Goal: Task Accomplishment & Management: Use online tool/utility

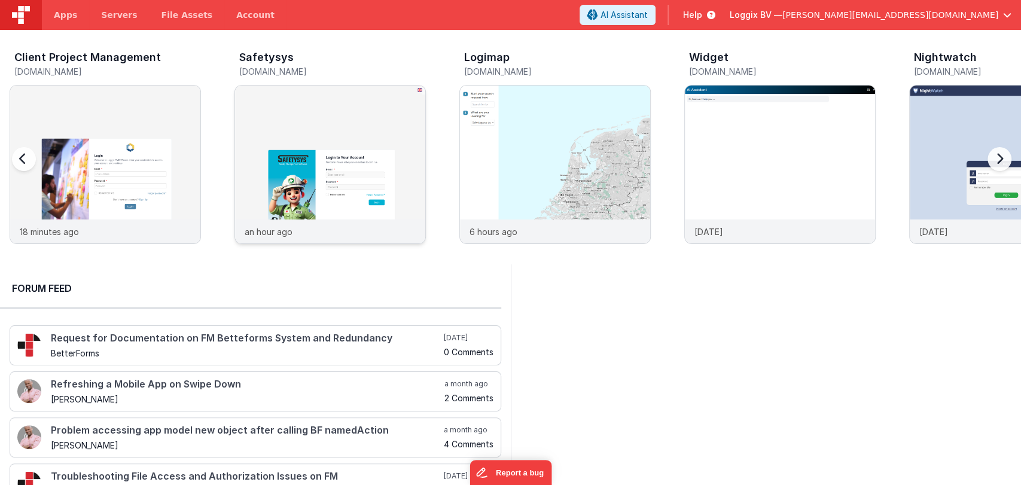
click at [318, 146] on img at bounding box center [330, 181] width 190 height 190
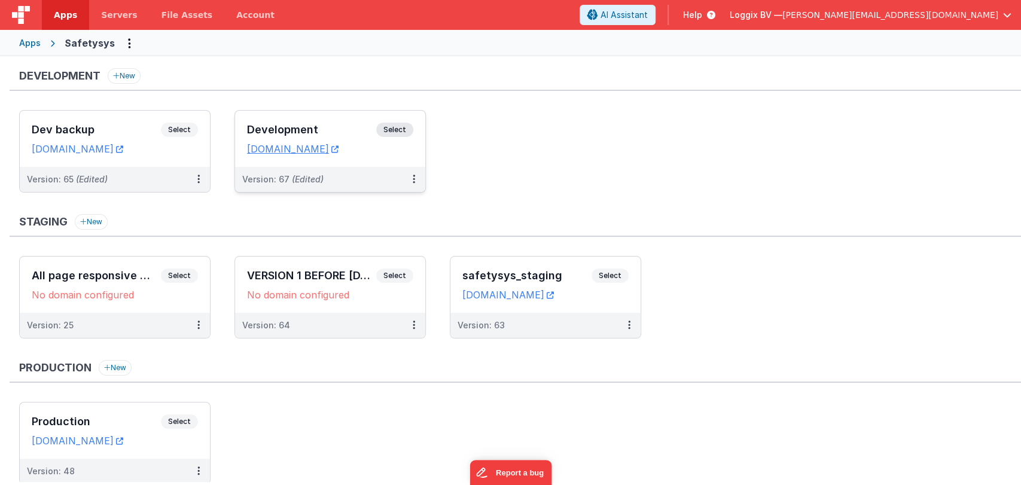
click at [280, 124] on h3 "Development" at bounding box center [311, 130] width 129 height 12
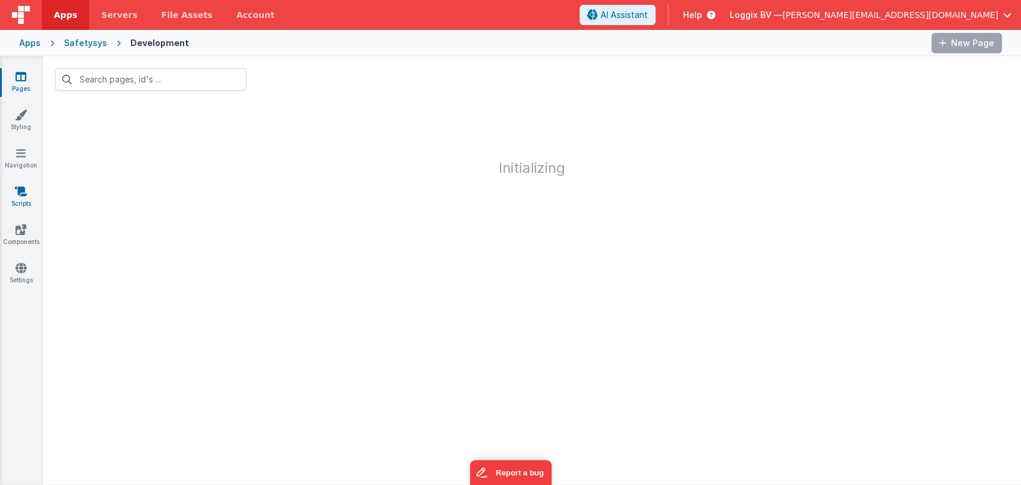
click at [15, 196] on icon at bounding box center [21, 191] width 12 height 12
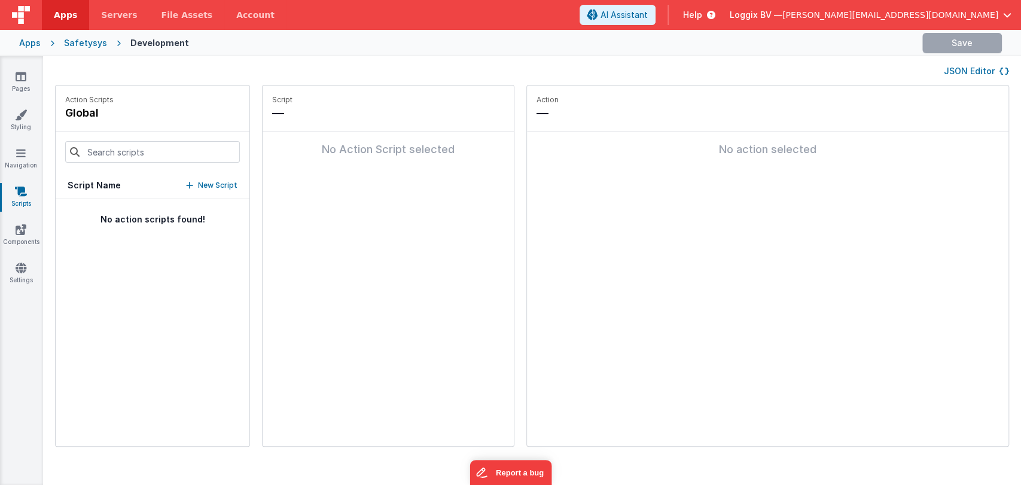
click at [19, 262] on icon at bounding box center [21, 268] width 11 height 12
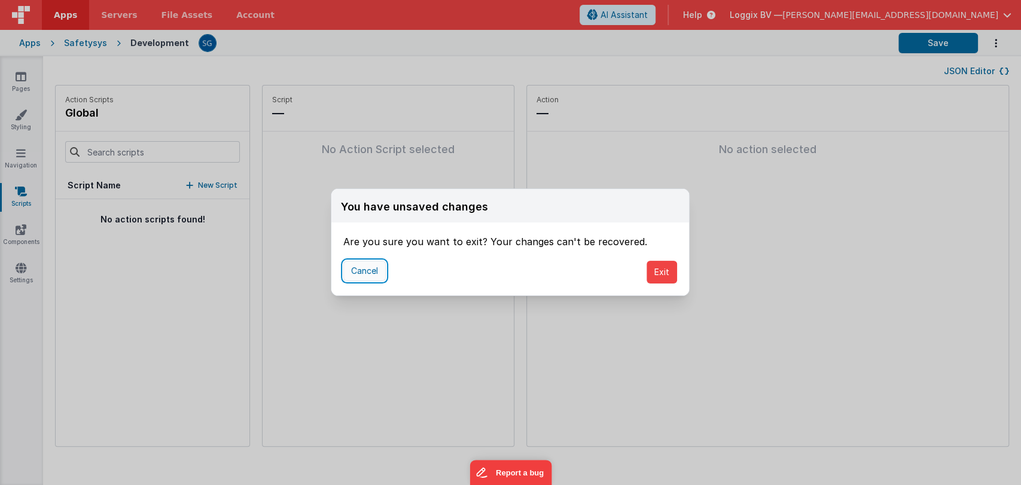
click at [365, 269] on button "Cancel" at bounding box center [364, 271] width 42 height 20
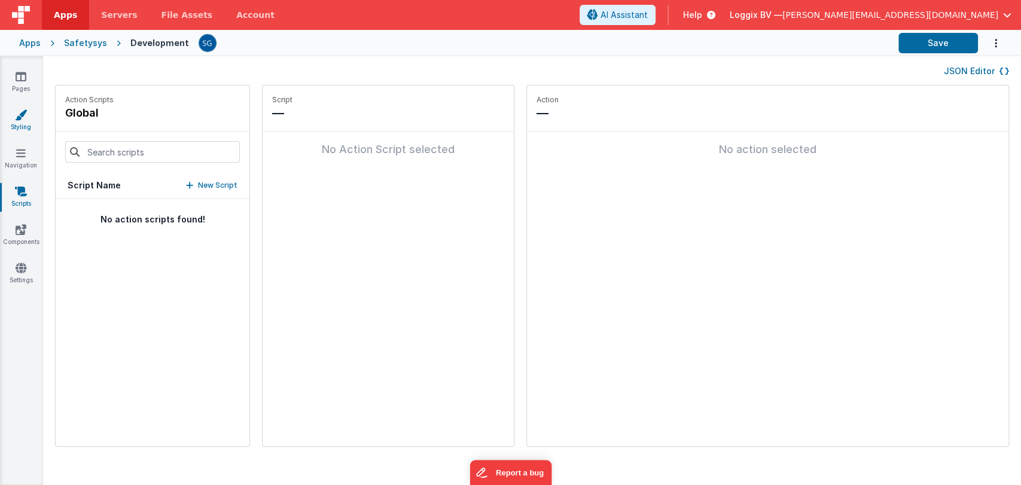
click at [17, 122] on link "Styling" at bounding box center [20, 121] width 43 height 24
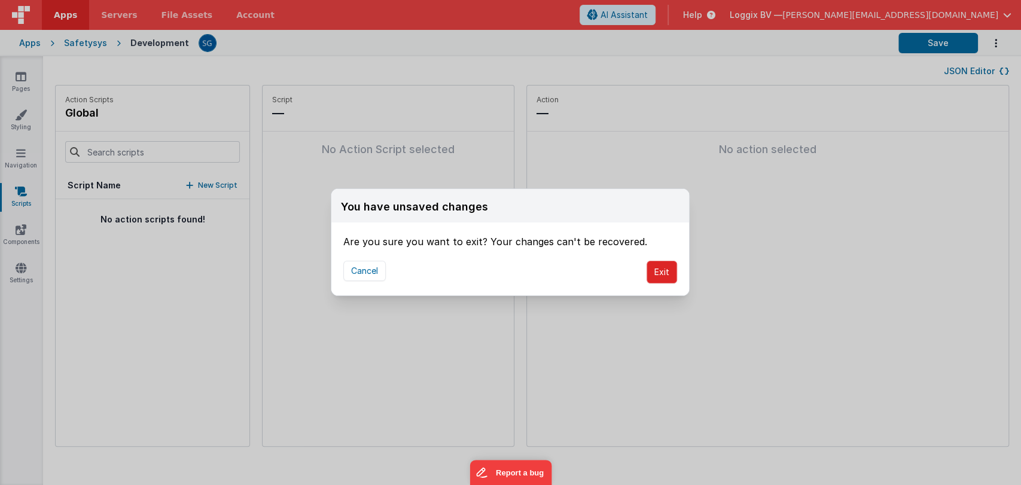
click at [670, 274] on button "Exit" at bounding box center [661, 272] width 30 height 23
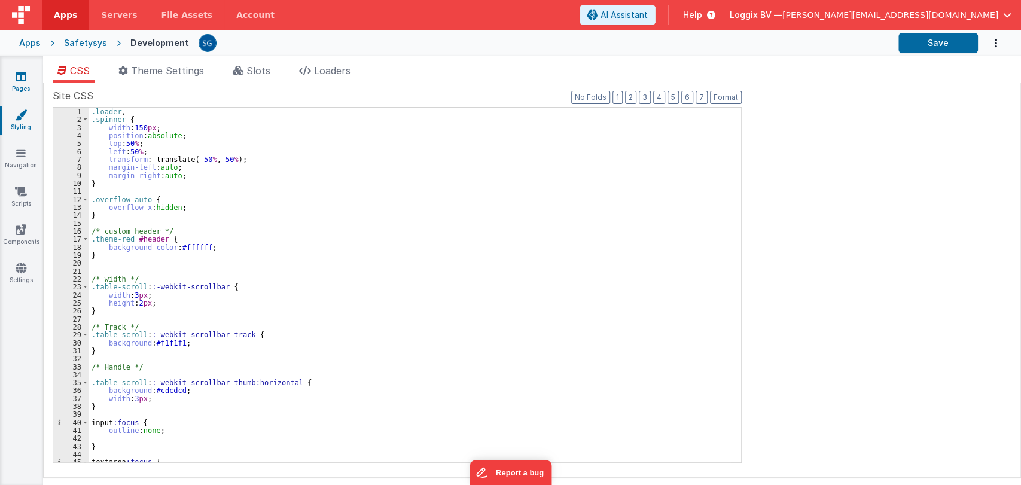
click at [19, 83] on link "Pages" at bounding box center [20, 83] width 43 height 24
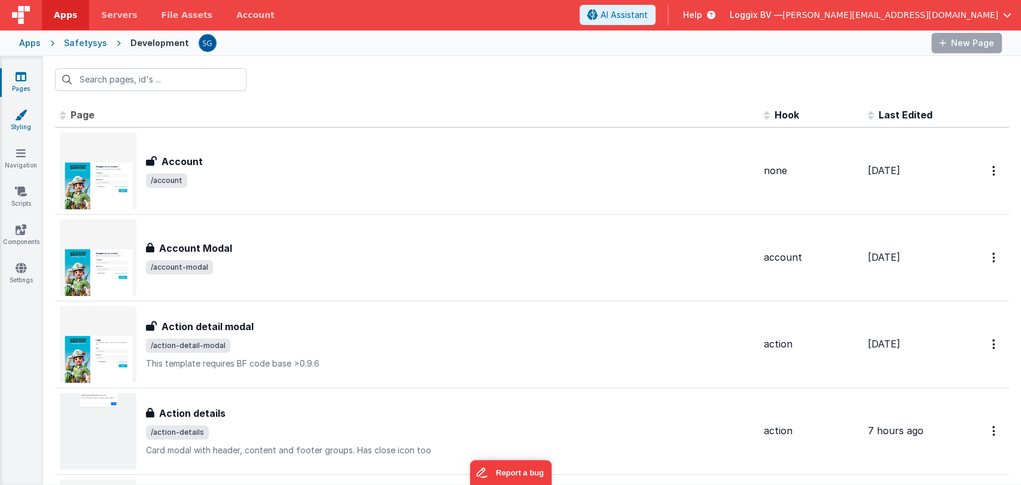
click at [19, 123] on link "Styling" at bounding box center [20, 121] width 43 height 24
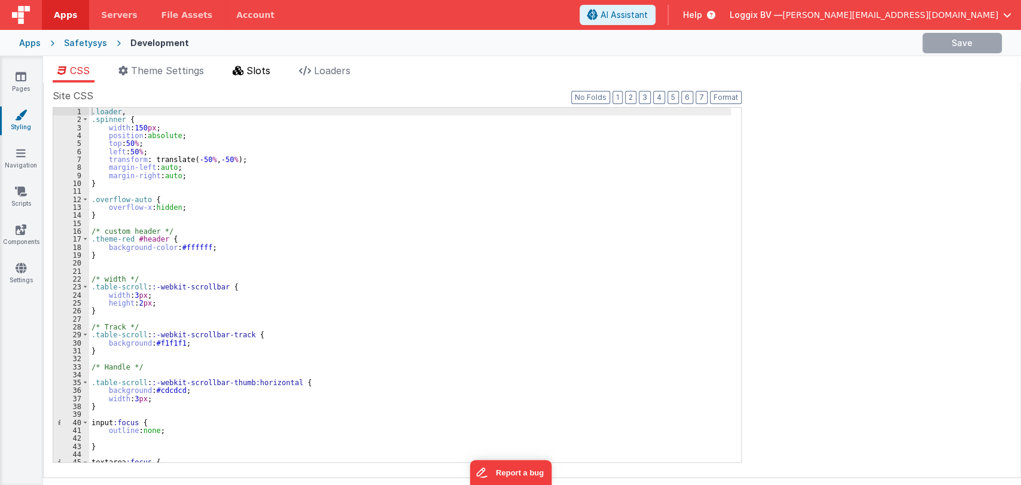
click at [255, 69] on span "Slots" at bounding box center [258, 71] width 24 height 12
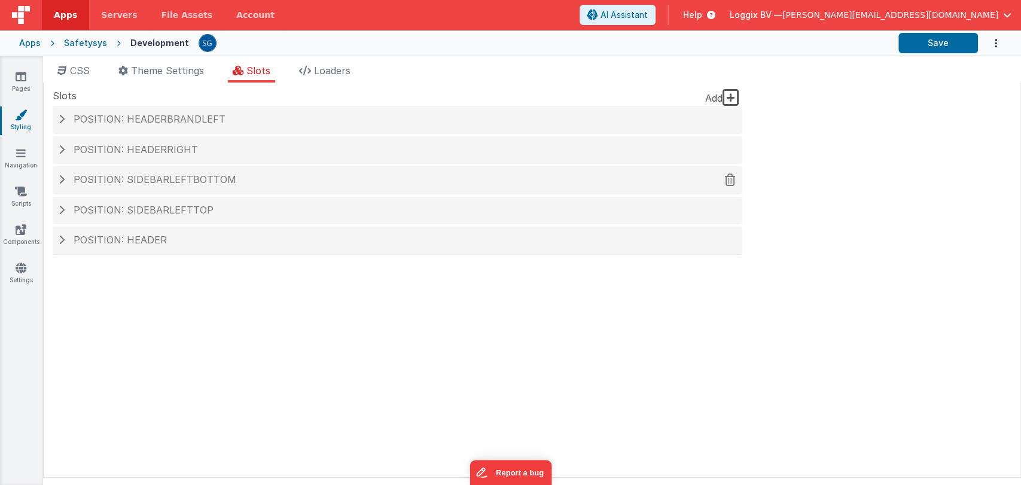
click at [167, 178] on span "Position: sidebarLeftBottom" at bounding box center [155, 179] width 163 height 12
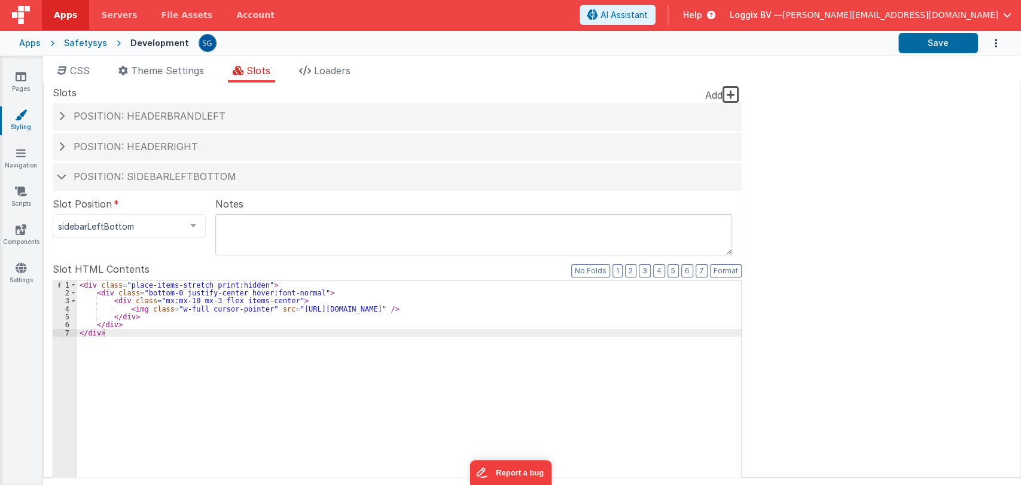
scroll to position [2, 0]
click at [60, 178] on span at bounding box center [62, 177] width 10 height 6
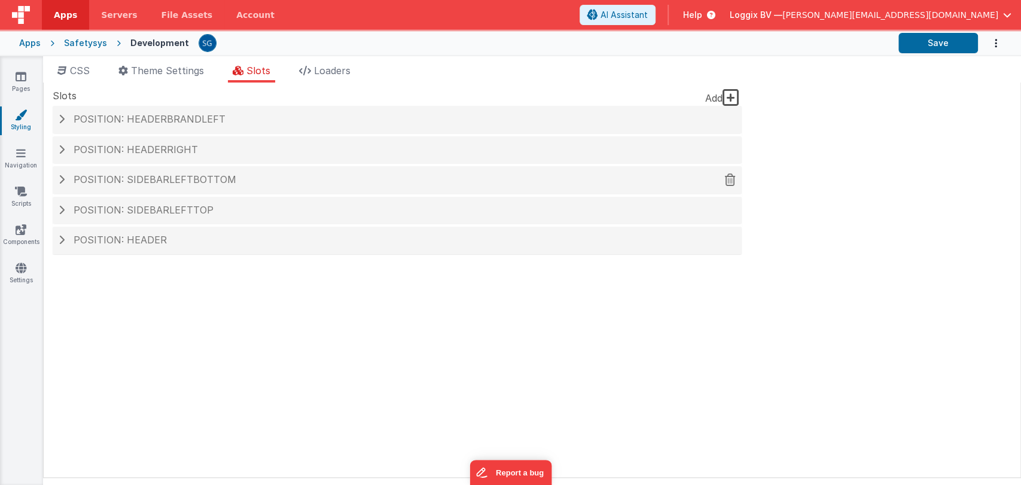
scroll to position [0, 0]
click at [84, 210] on span "Position: sidebarLeftTop" at bounding box center [144, 210] width 140 height 12
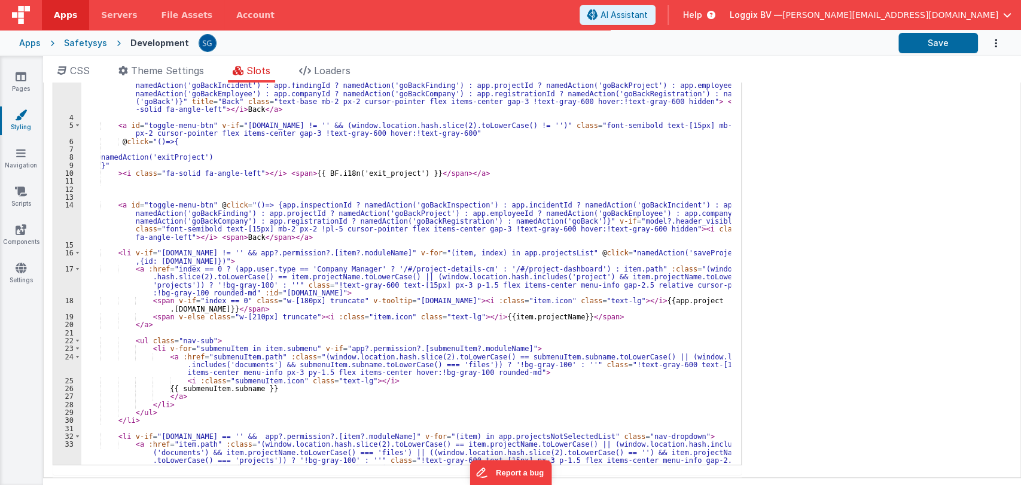
scroll to position [21, 0]
click at [24, 264] on icon at bounding box center [21, 268] width 11 height 12
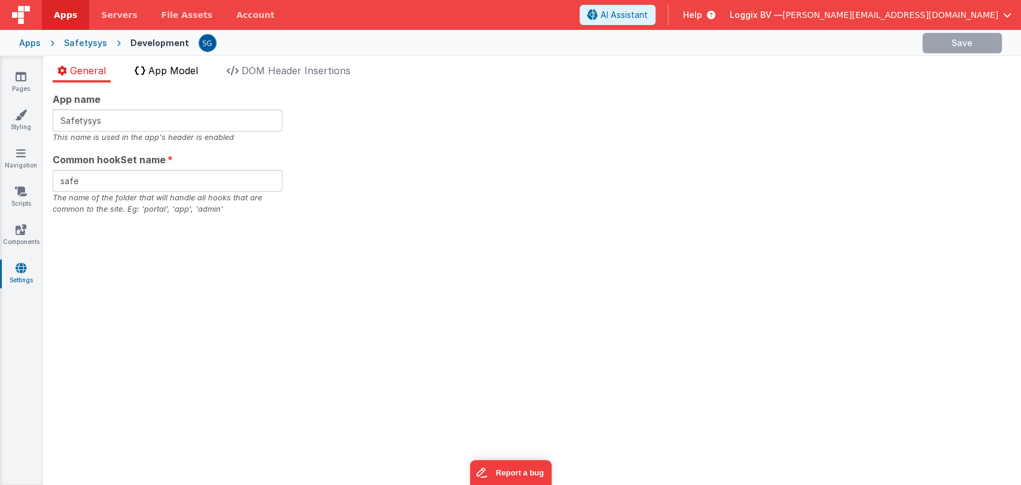
click at [178, 71] on span "App Model" at bounding box center [173, 71] width 50 height 12
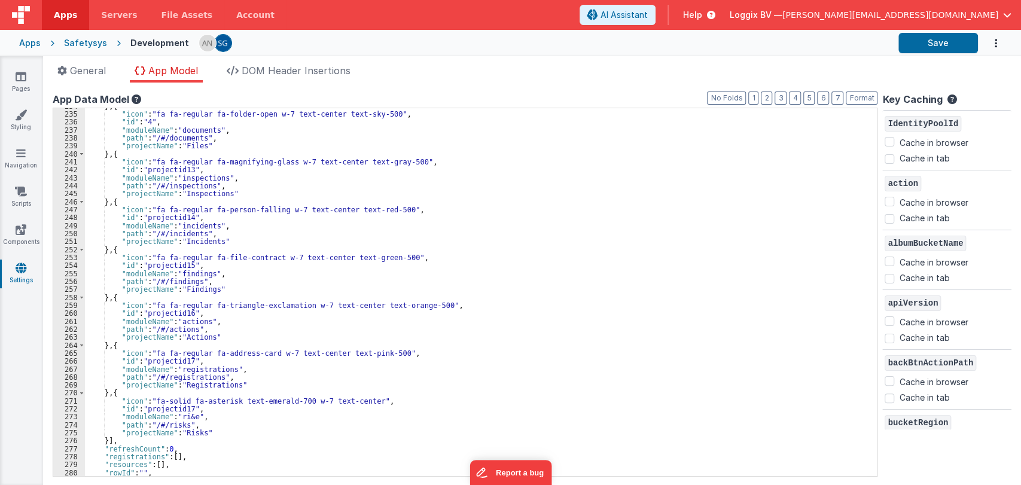
scroll to position [1862, 0]
click at [561, 275] on div "} , { "icon" : "fa fa-regular fa-folder-open w-7 text-center text-sky-500" , "i…" at bounding box center [475, 295] width 781 height 384
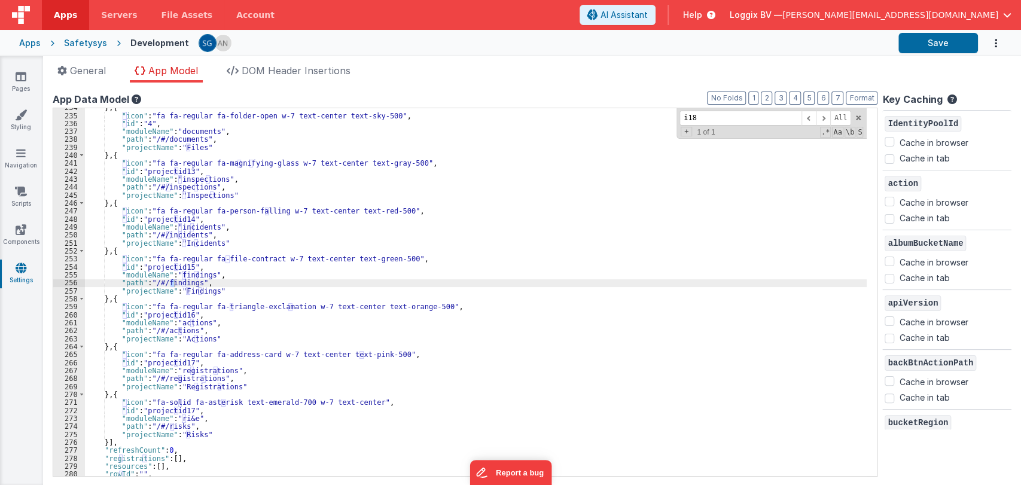
scroll to position [597, 0]
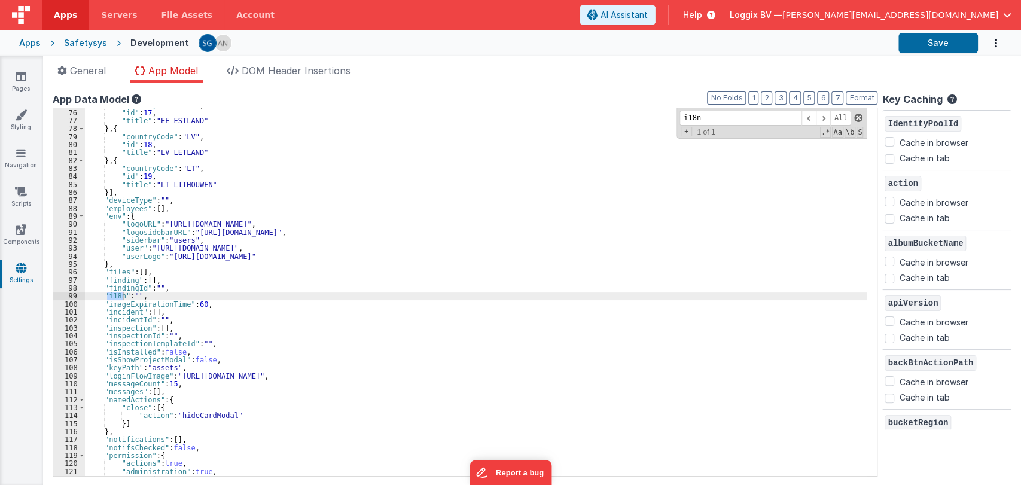
type input "i18n"
click at [859, 117] on span at bounding box center [858, 118] width 8 height 8
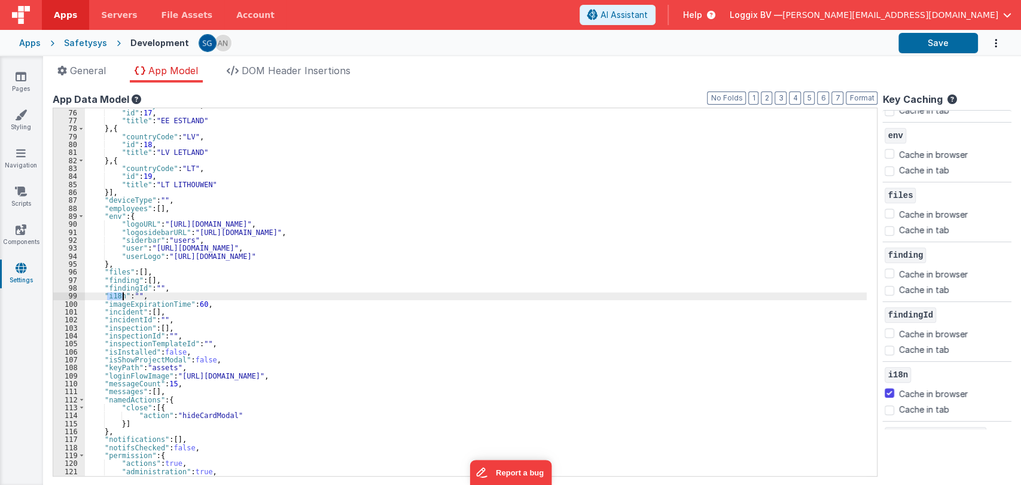
scroll to position [755, 0]
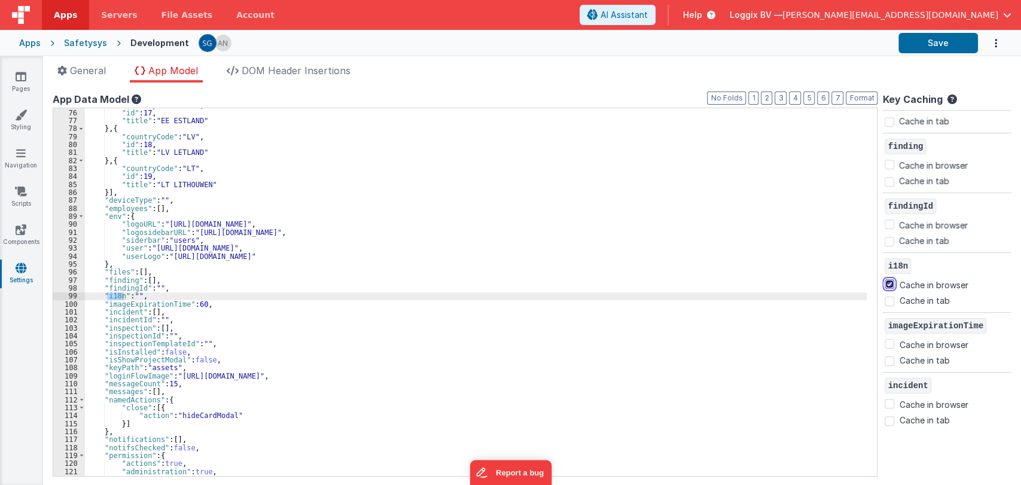
click at [893, 282] on input "Cache in browser" at bounding box center [889, 284] width 10 height 10
checkbox input "false"
click at [933, 46] on button "Save" at bounding box center [938, 43] width 80 height 20
click at [22, 237] on link "Components" at bounding box center [20, 236] width 43 height 24
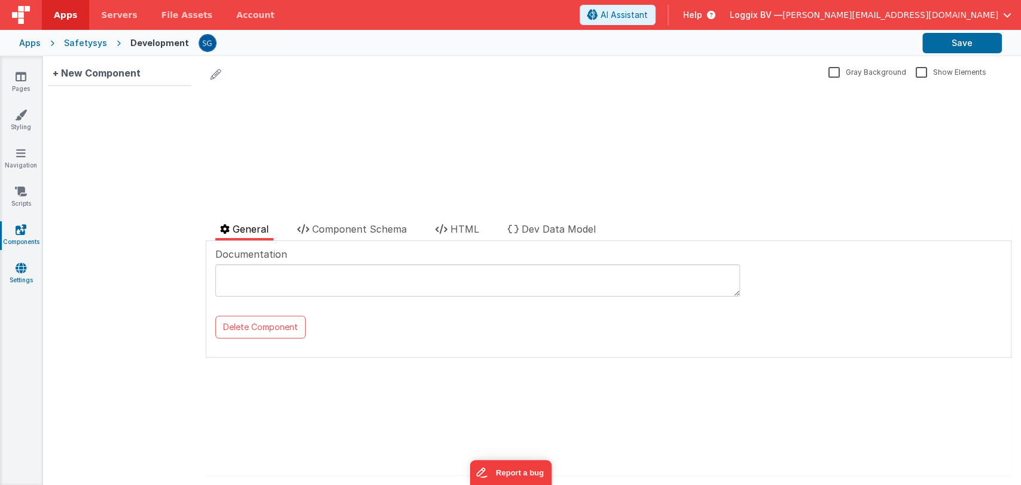
click at [14, 271] on link "Settings" at bounding box center [20, 274] width 43 height 24
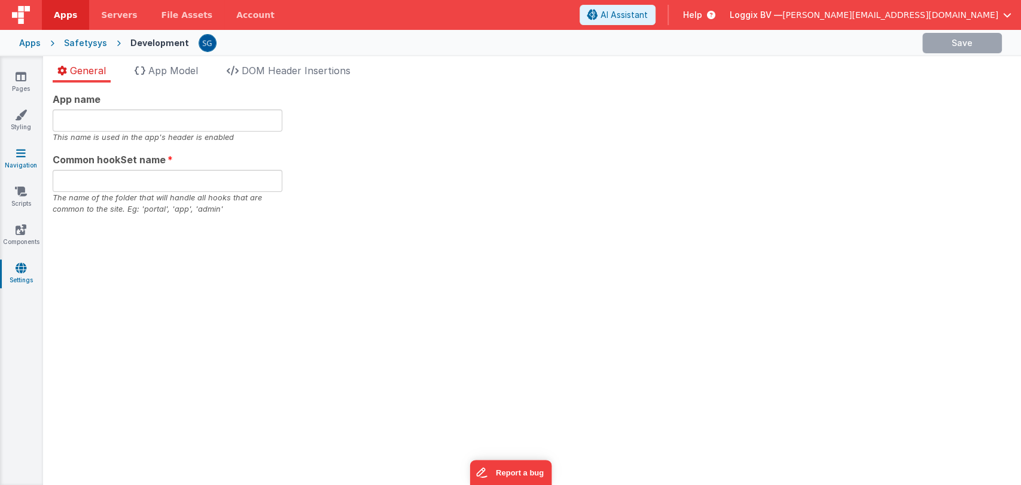
type input "Safetysys"
type input "safe"
click at [16, 154] on icon at bounding box center [21, 153] width 10 height 12
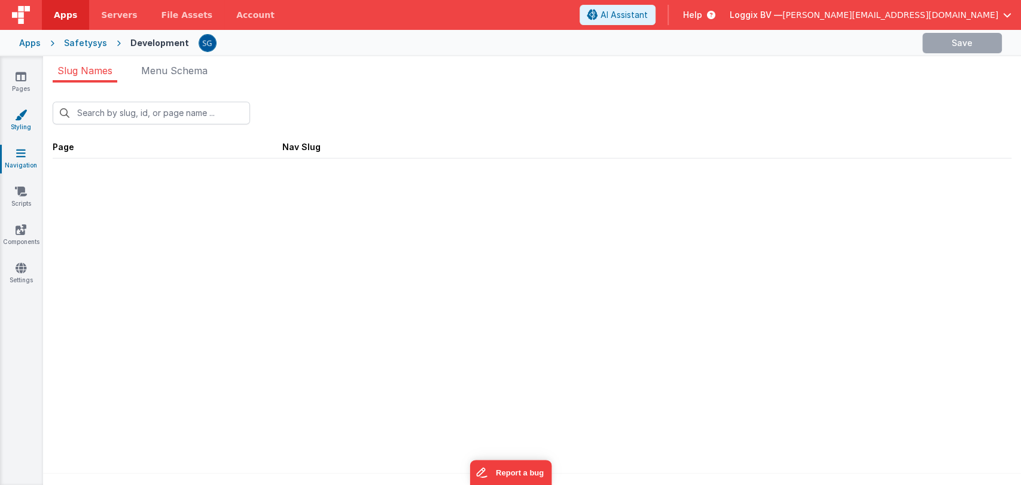
click at [23, 120] on icon at bounding box center [21, 115] width 12 height 12
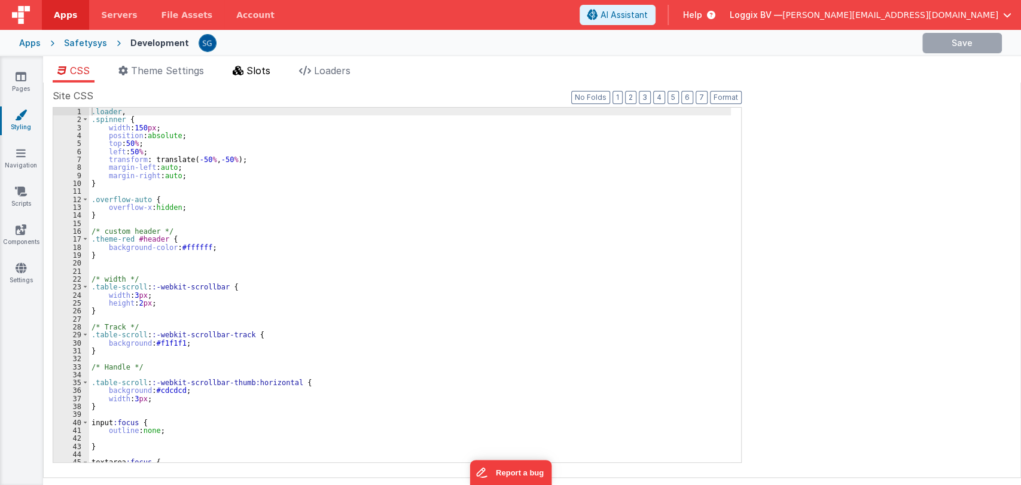
click at [260, 71] on span "Slots" at bounding box center [258, 71] width 24 height 12
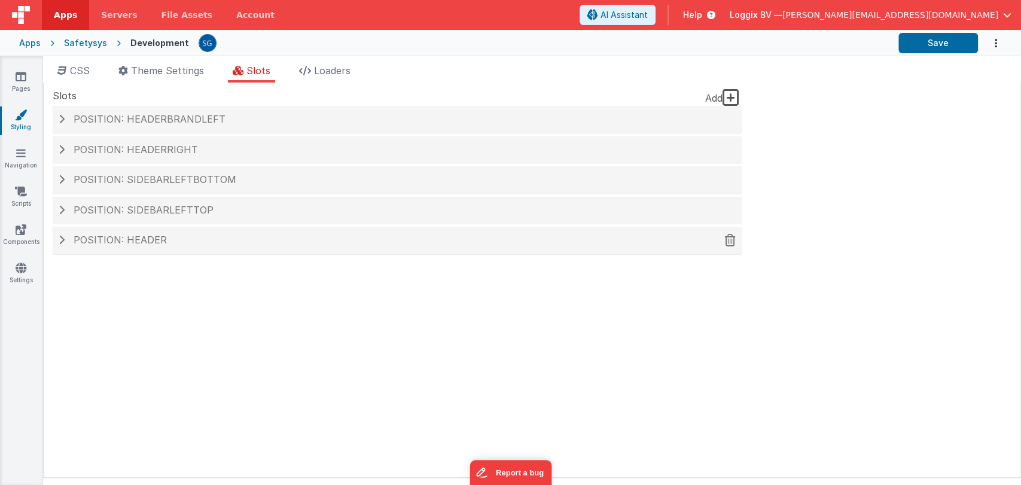
click at [116, 239] on span "Position: header" at bounding box center [120, 240] width 93 height 12
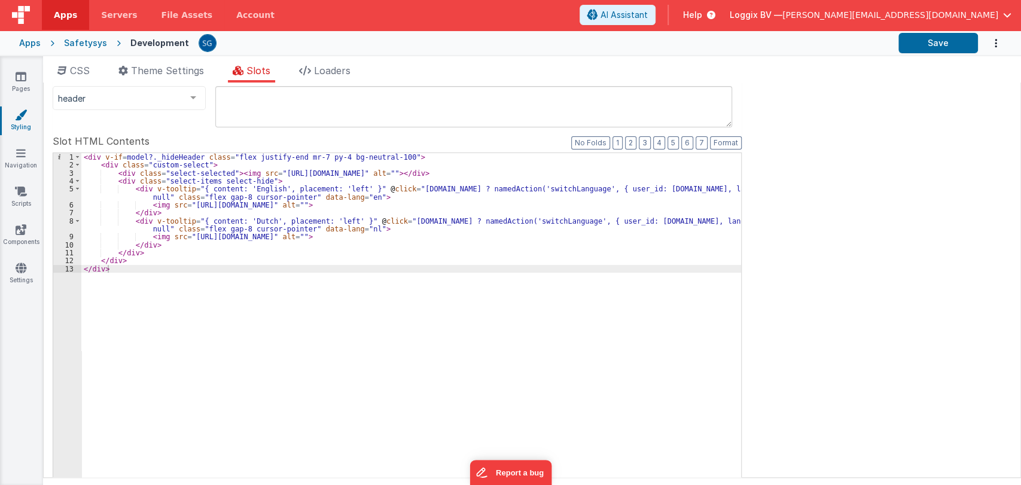
scroll to position [182, 0]
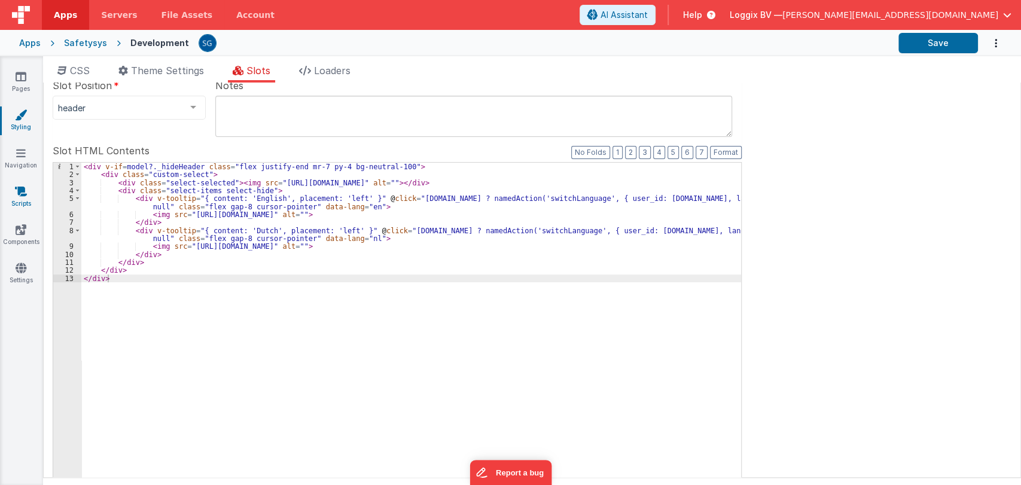
click at [22, 197] on icon at bounding box center [21, 191] width 12 height 12
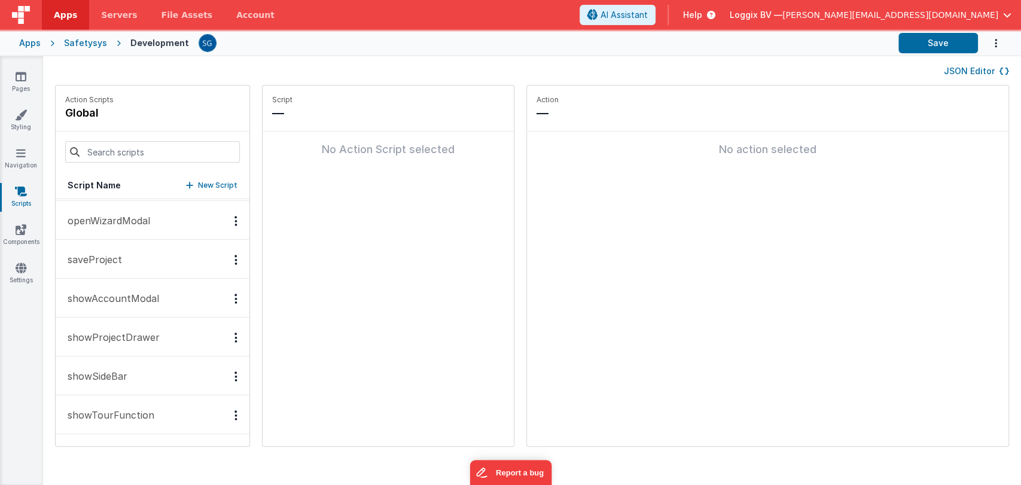
scroll to position [1741, 0]
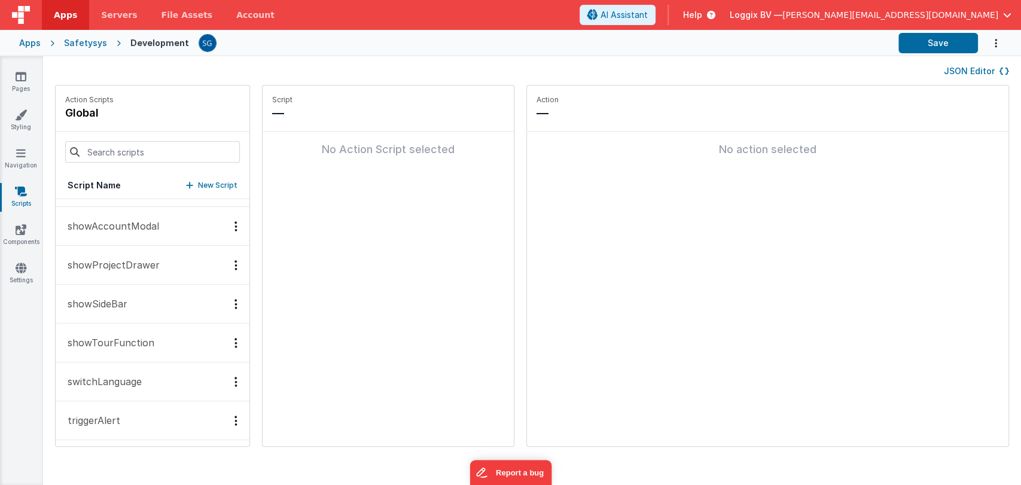
click at [97, 380] on p "switchLanguage" at bounding box center [100, 381] width 81 height 14
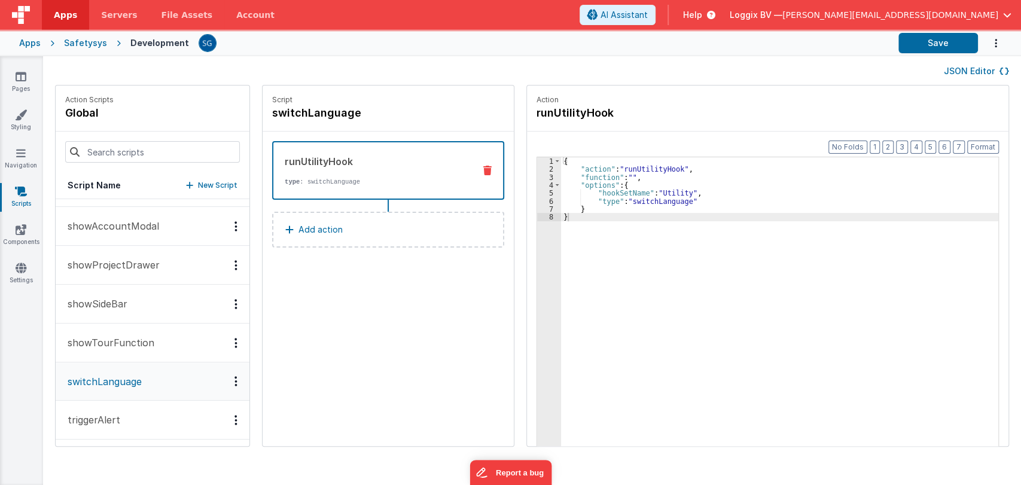
scroll to position [1741, 0]
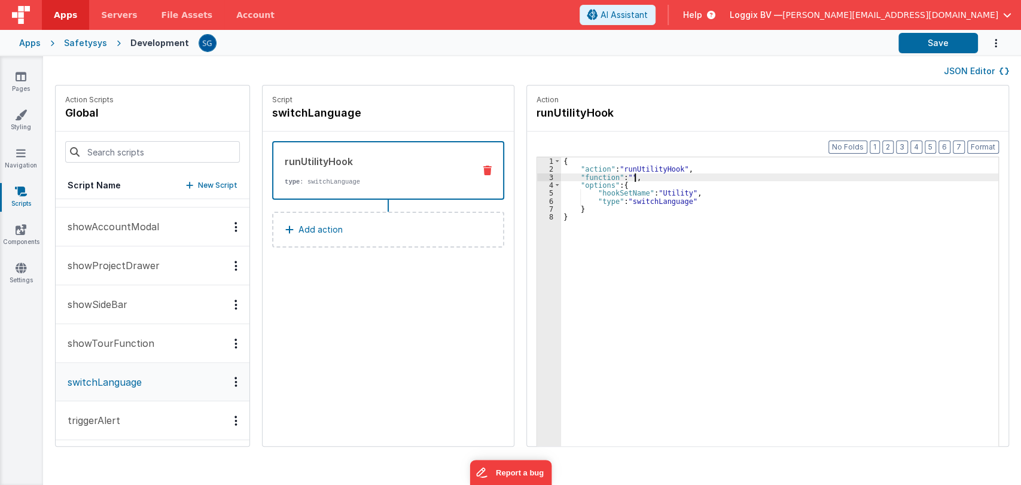
click at [619, 174] on div "{ "action" : "runUtilityHook" , "function" : "" , "options" : { "hookSetName" :…" at bounding box center [785, 328] width 449 height 342
click at [670, 173] on div "{ "action" : "runUtilityHook" , "function" : "console.log(), "options" : { "hoo…" at bounding box center [785, 328] width 449 height 342
click at [545, 174] on div "3" at bounding box center [549, 177] width 24 height 8
click at [544, 176] on div "3" at bounding box center [549, 177] width 24 height 8
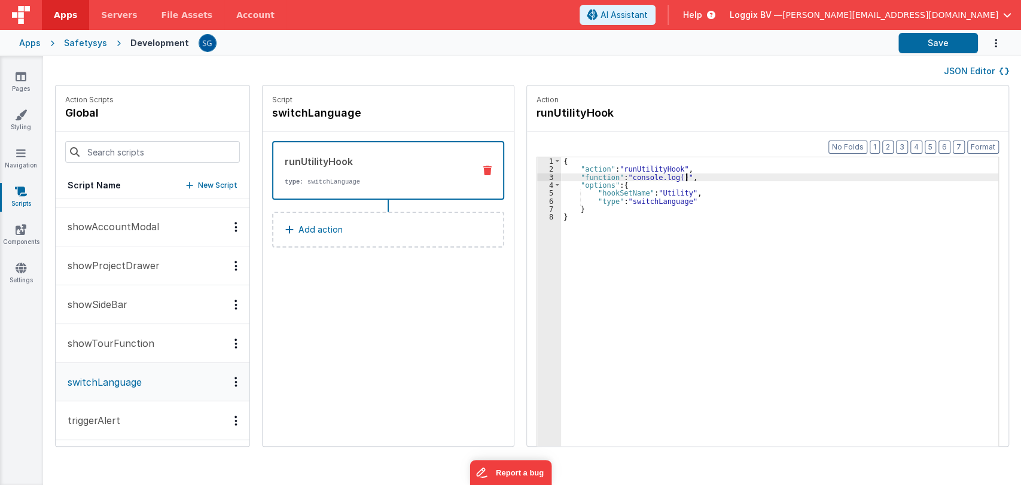
click at [544, 176] on div "3" at bounding box center [549, 177] width 24 height 8
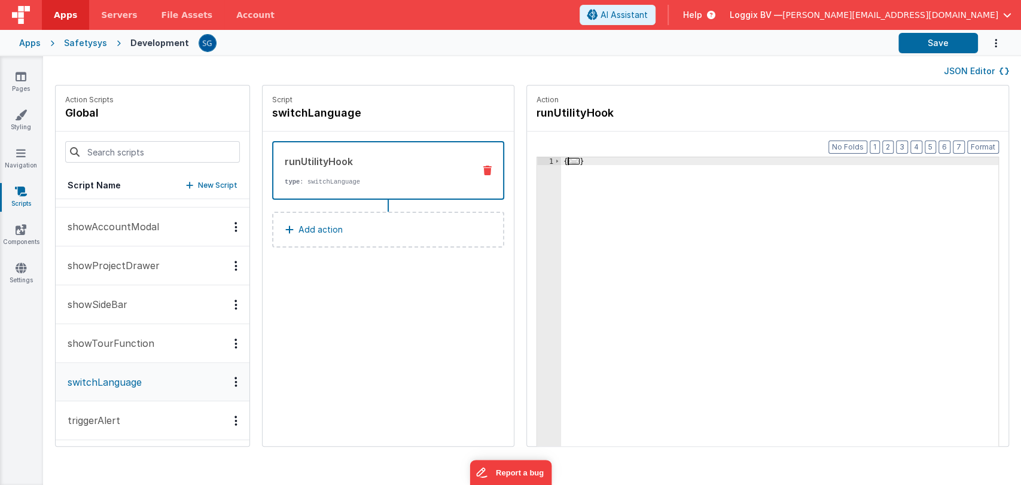
click at [567, 160] on span "..." at bounding box center [573, 161] width 12 height 7
click at [545, 175] on div "3" at bounding box center [549, 177] width 24 height 8
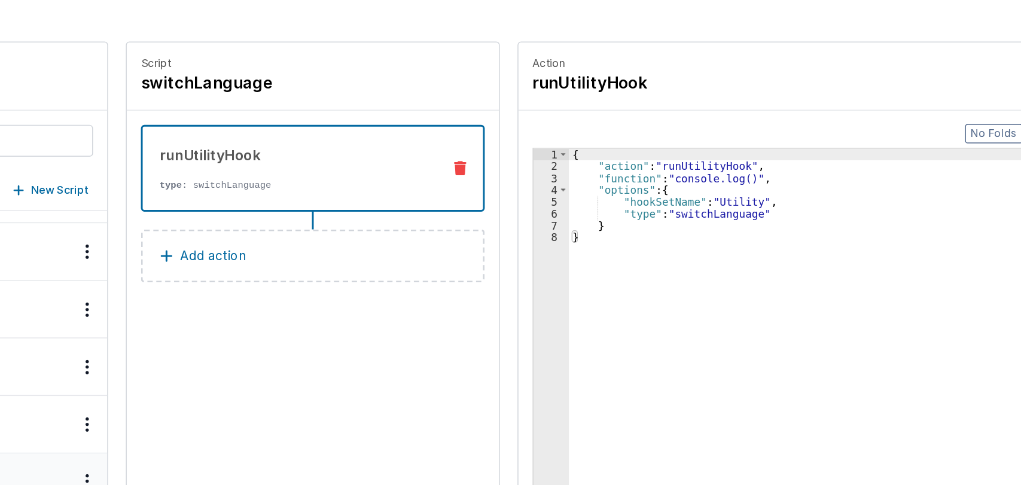
click at [545, 177] on div "3" at bounding box center [549, 177] width 24 height 8
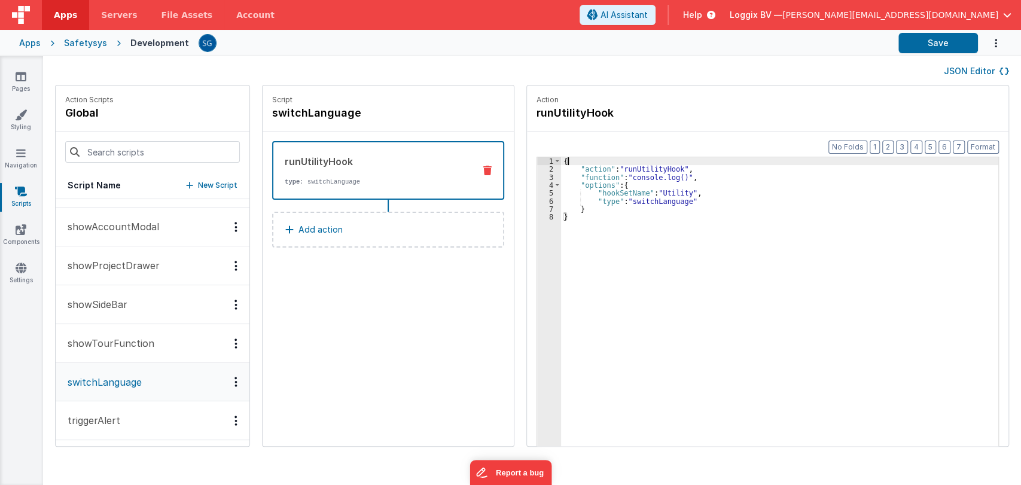
click at [545, 175] on div "3" at bounding box center [549, 177] width 24 height 8
click at [542, 177] on div "3" at bounding box center [549, 177] width 24 height 8
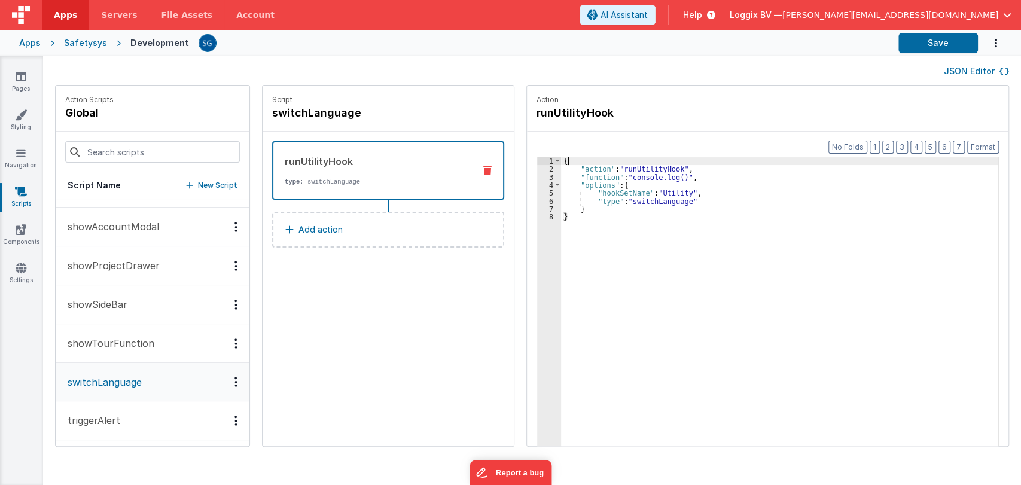
click at [544, 175] on div "3" at bounding box center [549, 177] width 24 height 8
drag, startPoint x: 666, startPoint y: 177, endPoint x: 631, endPoint y: 175, distance: 34.7
click at [631, 175] on div "{ "action" : "runUtilityHook" , "function" : "console.log()" , "options" : { "h…" at bounding box center [785, 328] width 449 height 342
click at [669, 178] on div "{ "action" : "runUtilityHook" , "function" : "console.log()" , "options" : { "h…" at bounding box center [785, 328] width 449 height 342
click at [542, 175] on div "3" at bounding box center [549, 177] width 24 height 8
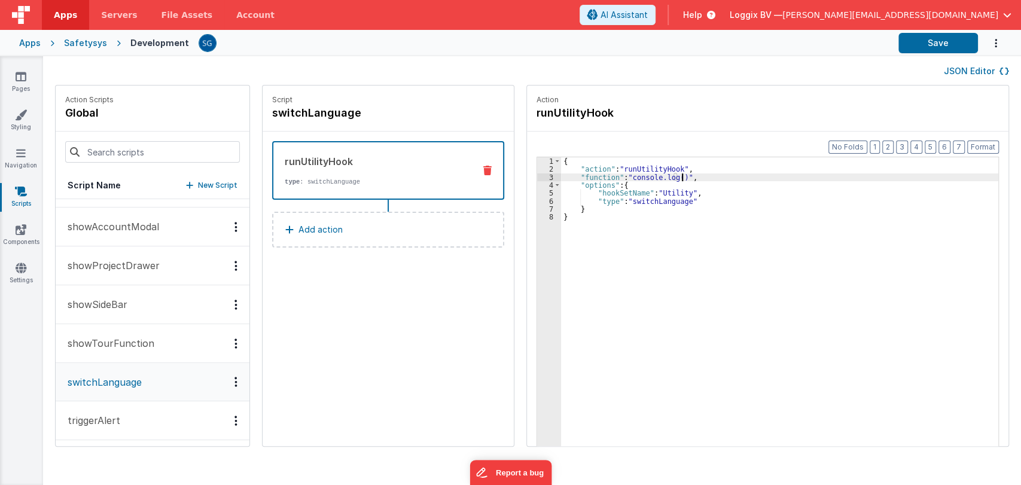
click at [542, 175] on div "3" at bounding box center [549, 177] width 24 height 8
drag, startPoint x: 670, startPoint y: 178, endPoint x: 619, endPoint y: 178, distance: 50.8
click at [619, 178] on div "{ "action" : "runUtilityHook" , "function" : "console.log()" , "options" : { "h…" at bounding box center [785, 328] width 449 height 342
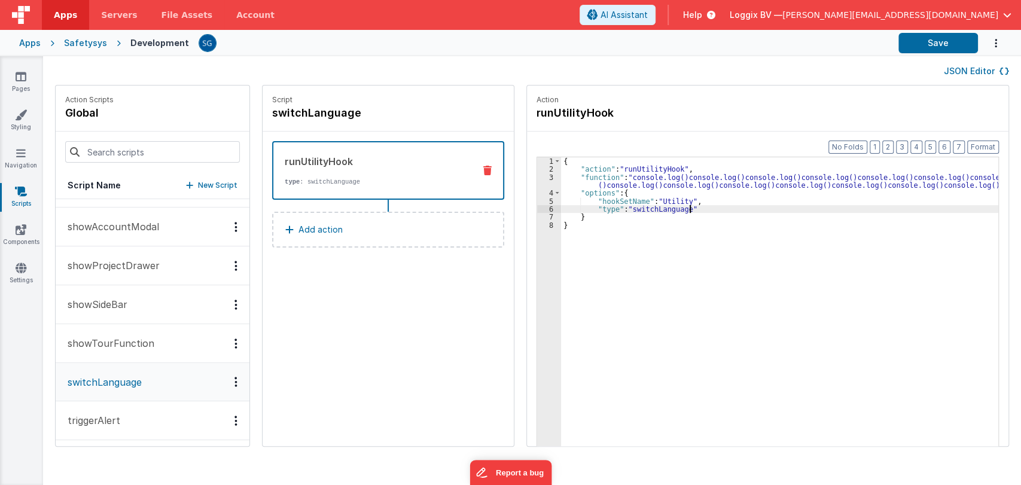
click at [689, 212] on div "{ "action" : "runUtilityHook" , "function" : "console.log()console.log()console…" at bounding box center [785, 328] width 449 height 342
click at [545, 182] on div "3" at bounding box center [549, 181] width 24 height 16
click at [547, 184] on div "3" at bounding box center [549, 181] width 24 height 16
click at [543, 184] on div "3" at bounding box center [549, 181] width 24 height 16
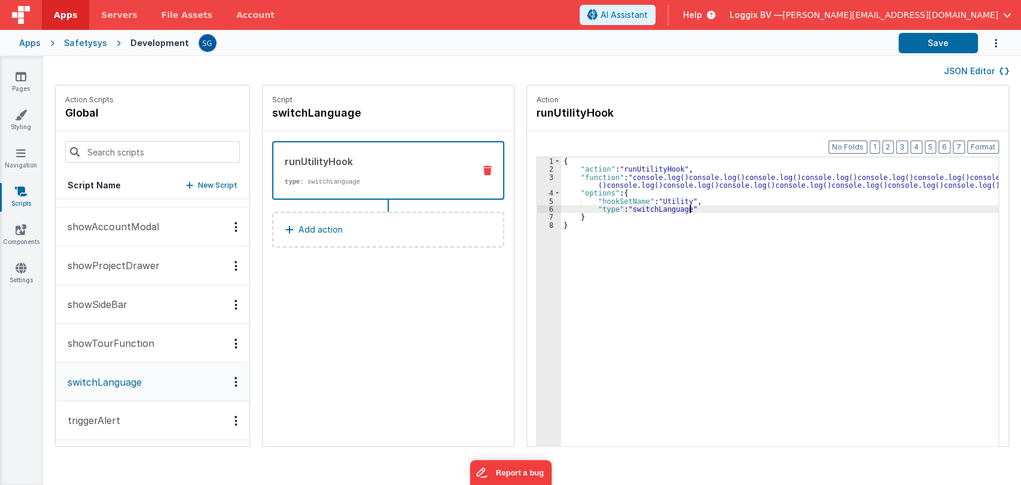
click at [543, 184] on div "3" at bounding box center [549, 181] width 24 height 16
click at [539, 182] on div "3" at bounding box center [549, 181] width 24 height 16
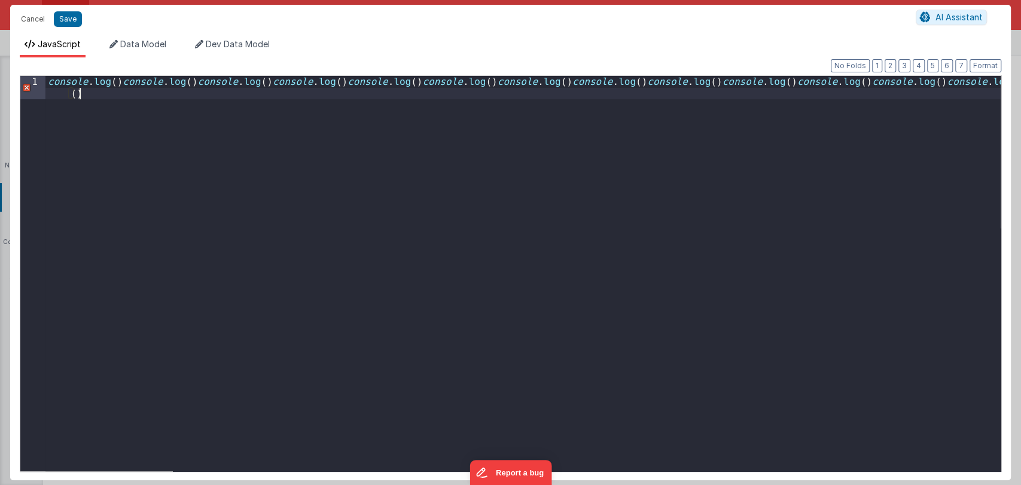
click at [182, 99] on div "console . log ( ) console . log ( ) console . log ( ) console . log ( ) console…" at bounding box center [522, 296] width 955 height 441
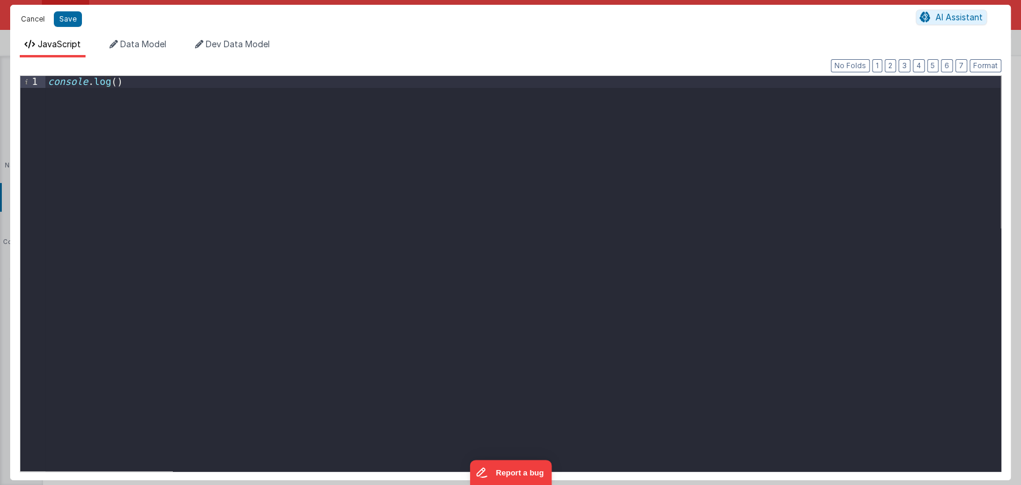
click at [35, 17] on button "Cancel" at bounding box center [33, 19] width 36 height 17
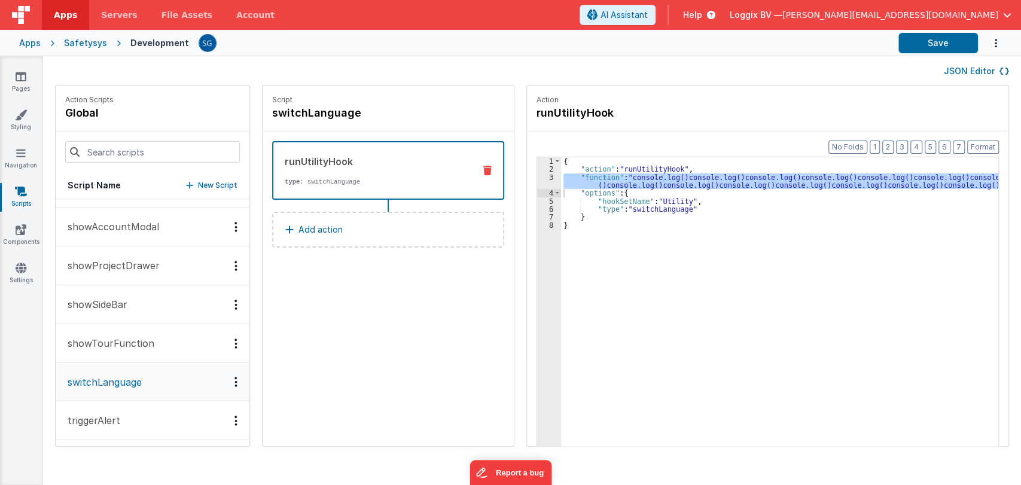
click at [542, 181] on div "3" at bounding box center [549, 181] width 24 height 16
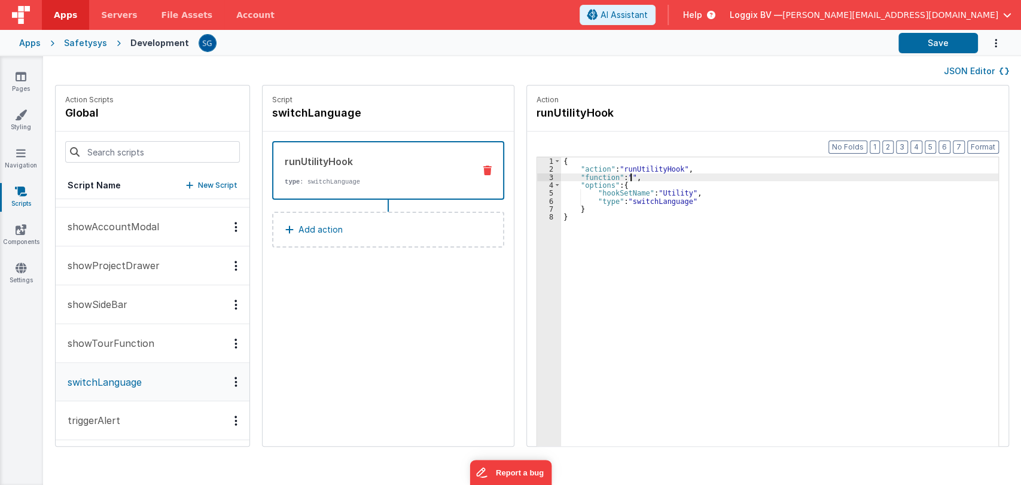
click at [546, 177] on div "3" at bounding box center [549, 177] width 24 height 8
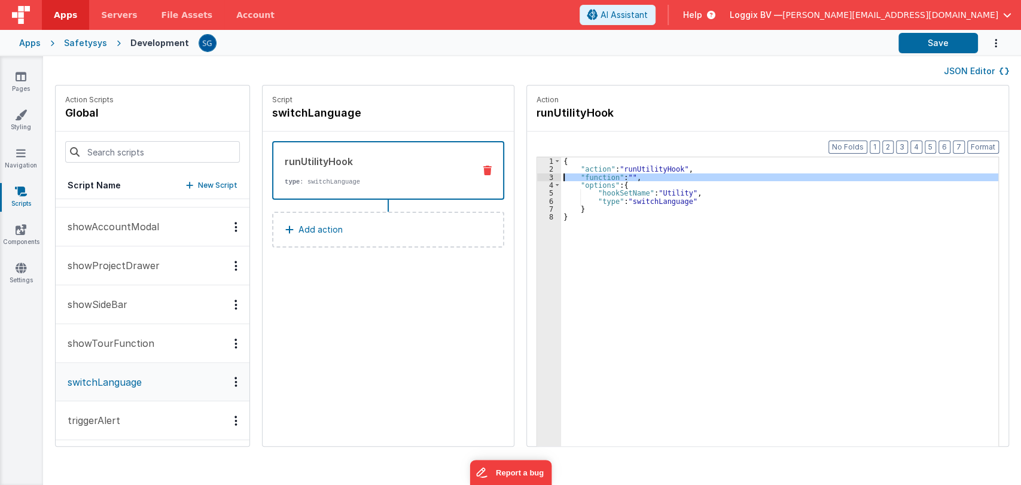
click at [538, 176] on div "3" at bounding box center [549, 177] width 24 height 8
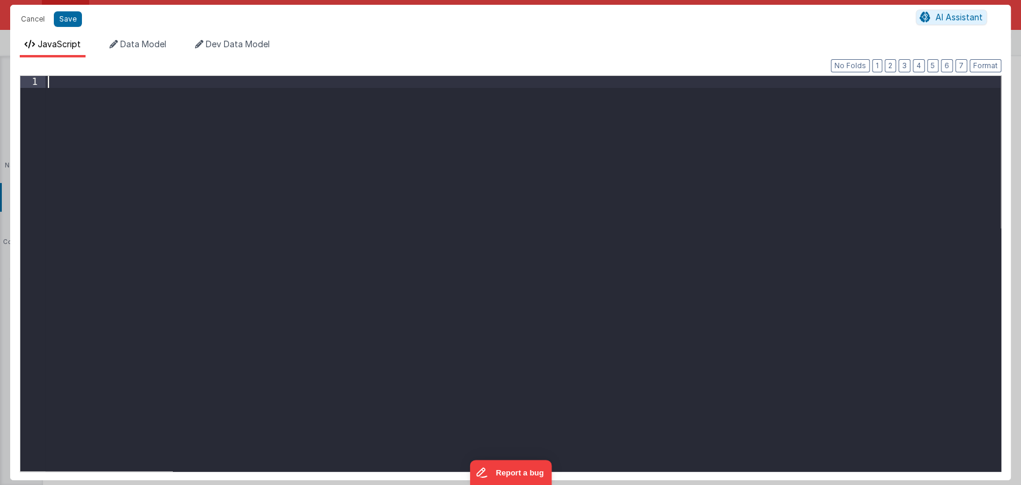
click at [317, 84] on div at bounding box center [522, 285] width 955 height 419
click at [221, 81] on div "console . log ( 'action.options.lang' ) ;" at bounding box center [522, 285] width 955 height 419
click at [236, 80] on div "console . log ( 'action.options.lang' , "lang" ) ;" at bounding box center [522, 285] width 955 height 419
click at [117, 81] on div "console . log ( 'action.options.lang' , "lang" ) ;" at bounding box center [522, 285] width 955 height 419
click at [216, 78] on div "console . log ( action . options . lang ', "lang");" at bounding box center [522, 285] width 955 height 419
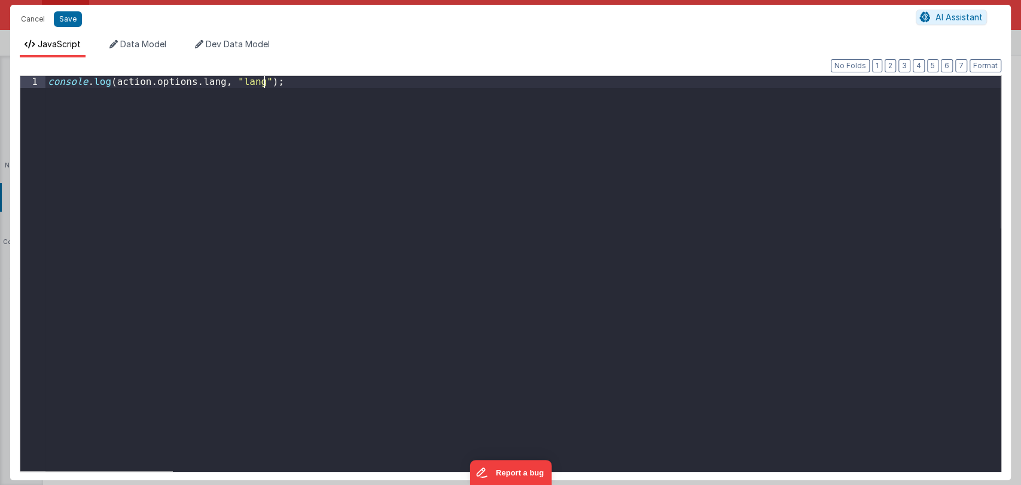
click at [368, 82] on div "console . log ( action . options . lang , "lang" ) ;" at bounding box center [522, 285] width 955 height 419
click at [67, 14] on button "Save" at bounding box center [68, 19] width 28 height 16
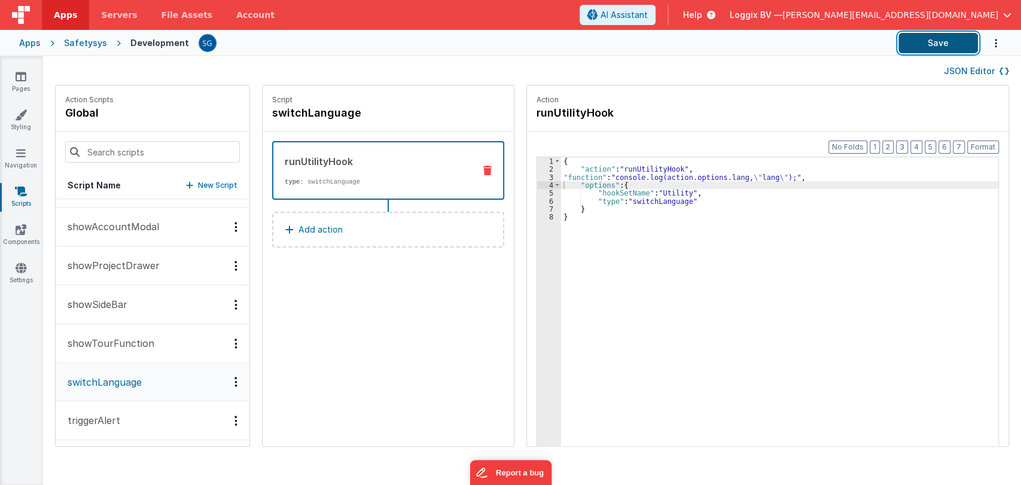
click at [948, 39] on button "Save" at bounding box center [938, 43] width 80 height 20
click at [988, 141] on button "Format" at bounding box center [983, 147] width 32 height 13
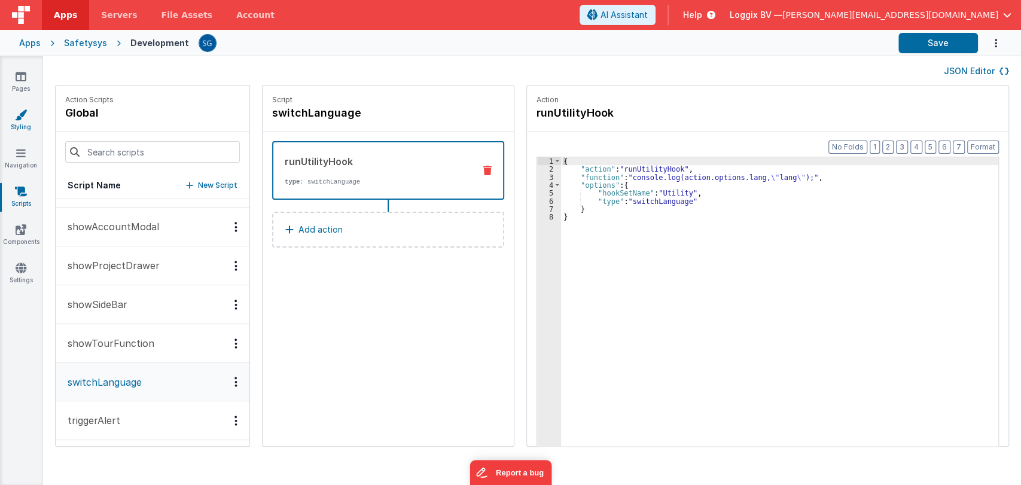
click at [19, 120] on icon at bounding box center [21, 115] width 12 height 12
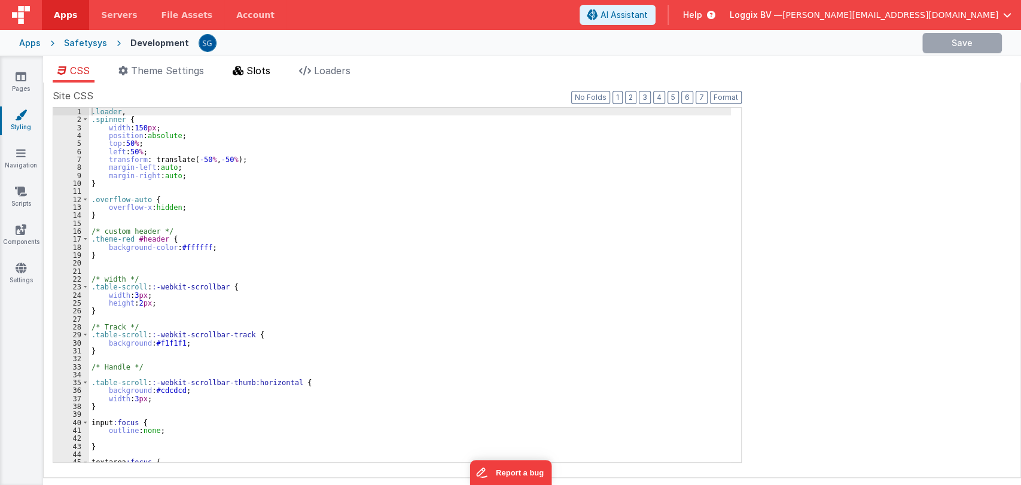
click at [246, 67] on li "Slots" at bounding box center [251, 72] width 47 height 19
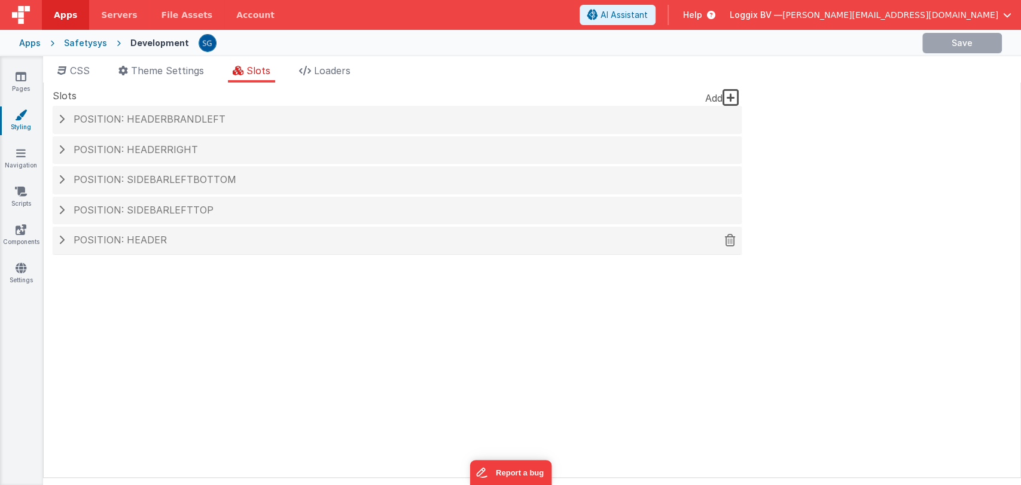
click at [103, 233] on div "Position: header" at bounding box center [397, 241] width 689 height 28
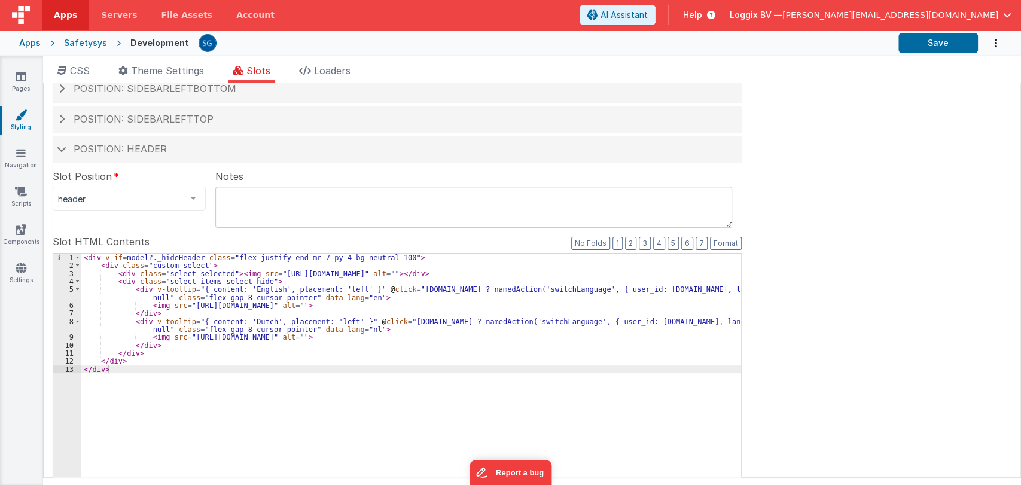
scroll to position [88, 0]
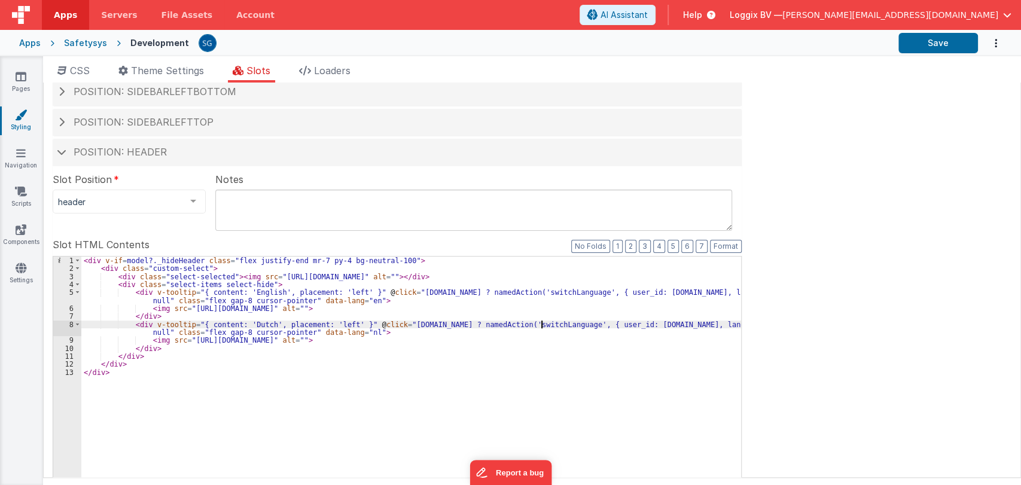
click at [541, 322] on div "< div v-if = model?._hideHeader class = "flex justify-end mr-7 py-4 bg-neutral-…" at bounding box center [411, 459] width 660 height 404
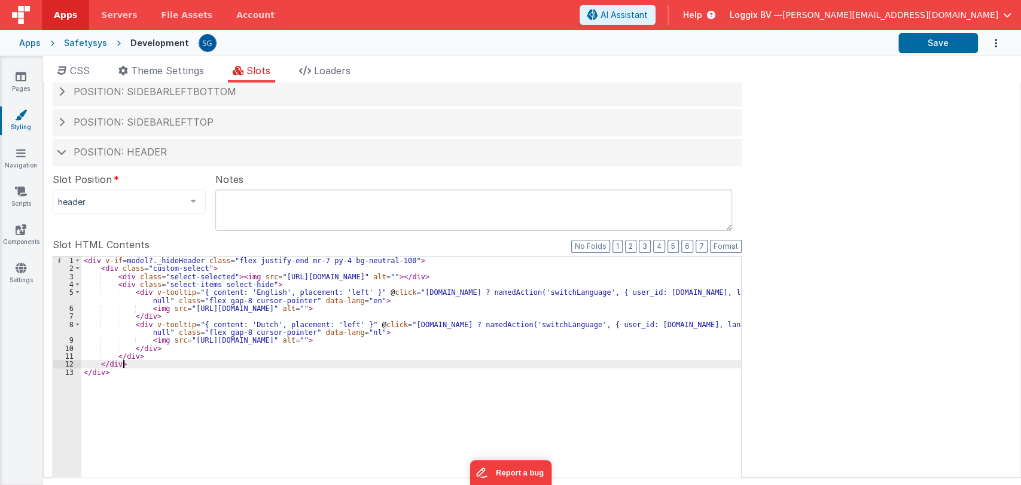
click at [456, 361] on div "< div v-if = model?._hideHeader class = "flex justify-end mr-7 py-4 bg-neutral-…" at bounding box center [411, 459] width 660 height 404
click at [16, 193] on icon at bounding box center [21, 191] width 12 height 12
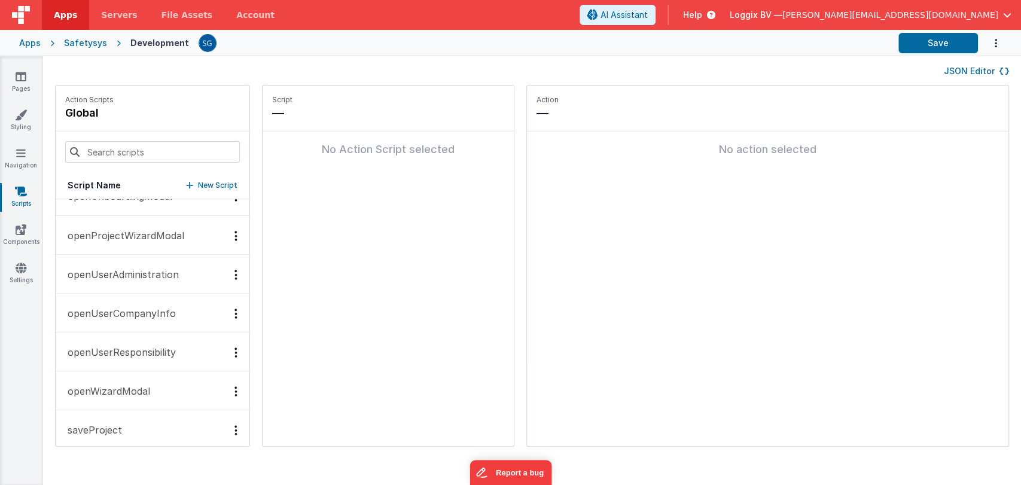
scroll to position [1741, 0]
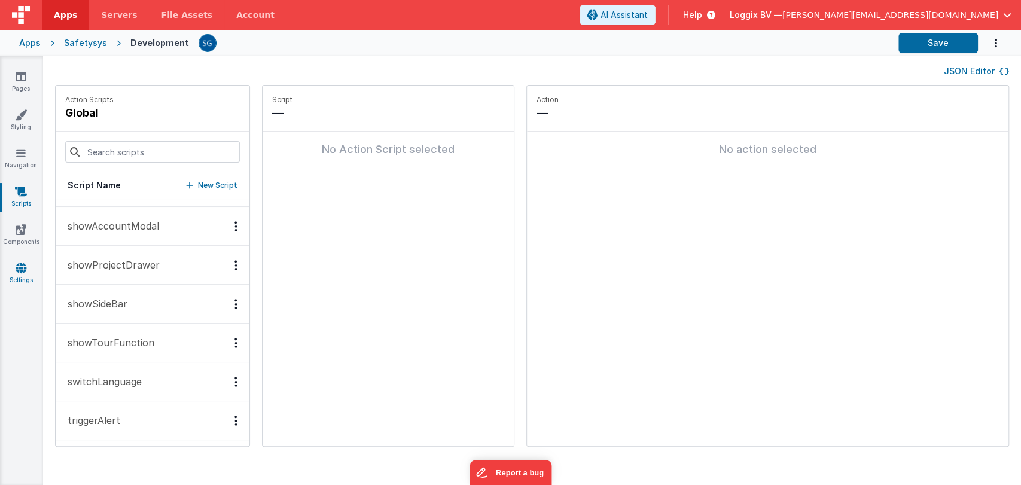
click at [20, 262] on icon at bounding box center [21, 268] width 11 height 12
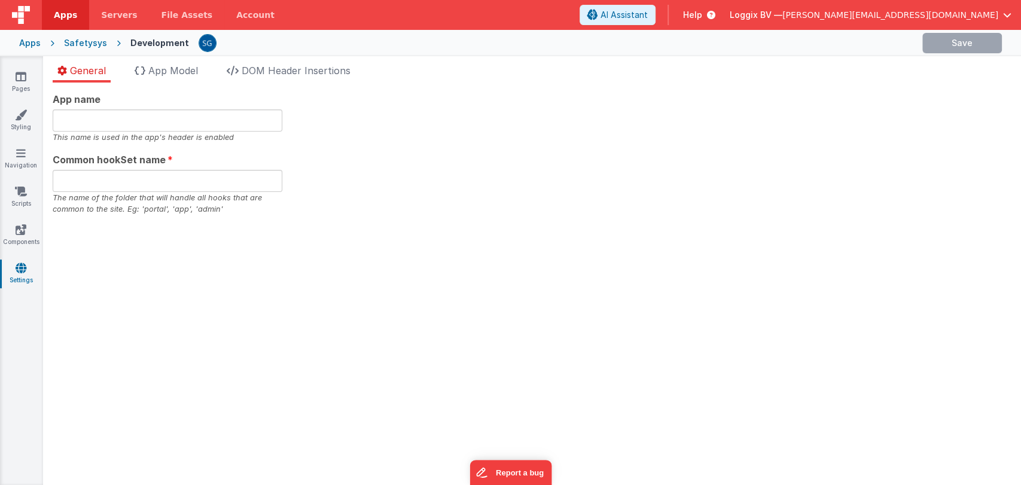
type input "Safetysys"
type input "safe"
click at [19, 117] on icon at bounding box center [21, 115] width 12 height 12
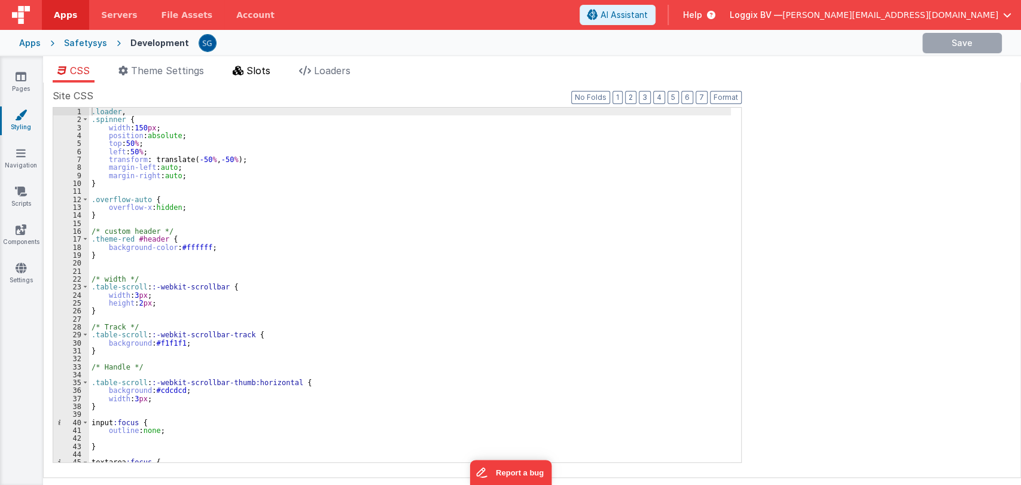
click at [243, 66] on icon at bounding box center [238, 71] width 11 height 10
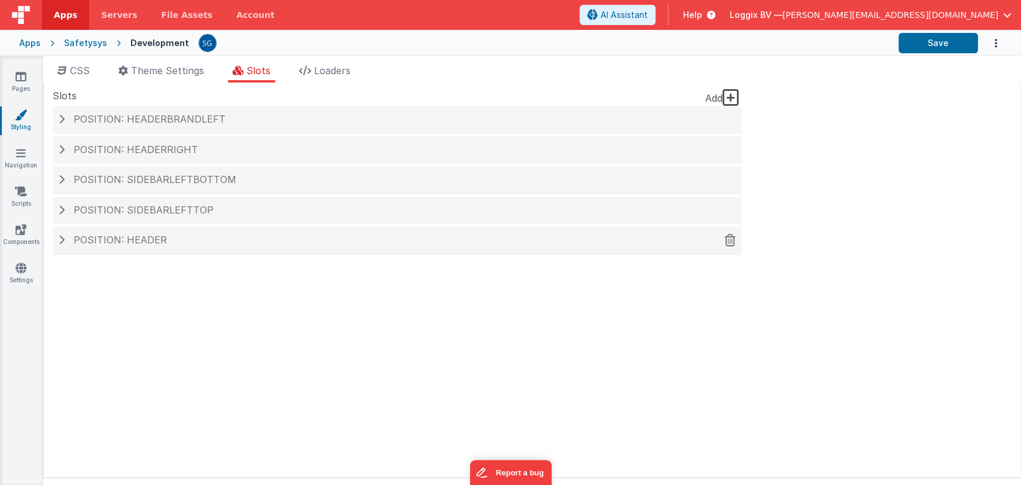
click at [110, 237] on span "Position: header" at bounding box center [120, 240] width 93 height 12
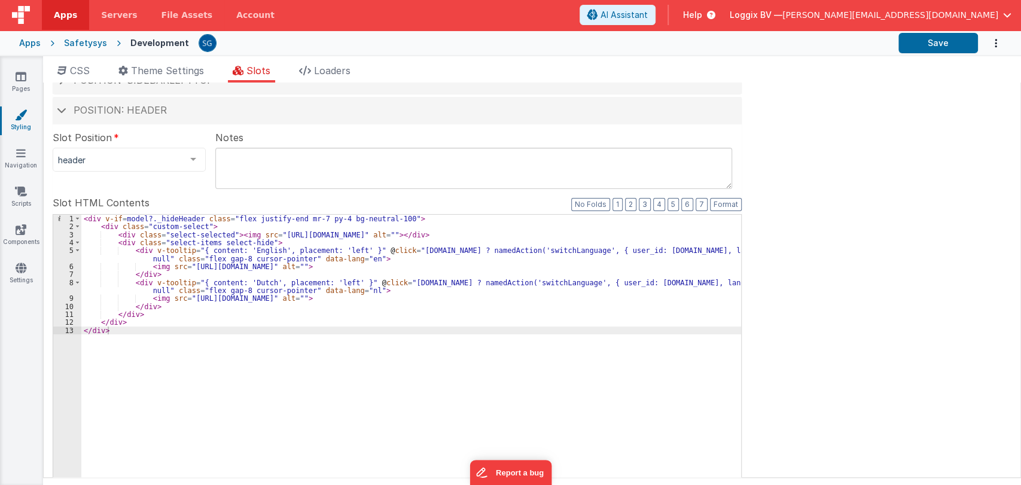
scroll to position [129, 0]
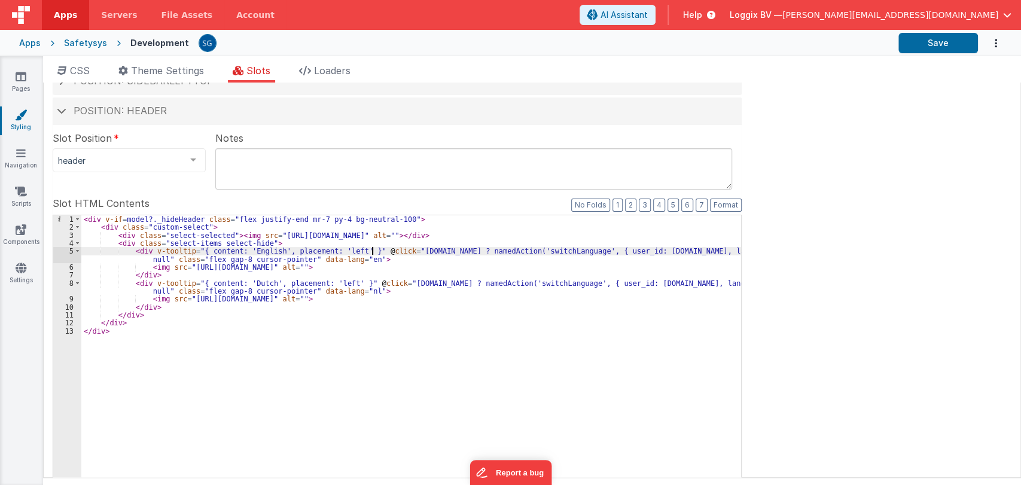
click at [373, 251] on div "< div v-if = model?._hideHeader class = "flex justify-end mr-7 py-4 bg-neutral-…" at bounding box center [411, 417] width 660 height 404
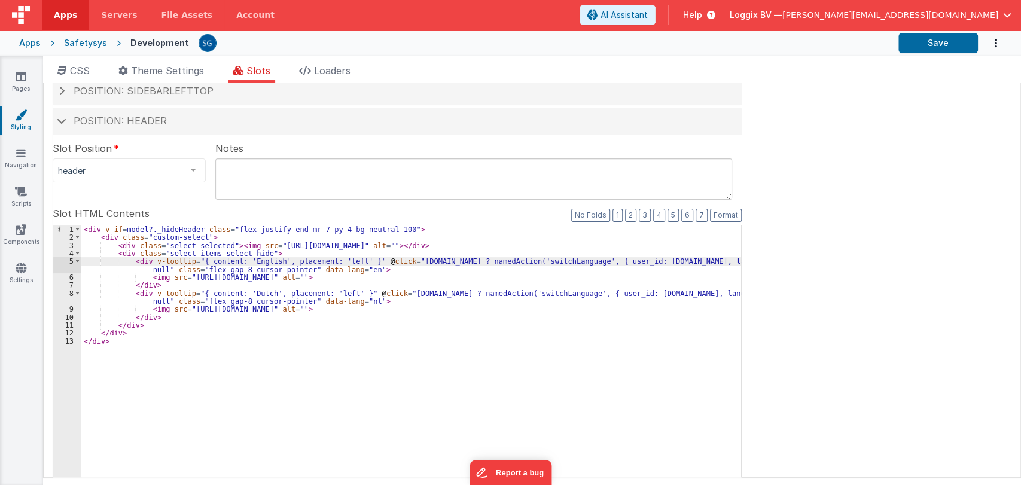
scroll to position [118, 0]
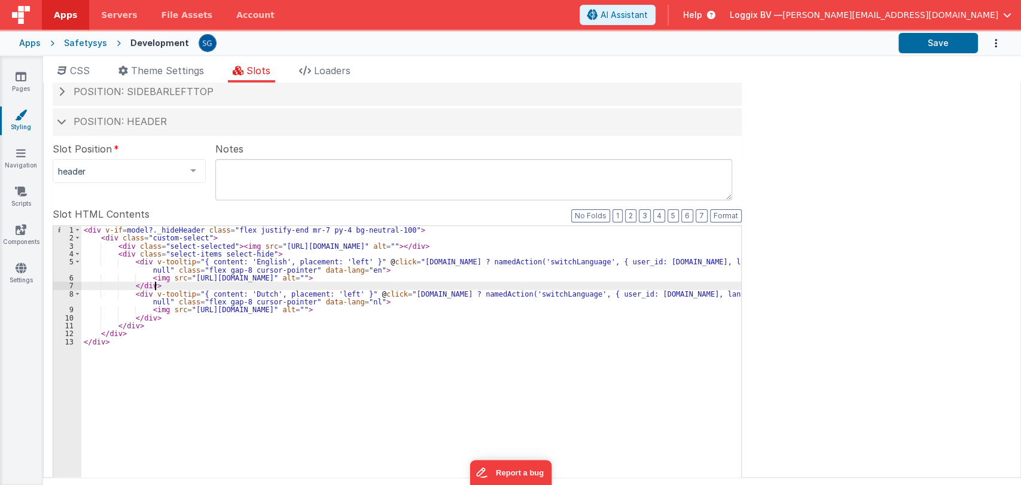
click at [549, 283] on div "< div v-if = model?._hideHeader class = "flex justify-end mr-7 py-4 bg-neutral-…" at bounding box center [411, 428] width 660 height 404
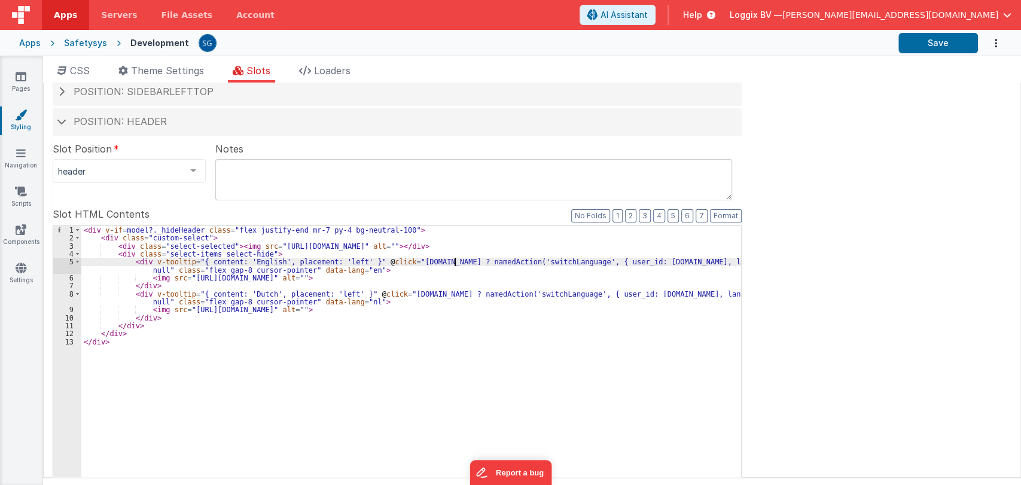
click at [456, 260] on div "< div v-if = model?._hideHeader class = "flex justify-end mr-7 py-4 bg-neutral-…" at bounding box center [411, 428] width 660 height 404
click at [17, 193] on icon at bounding box center [21, 191] width 12 height 12
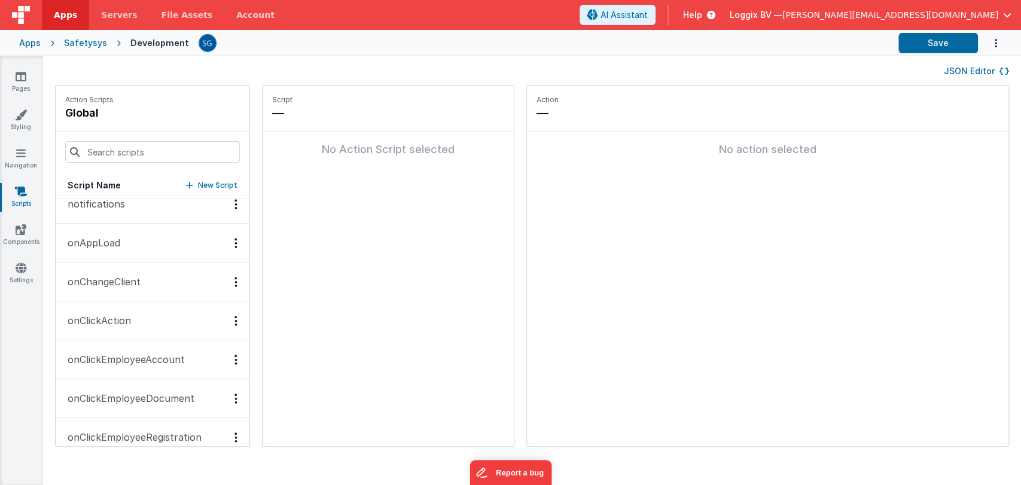
scroll to position [831, 0]
click at [108, 231] on button "onAppLoad" at bounding box center [153, 242] width 194 height 39
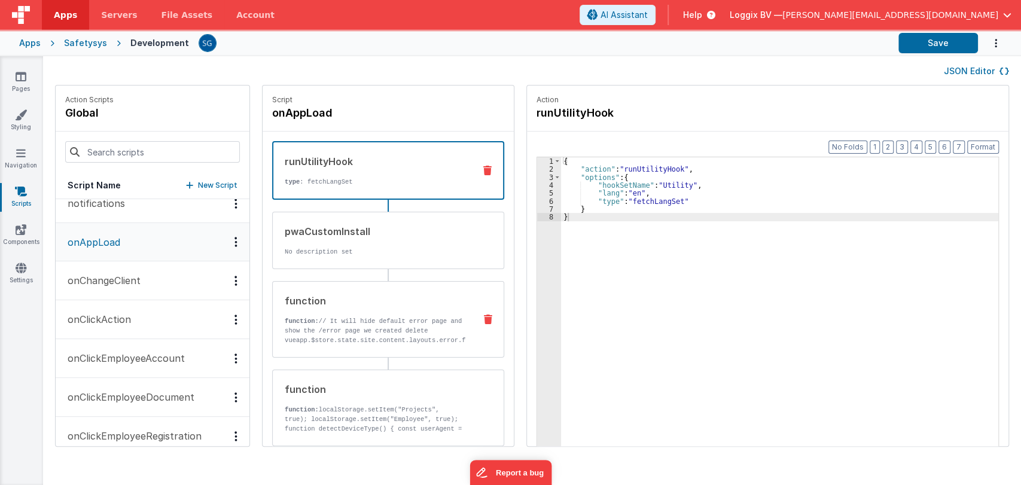
click at [373, 341] on p "function: // It will hide default error page and show the /error page we create…" at bounding box center [375, 364] width 181 height 96
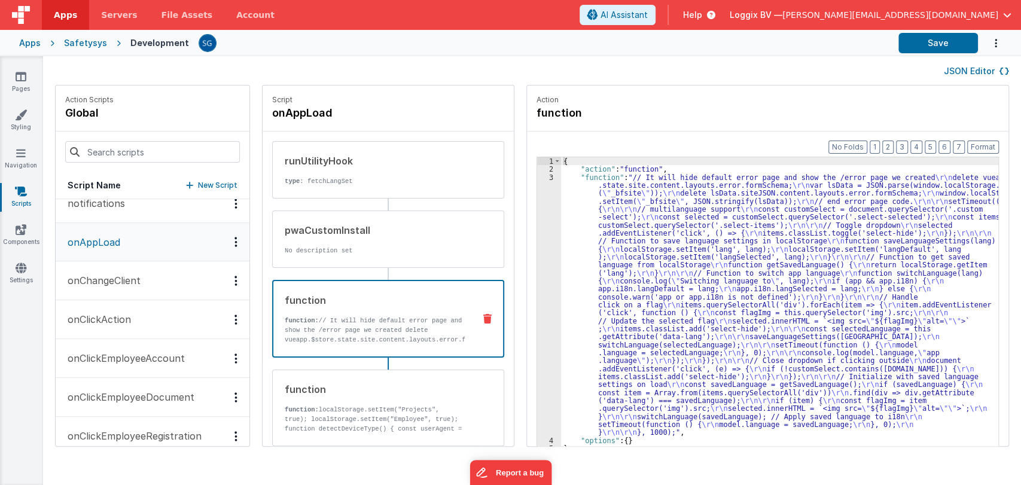
click at [541, 271] on div "3" at bounding box center [549, 304] width 24 height 263
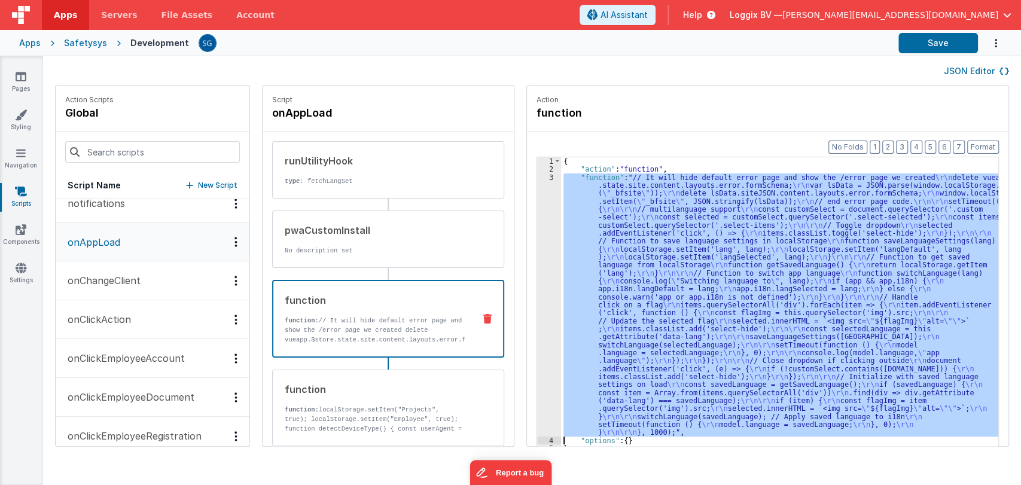
click at [537, 276] on div "3" at bounding box center [549, 304] width 24 height 263
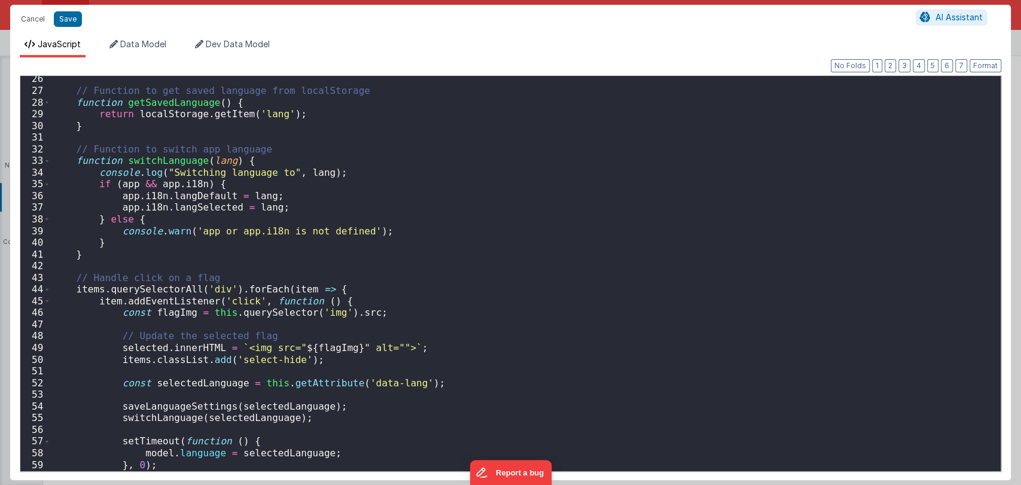
scroll to position [295, 0]
click at [161, 160] on div "// Function to get saved language from localStorage function getSavedLanguage (…" at bounding box center [520, 282] width 939 height 419
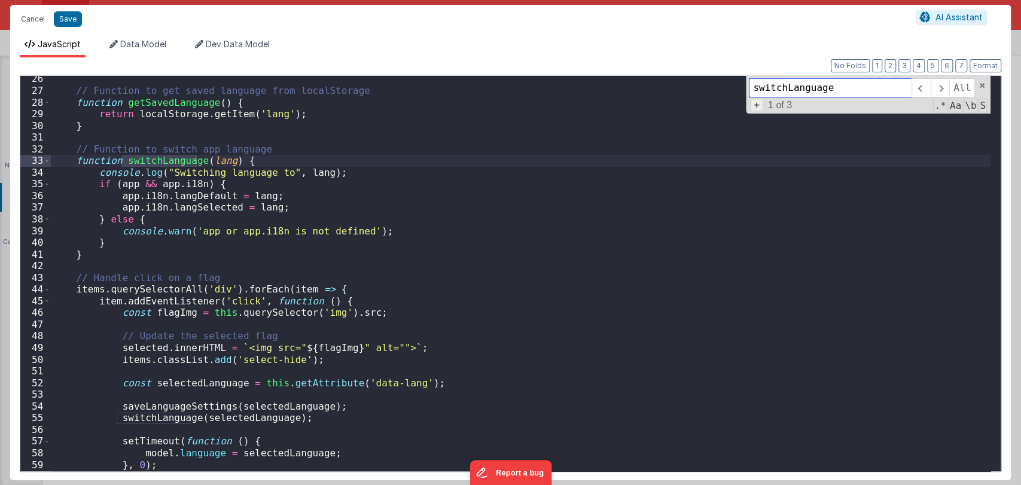
click at [756, 107] on span "+" at bounding box center [756, 105] width 13 height 13
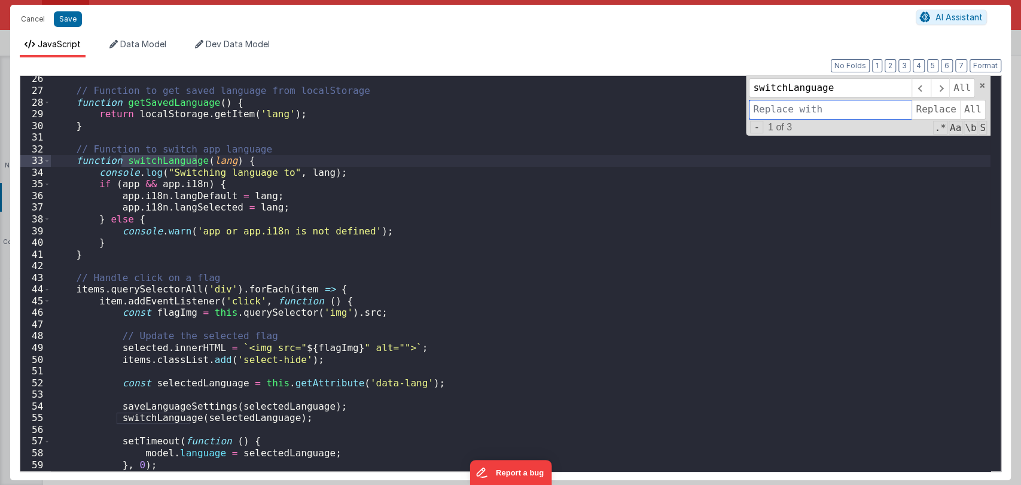
click at [783, 114] on input at bounding box center [830, 109] width 163 height 19
type input "changeLanguage"
click at [966, 111] on span "All" at bounding box center [973, 109] width 26 height 19
click at [783, 207] on div "// Function to get saved language from localStorage function getSavedLanguage (…" at bounding box center [520, 282] width 939 height 419
click at [979, 88] on span at bounding box center [982, 85] width 8 height 8
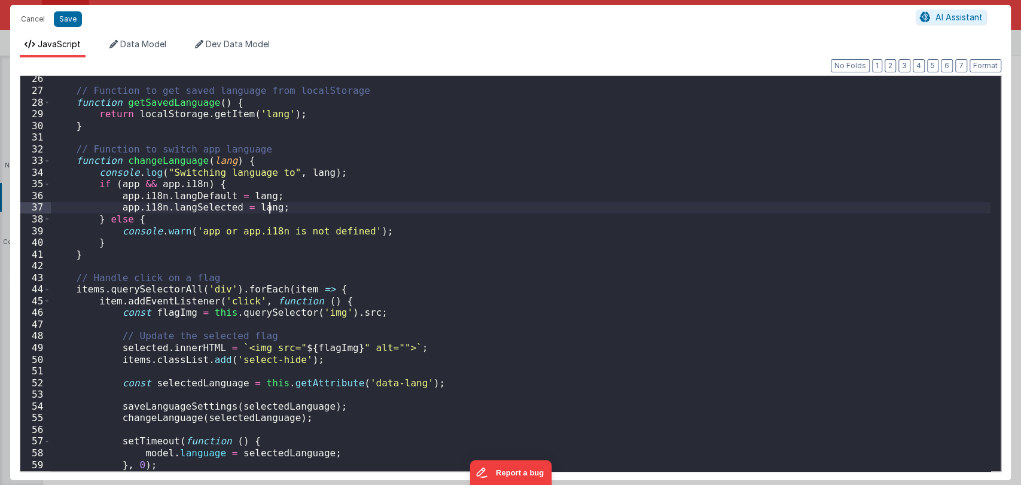
click at [151, 158] on div "// Function to get saved language from localStorage function getSavedLanguage (…" at bounding box center [520, 282] width 939 height 419
type input "changeLanguage"
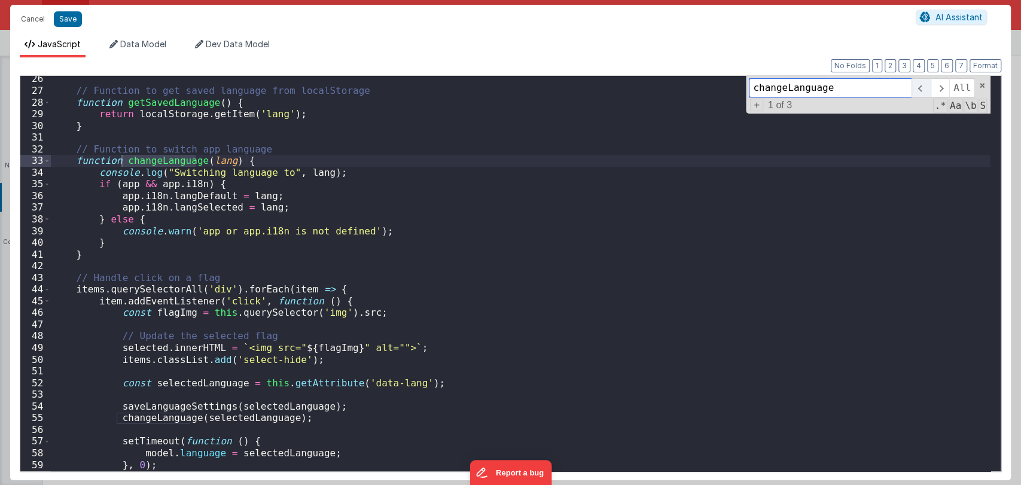
click at [923, 86] on span at bounding box center [920, 87] width 19 height 19
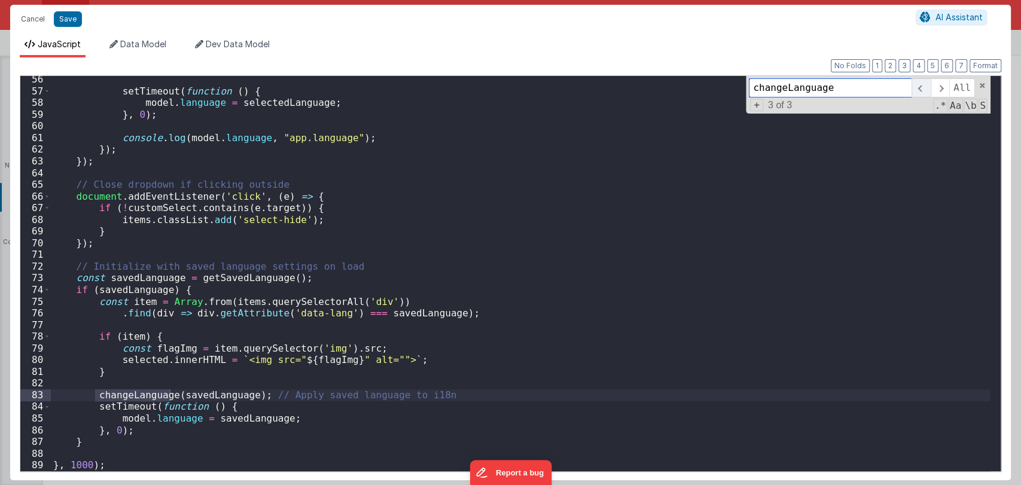
scroll to position [645, 0]
click at [979, 83] on span at bounding box center [982, 85] width 8 height 8
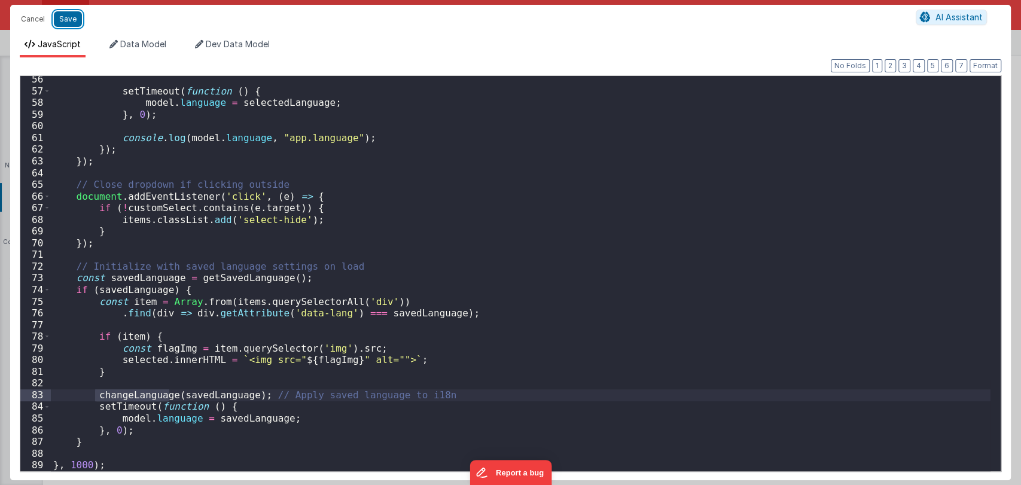
click at [68, 19] on button "Save" at bounding box center [68, 19] width 28 height 16
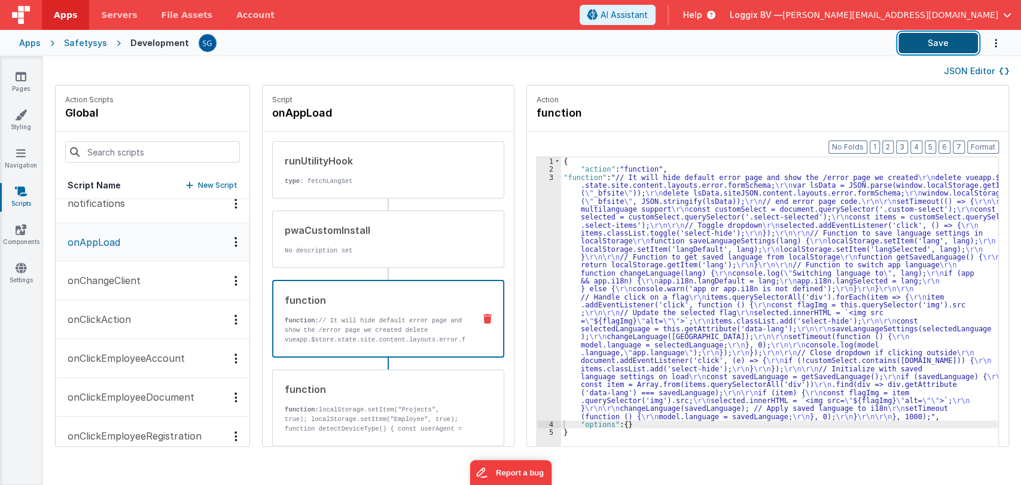
click at [933, 39] on button "Save" at bounding box center [938, 43] width 80 height 20
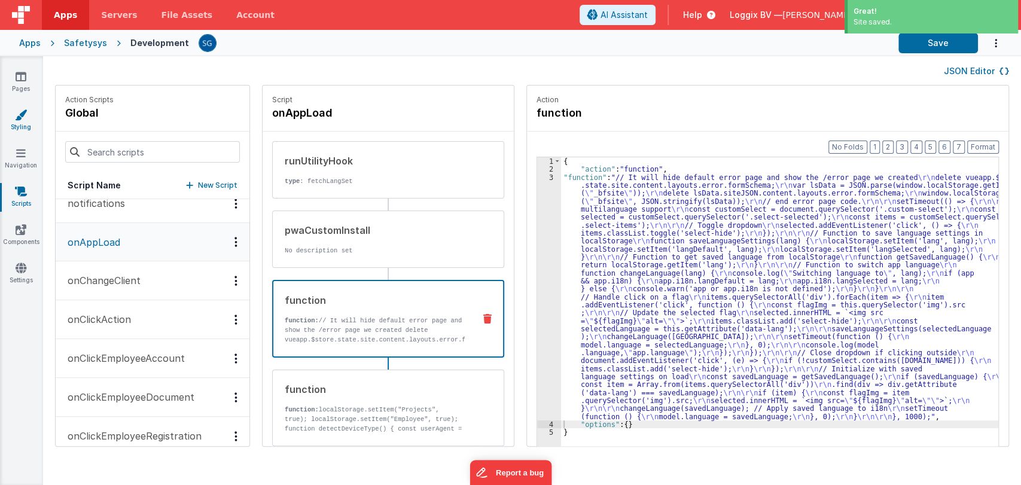
click at [14, 121] on link "Styling" at bounding box center [20, 121] width 43 height 24
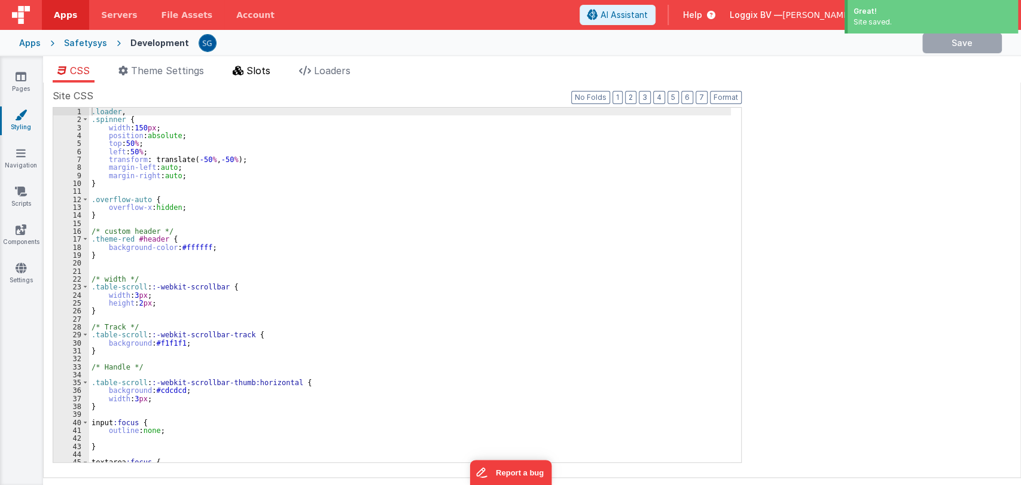
click at [239, 66] on icon at bounding box center [238, 71] width 11 height 10
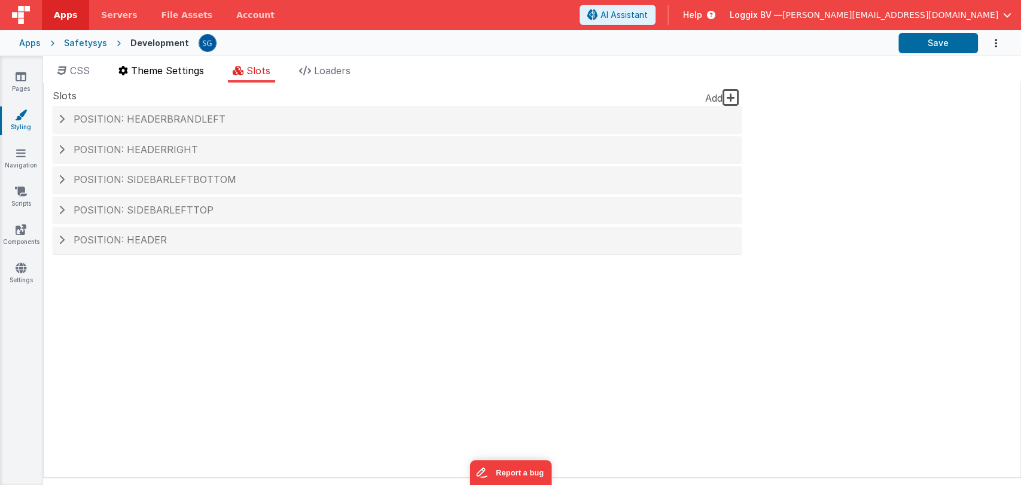
click at [177, 68] on span "Theme Settings" at bounding box center [167, 71] width 73 height 12
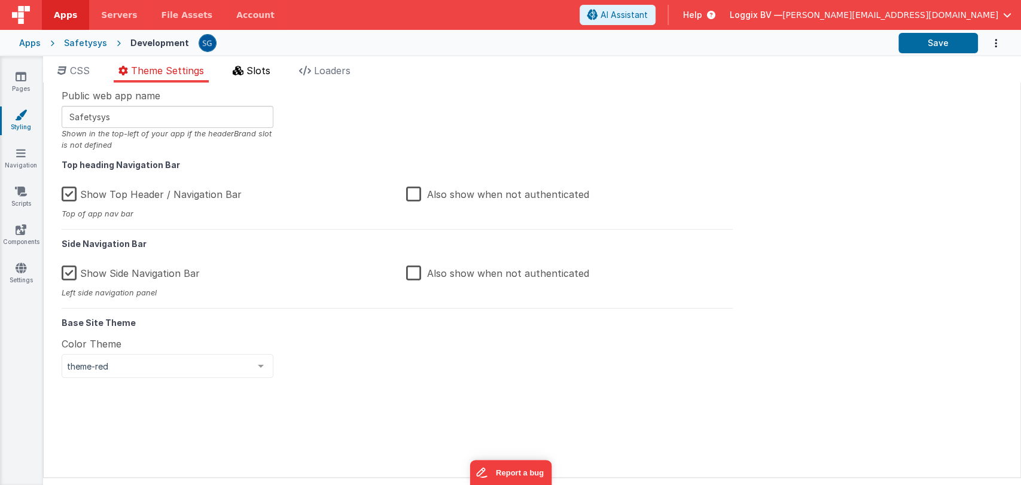
click at [249, 72] on span "Slots" at bounding box center [258, 71] width 24 height 12
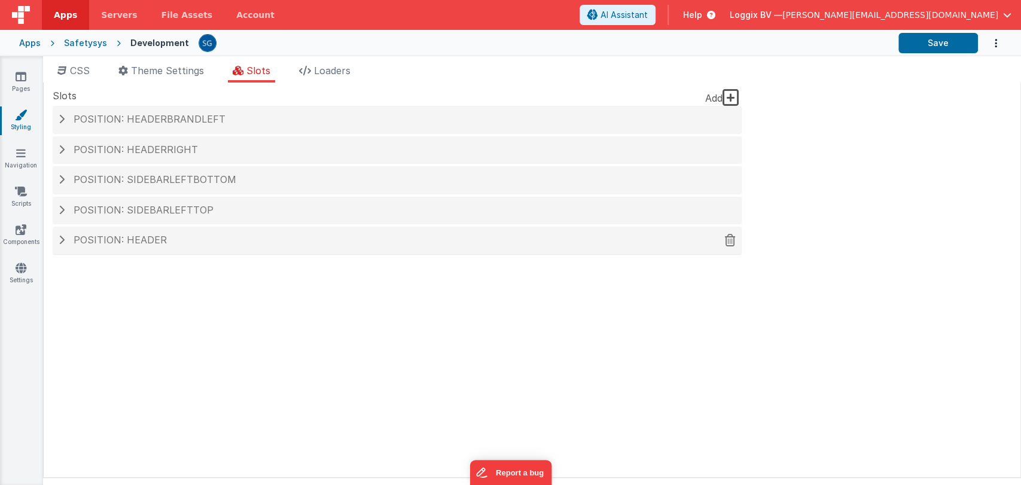
click at [105, 241] on span "Position: header" at bounding box center [120, 240] width 93 height 12
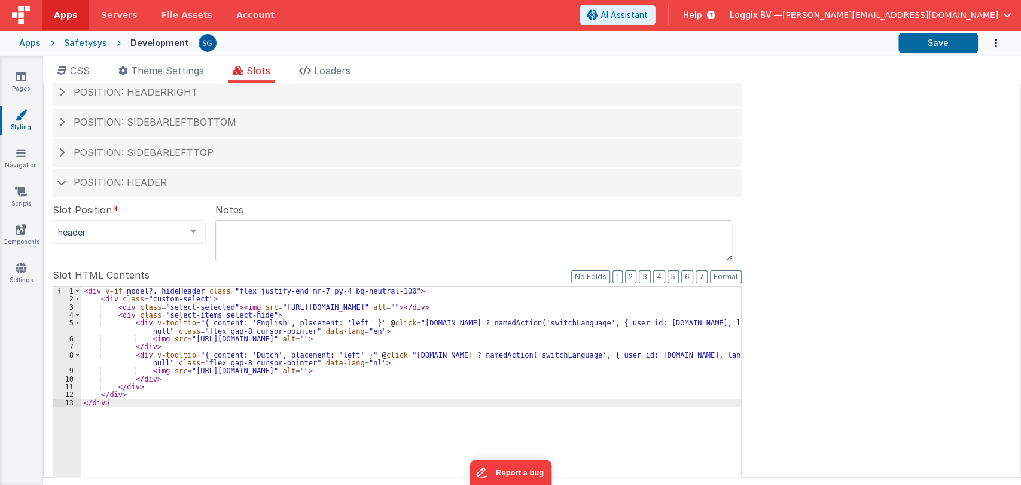
scroll to position [57, 0]
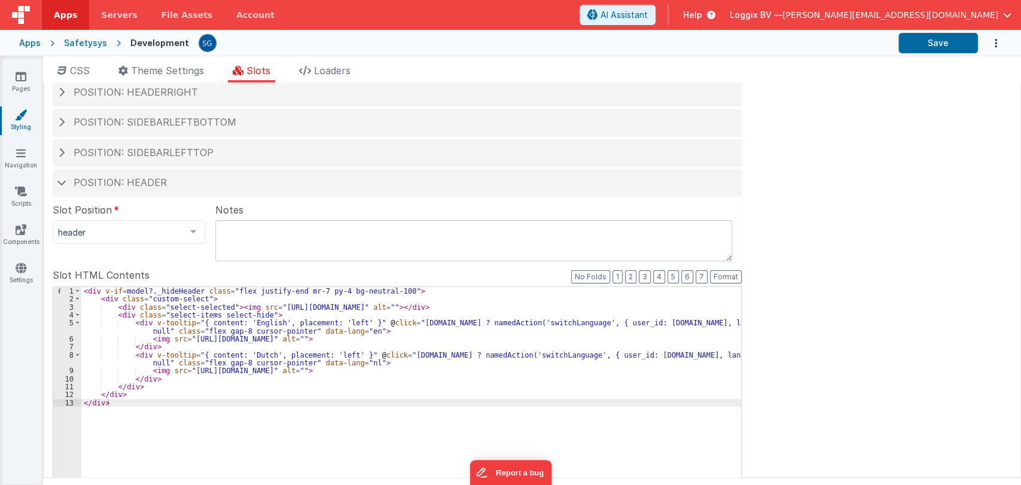
click at [663, 355] on div "< div v-if = model?._hideHeader class = "flex justify-end mr-7 py-4 bg-neutral-…" at bounding box center [411, 489] width 660 height 404
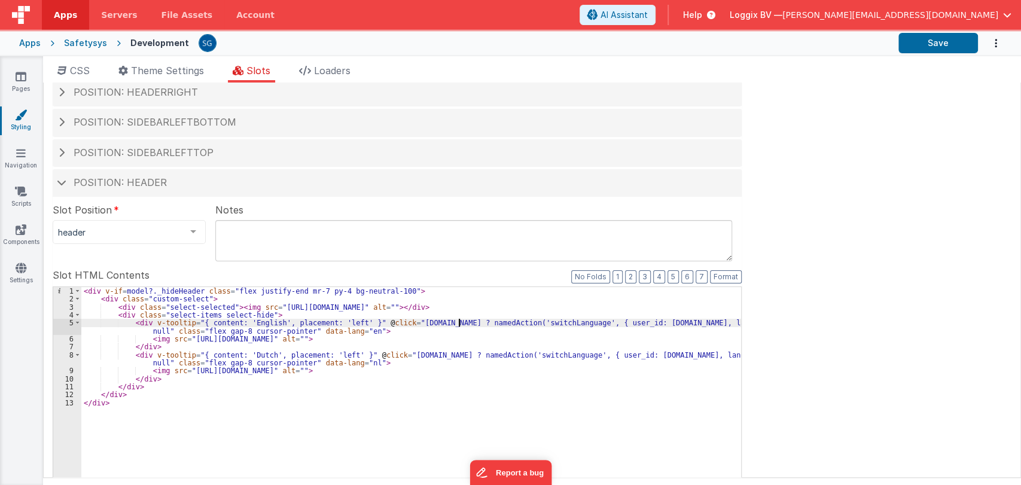
click at [459, 324] on div "< div v-if = model?._hideHeader class = "flex justify-end mr-7 py-4 bg-neutral-…" at bounding box center [411, 489] width 660 height 404
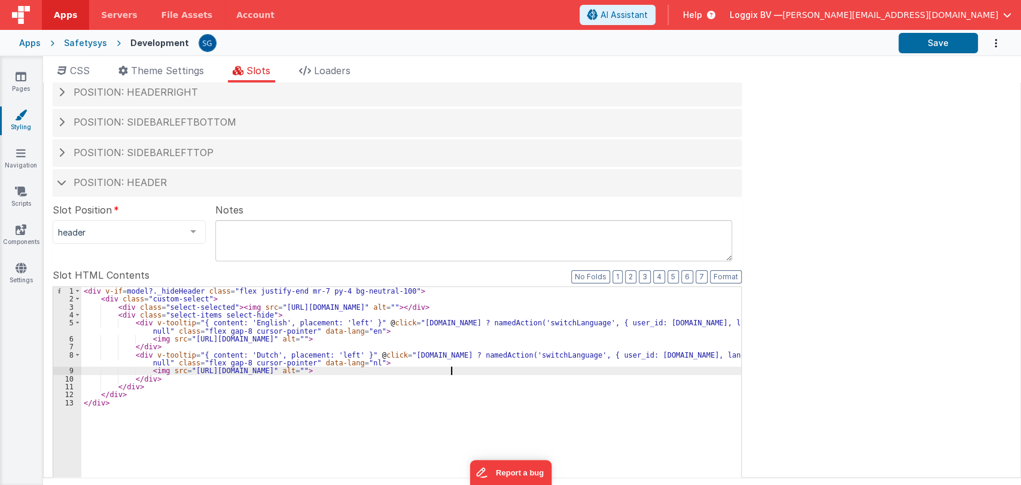
click at [462, 373] on div "< div v-if = model?._hideHeader class = "flex justify-end mr-7 py-4 bg-neutral-…" at bounding box center [411, 489] width 660 height 404
click at [416, 387] on div "< div v-if = model?._hideHeader class = "flex justify-end mr-7 py-4 bg-neutral-…" at bounding box center [411, 489] width 660 height 404
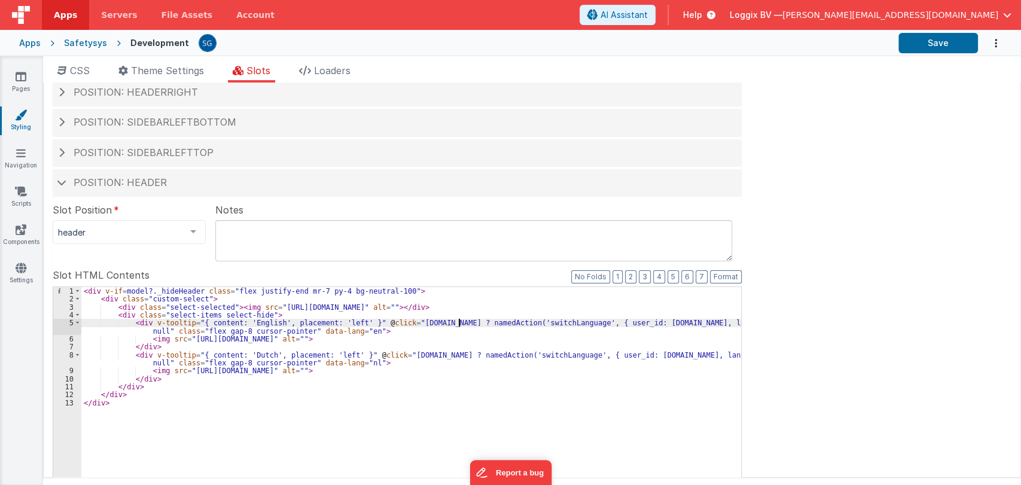
click at [459, 322] on div "< div v-if = model?._hideHeader class = "flex justify-end mr-7 py-4 bg-neutral-…" at bounding box center [411, 489] width 660 height 404
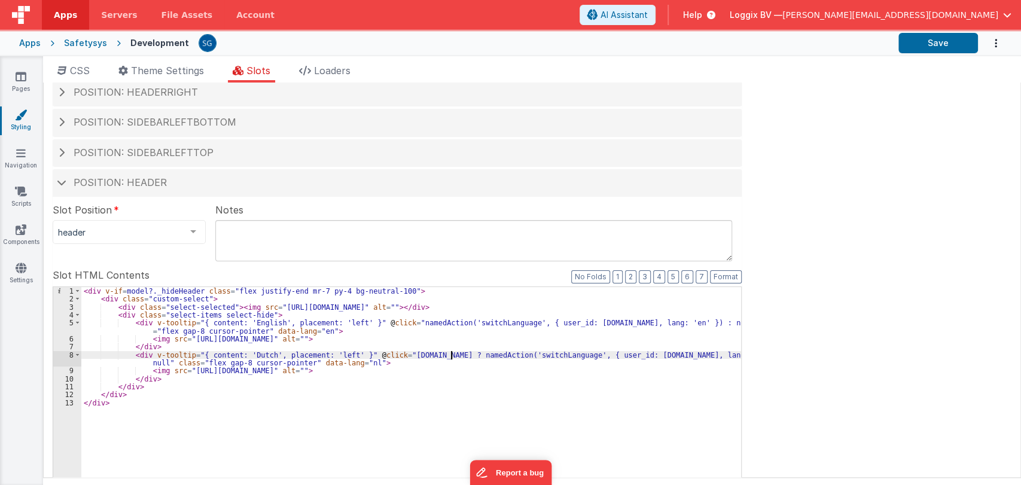
click at [450, 353] on div "< div v-if = model?._hideHeader class = "flex justify-end mr-7 py-4 bg-neutral-…" at bounding box center [411, 489] width 660 height 404
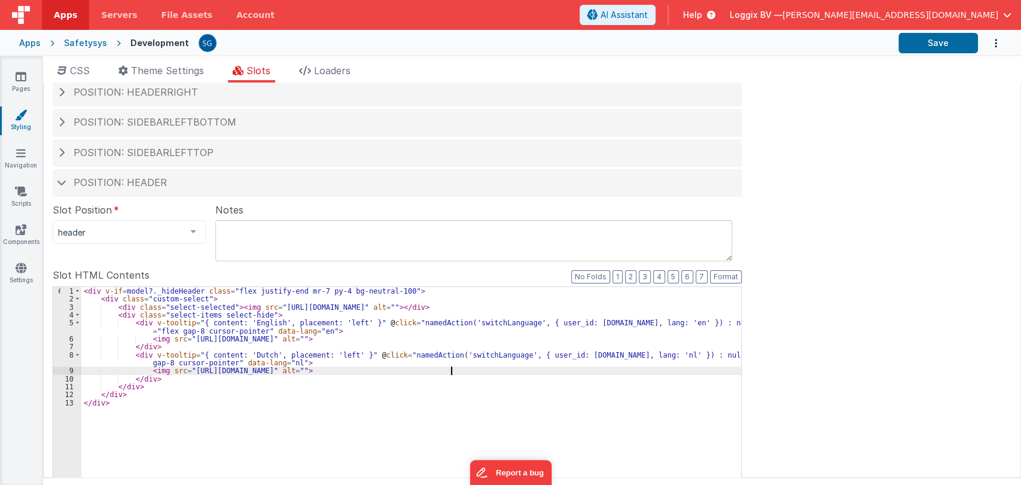
click at [476, 367] on div "< div v-if = model?._hideHeader class = "flex justify-end mr-7 py-4 bg-neutral-…" at bounding box center [411, 489] width 660 height 404
click at [944, 39] on button "Save" at bounding box center [938, 43] width 80 height 20
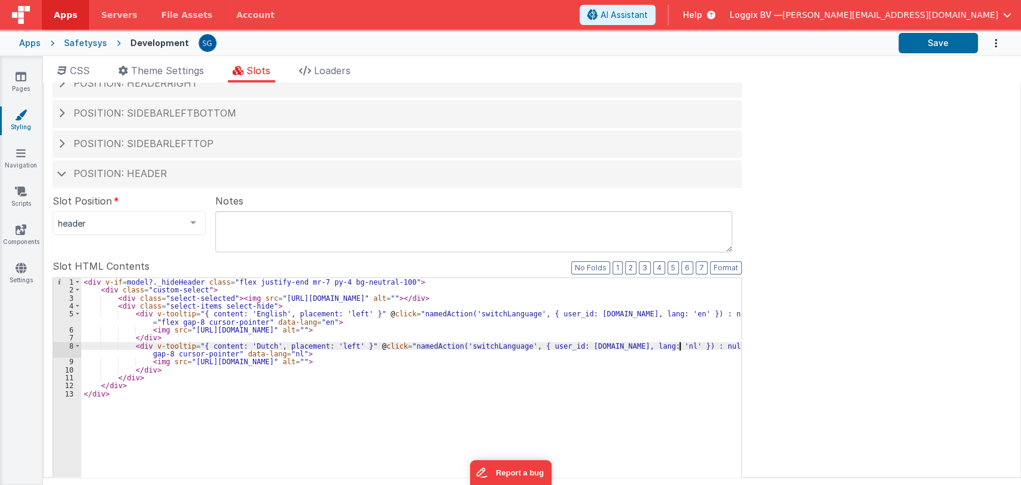
click at [677, 344] on div "< div v-if = model?._hideHeader class = "flex justify-end mr-7 py-4 bg-neutral-…" at bounding box center [411, 480] width 660 height 404
click at [689, 313] on div "< div v-if = model?._hideHeader class = "flex justify-end mr-7 py-4 bg-neutral-…" at bounding box center [411, 480] width 660 height 404
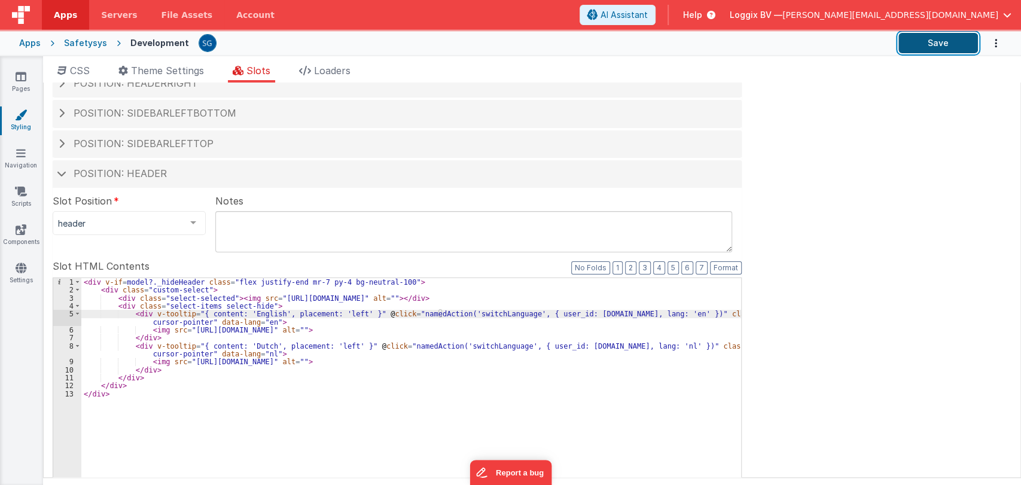
click at [945, 46] on button "Save" at bounding box center [938, 43] width 80 height 20
click at [19, 262] on icon at bounding box center [21, 268] width 11 height 12
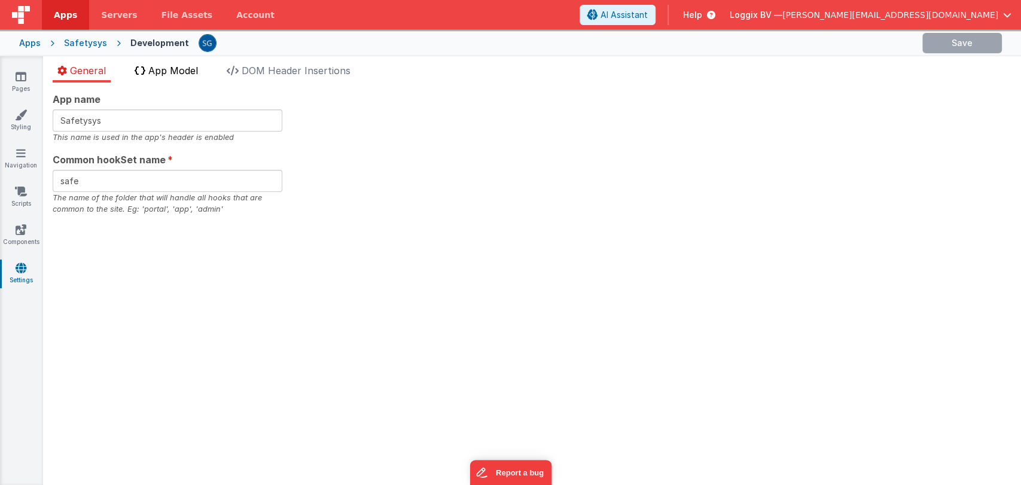
click at [158, 72] on span "App Model" at bounding box center [173, 71] width 50 height 12
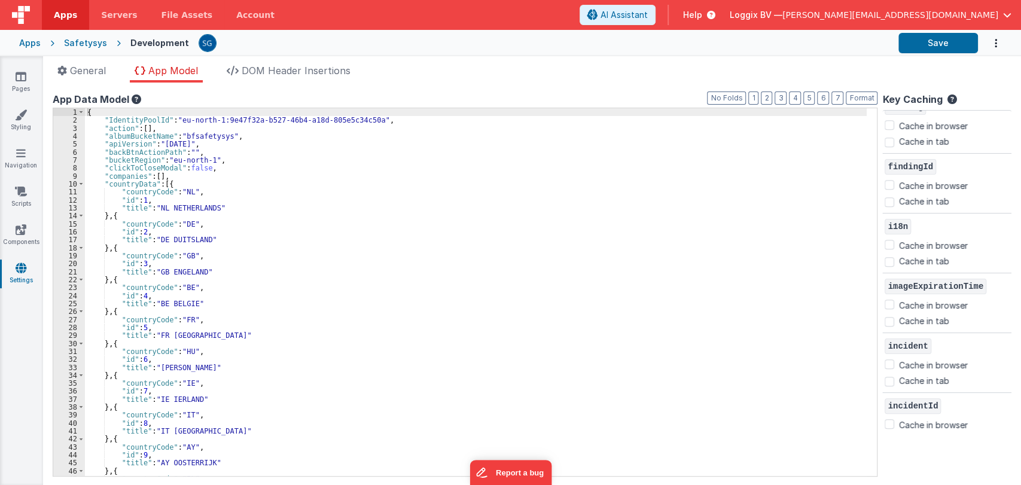
scroll to position [816, 0]
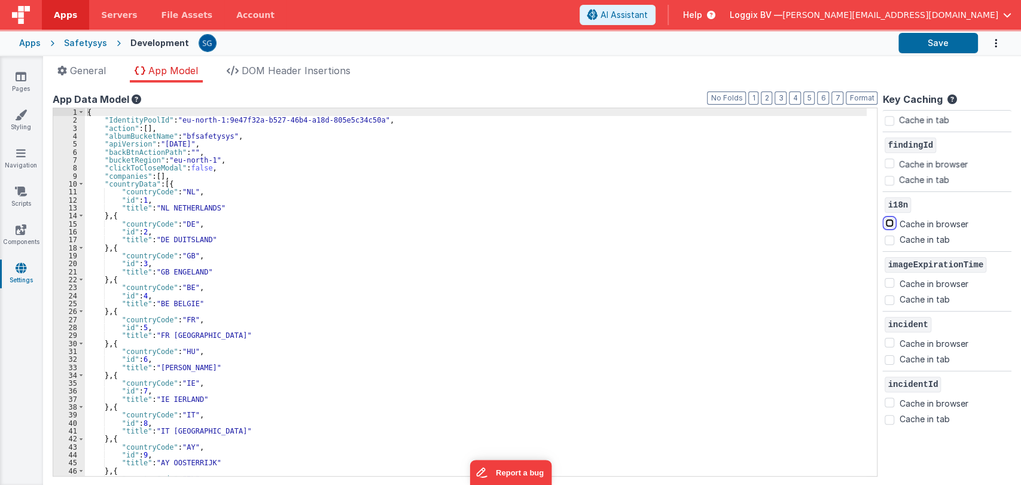
click at [891, 221] on input "Cache in browser" at bounding box center [889, 223] width 10 height 10
checkbox input "true"
click at [932, 44] on button "Save" at bounding box center [938, 43] width 80 height 20
click at [913, 45] on button "Save" at bounding box center [938, 43] width 80 height 20
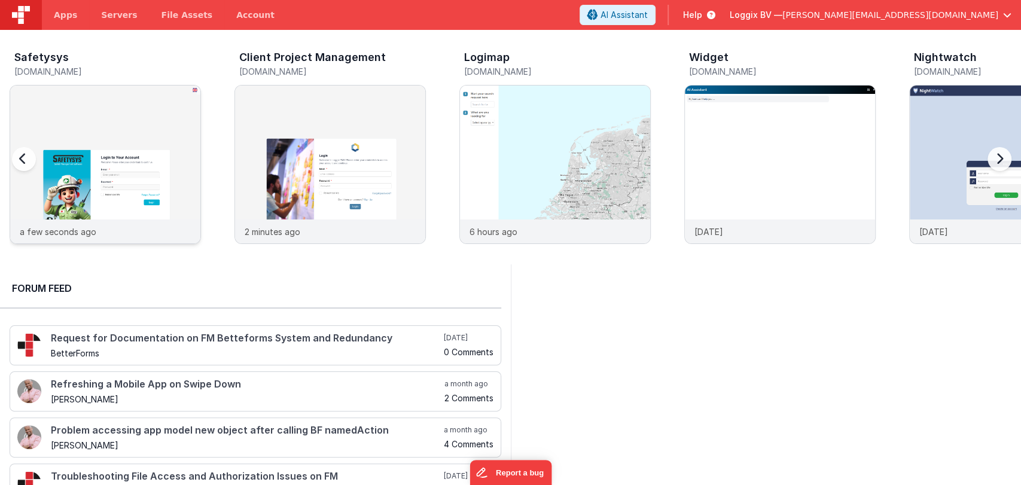
click at [102, 135] on img at bounding box center [105, 181] width 190 height 190
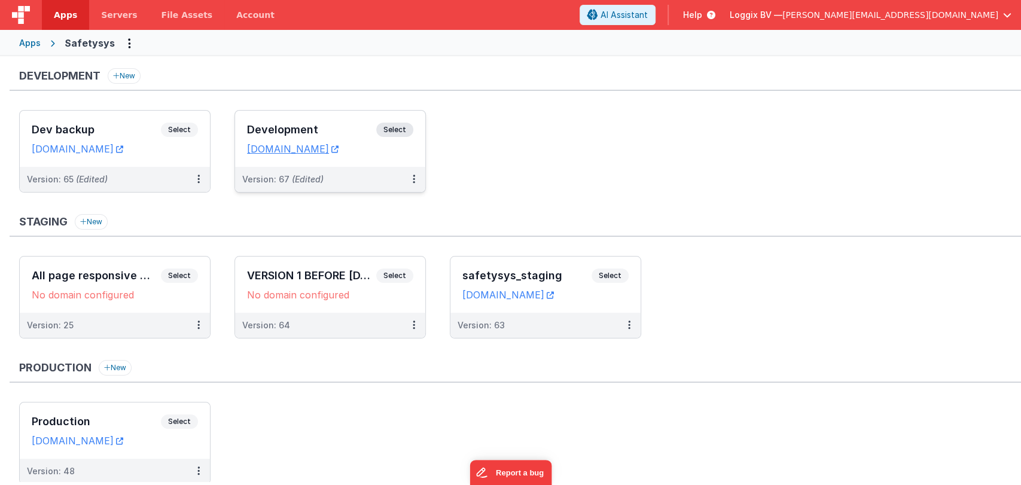
click at [324, 120] on div "Development Select URLs safetysystest.fmbetterforms.com" at bounding box center [330, 139] width 190 height 56
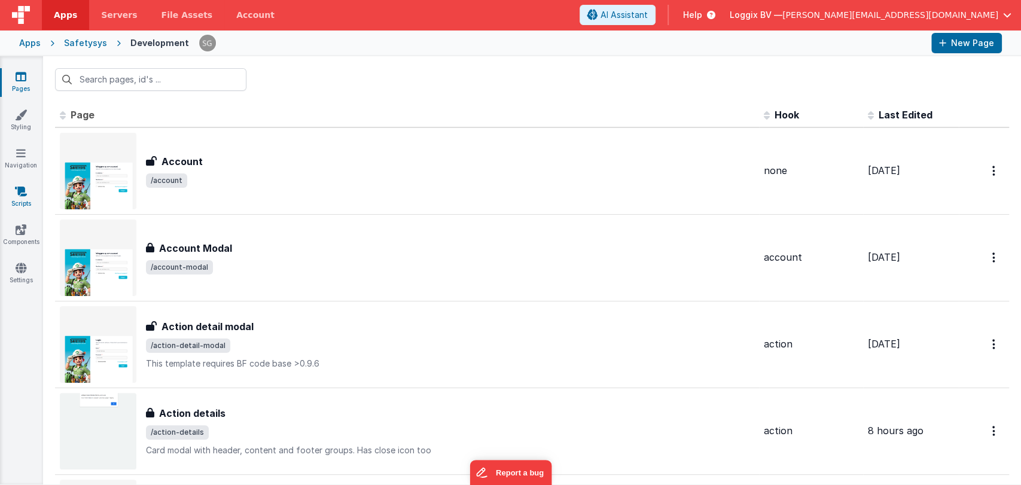
click at [20, 192] on icon at bounding box center [21, 191] width 12 height 12
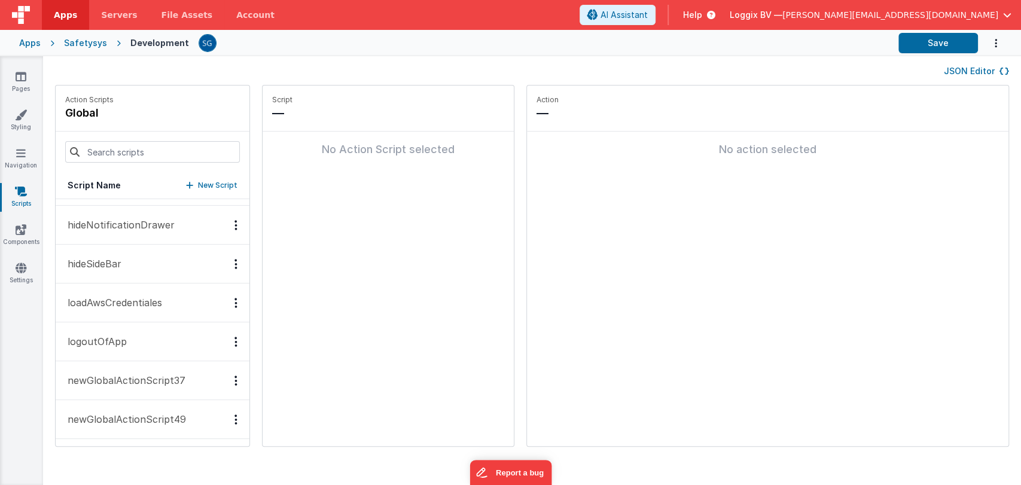
scroll to position [593, 0]
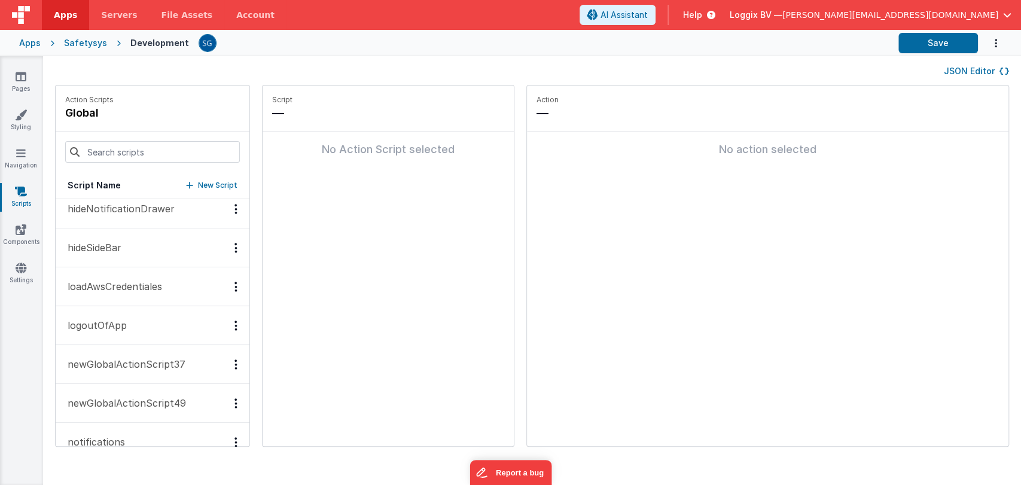
click at [109, 329] on p "logoutOfApp" at bounding box center [93, 325] width 66 height 14
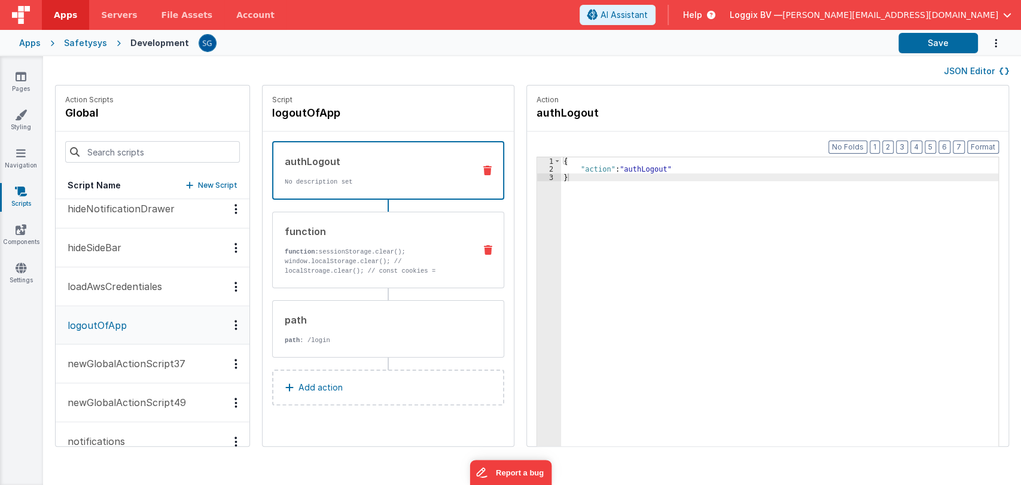
click at [429, 255] on p "function: sessionStorage.clear(); window.localStorage.clear(); // localStroage.…" at bounding box center [375, 266] width 181 height 38
click at [396, 165] on div "authLogout" at bounding box center [375, 161] width 180 height 14
click at [562, 176] on div "{ "action" : "authLogout" }" at bounding box center [785, 328] width 449 height 342
click at [350, 253] on p "function: sessionStorage.clear(); window.localStorage.clear(); // localStroage.…" at bounding box center [375, 266] width 181 height 38
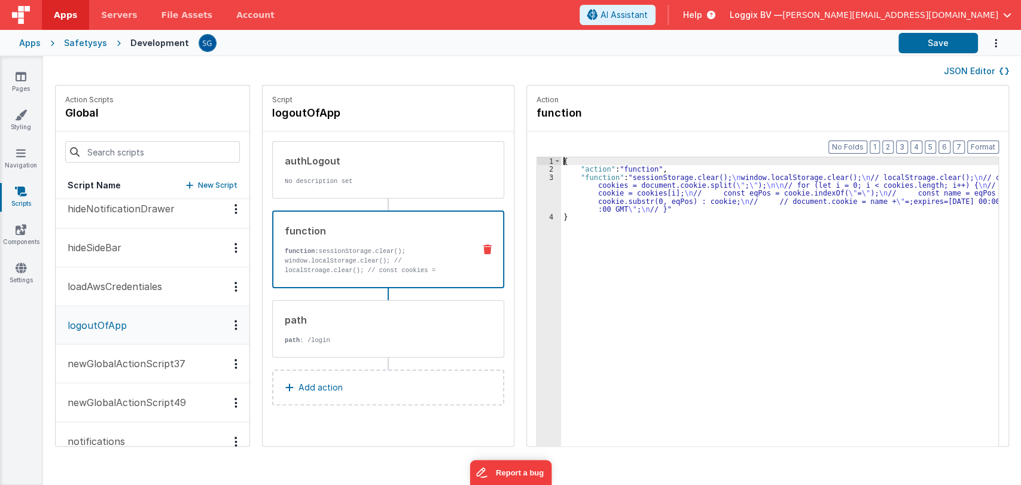
click at [539, 194] on div "3" at bounding box center [549, 193] width 24 height 40
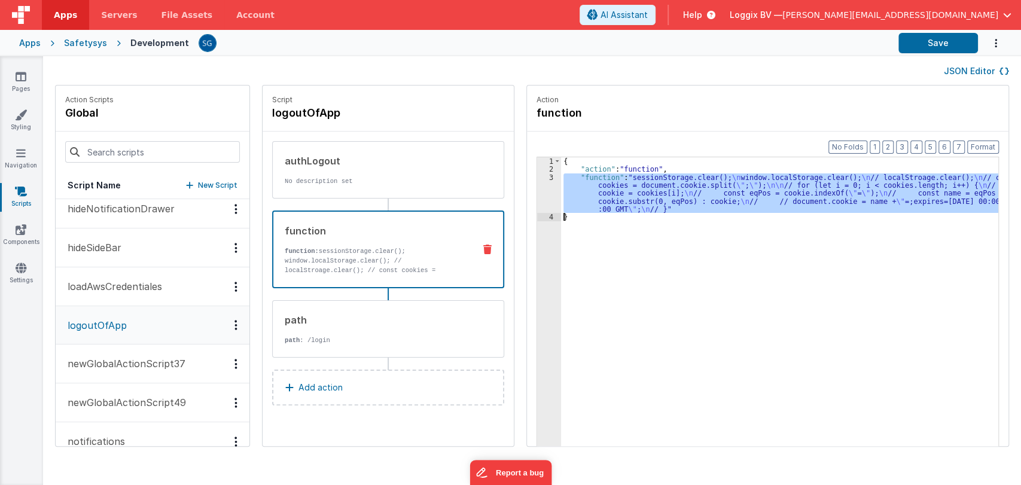
click at [539, 194] on div "3" at bounding box center [549, 193] width 24 height 40
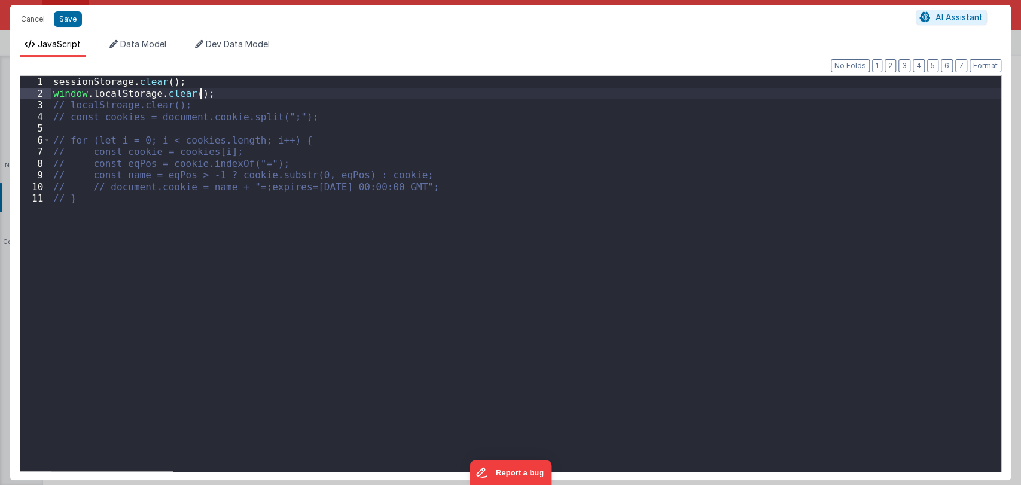
click at [205, 92] on div "sessionStorage . clear ( ) ; window . localStorage . clear ( ) ; // localStroag…" at bounding box center [526, 290] width 950 height 429
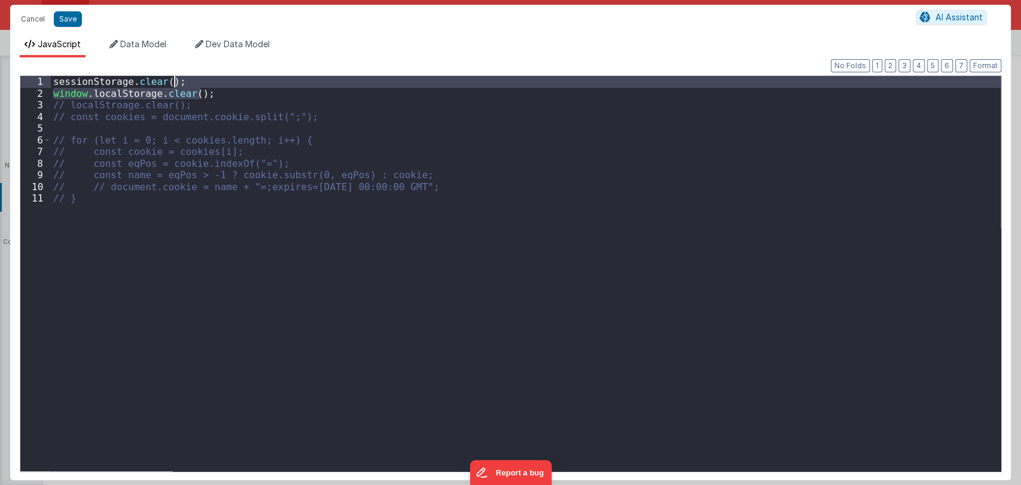
drag, startPoint x: 209, startPoint y: 93, endPoint x: 207, endPoint y: 78, distance: 14.4
click at [207, 78] on div "sessionStorage . clear ( ) ; window . localStorage . clear ( ) ; // localStroag…" at bounding box center [526, 290] width 950 height 429
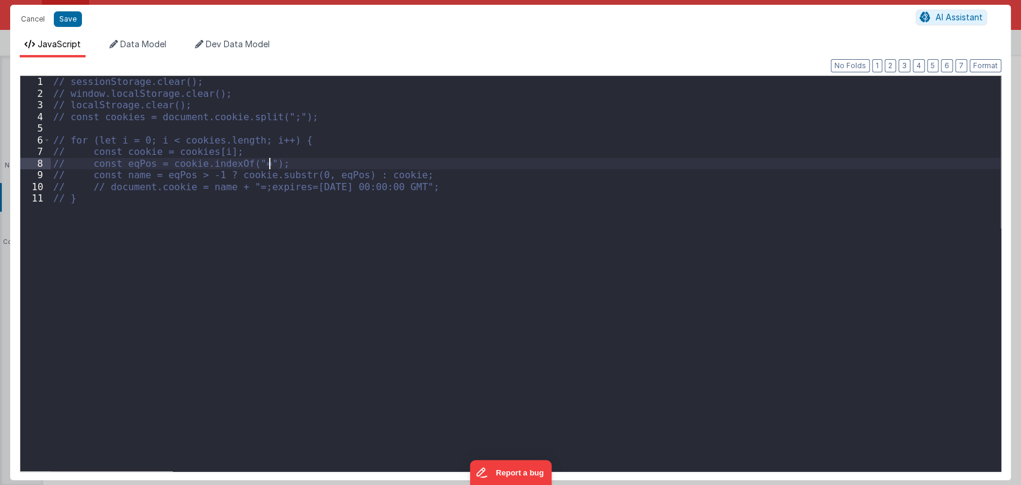
click at [440, 169] on div "// sessionStorage.clear(); // window.localStorage.clear(); // localStroage.clea…" at bounding box center [526, 290] width 950 height 429
click at [63, 16] on button "Save" at bounding box center [68, 19] width 28 height 16
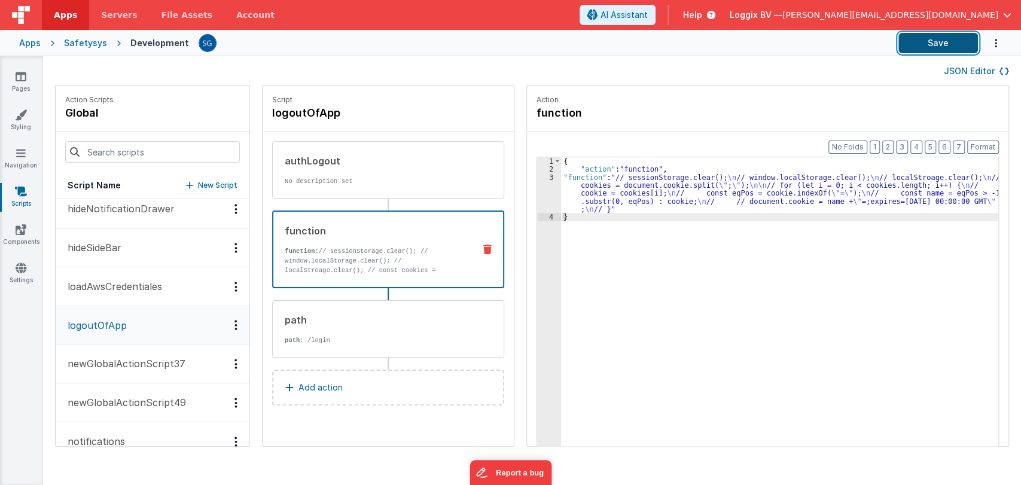
click at [928, 39] on button "Save" at bounding box center [938, 43] width 80 height 20
click at [542, 194] on div "3" at bounding box center [549, 193] width 24 height 40
click at [538, 194] on div "3" at bounding box center [549, 193] width 24 height 40
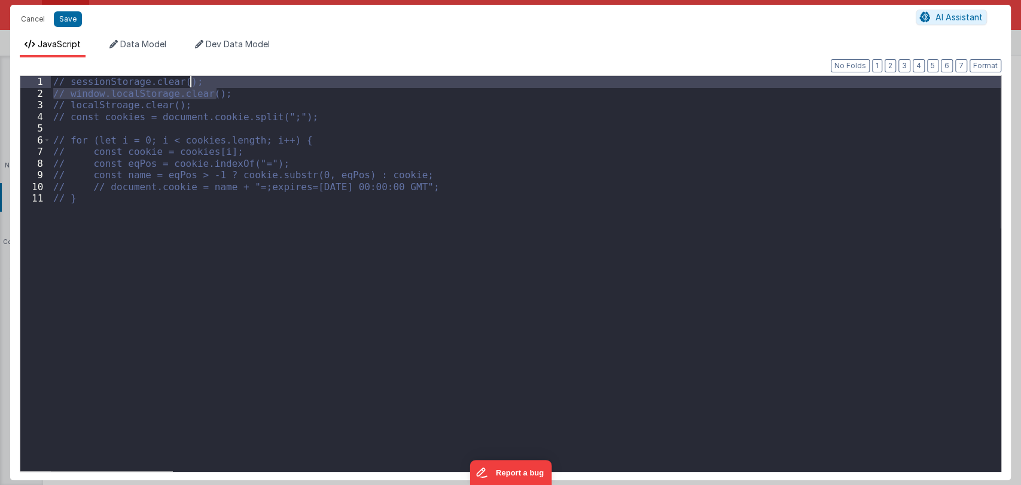
drag, startPoint x: 225, startPoint y: 92, endPoint x: 224, endPoint y: 83, distance: 9.6
click at [224, 83] on div "// sessionStorage.clear(); // window.localStorage.clear(); // localStroage.clea…" at bounding box center [526, 285] width 950 height 419
click at [228, 89] on div "// sessionStorage.clear(); // window.localStorage.clear(); // localStroage.clea…" at bounding box center [526, 273] width 950 height 395
drag, startPoint x: 228, startPoint y: 89, endPoint x: 228, endPoint y: 80, distance: 9.0
click at [228, 80] on div "// sessionStorage.clear(); // window.localStorage.clear(); // localStroage.clea…" at bounding box center [526, 285] width 950 height 419
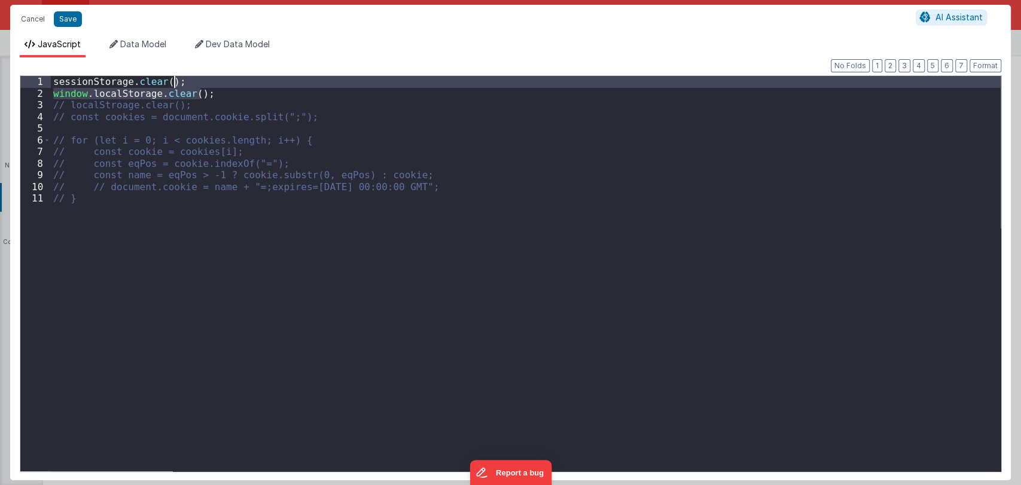
click at [225, 93] on div "sessionStorage . clear ( ) ; window . localStorage . clear ( ) ; // localStroag…" at bounding box center [526, 273] width 950 height 395
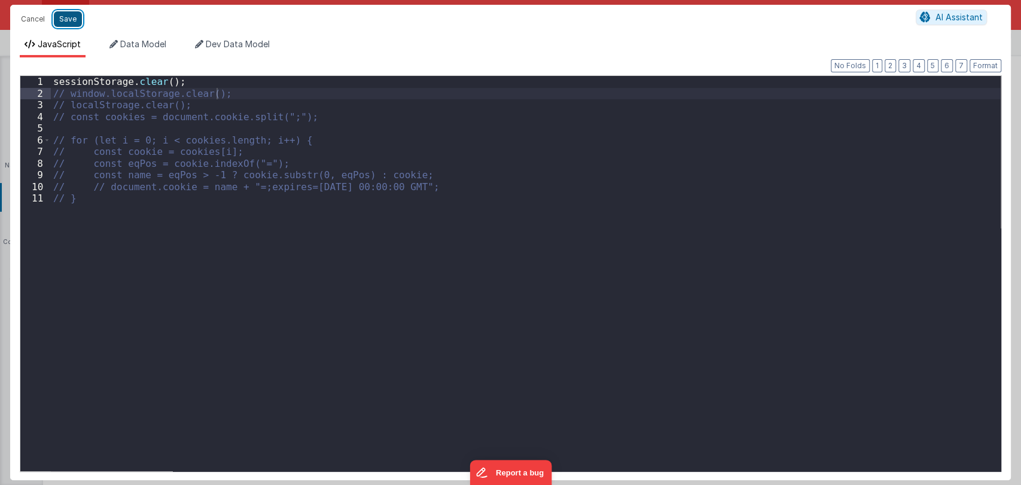
click at [68, 21] on button "Save" at bounding box center [68, 19] width 28 height 16
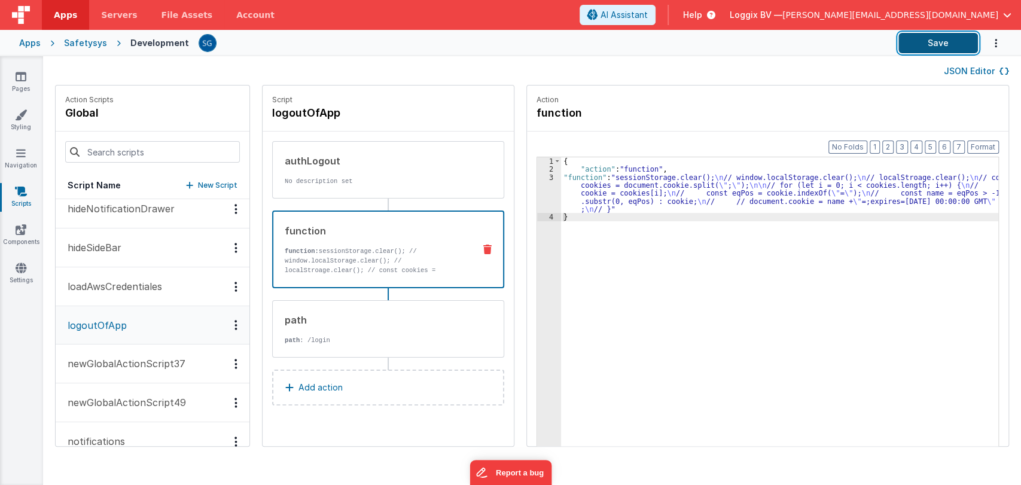
click at [915, 46] on button "Save" at bounding box center [938, 43] width 80 height 20
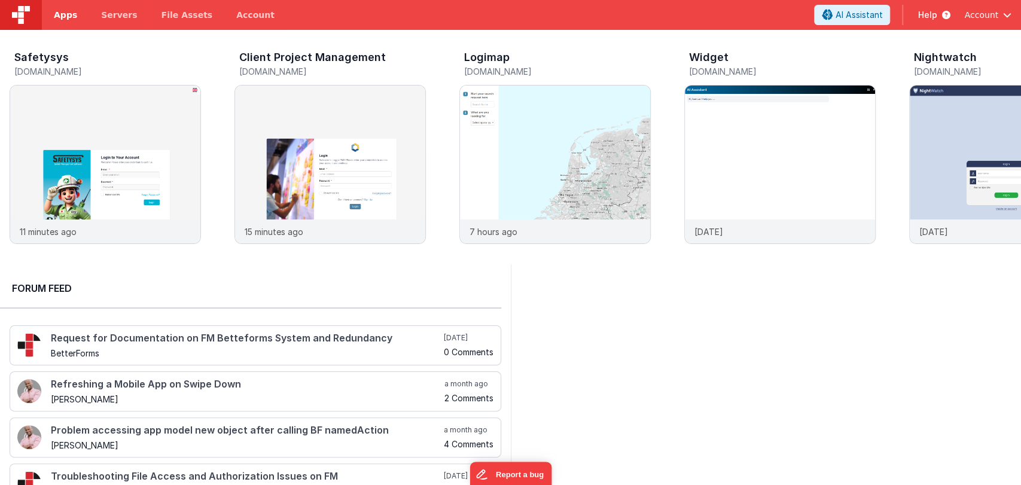
click at [66, 16] on span "Apps" at bounding box center [65, 15] width 23 height 12
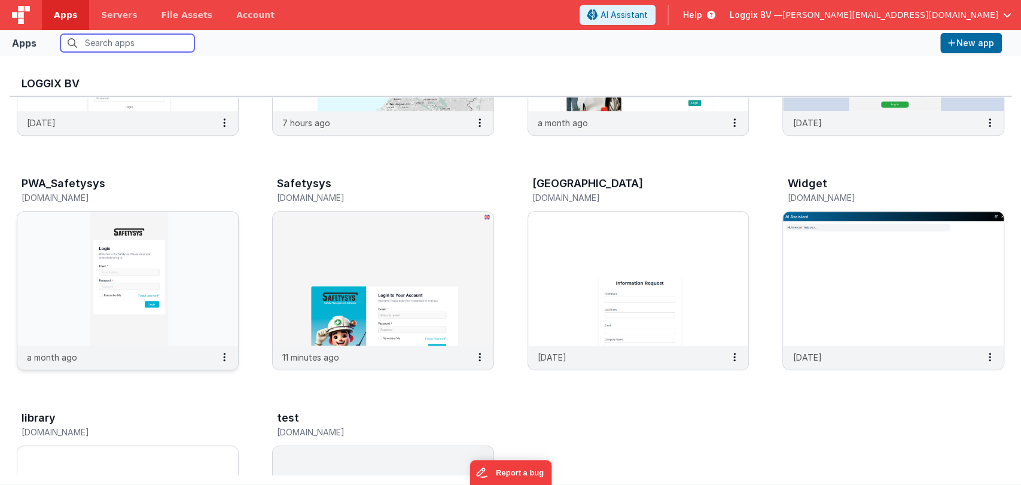
scroll to position [411, 0]
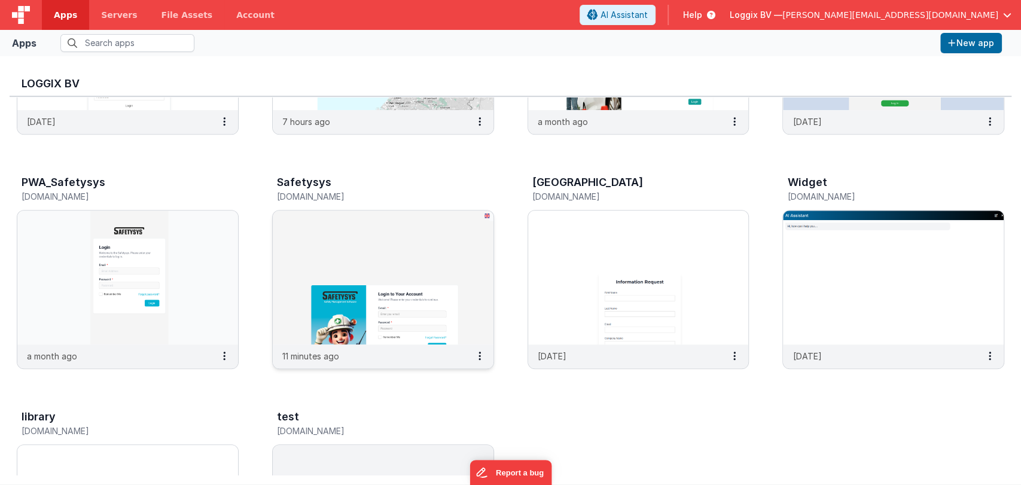
click at [364, 278] on img at bounding box center [383, 277] width 221 height 134
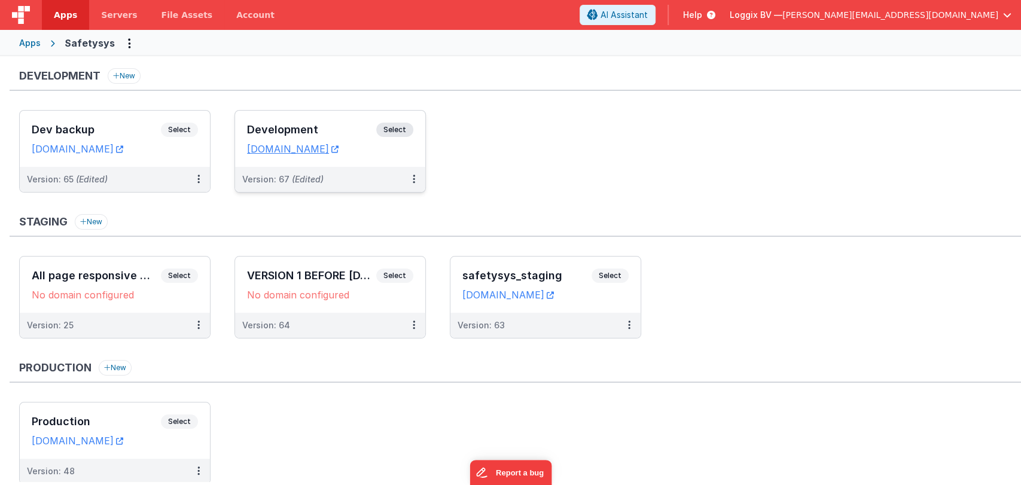
click at [317, 121] on div "Development Select URLs [DOMAIN_NAME]" at bounding box center [330, 139] width 190 height 56
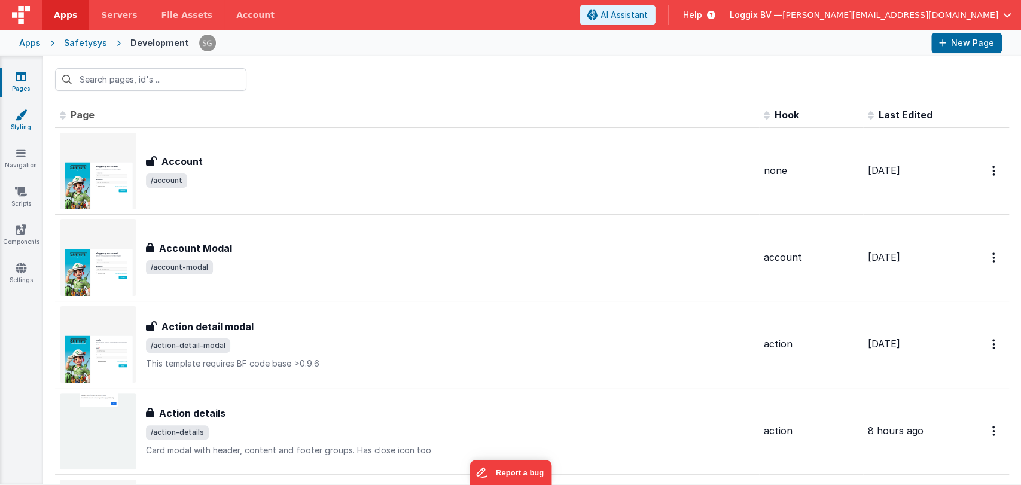
click at [22, 123] on link "Styling" at bounding box center [20, 121] width 43 height 24
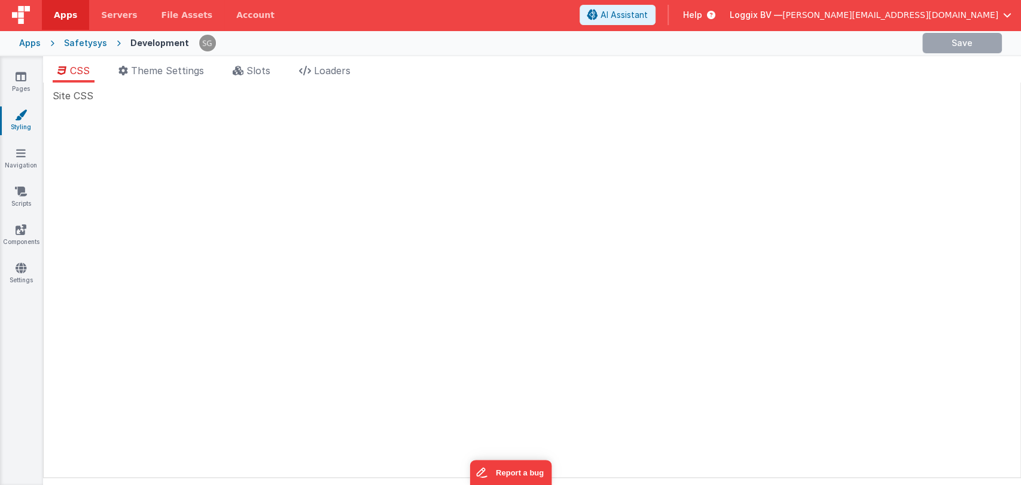
click at [22, 125] on link "Styling" at bounding box center [20, 121] width 43 height 24
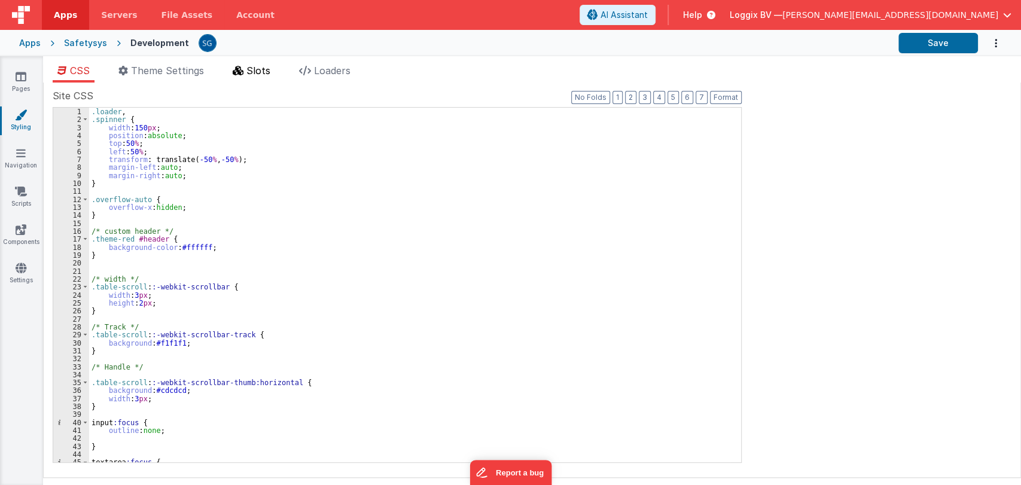
click at [250, 63] on li "Slots" at bounding box center [251, 72] width 47 height 19
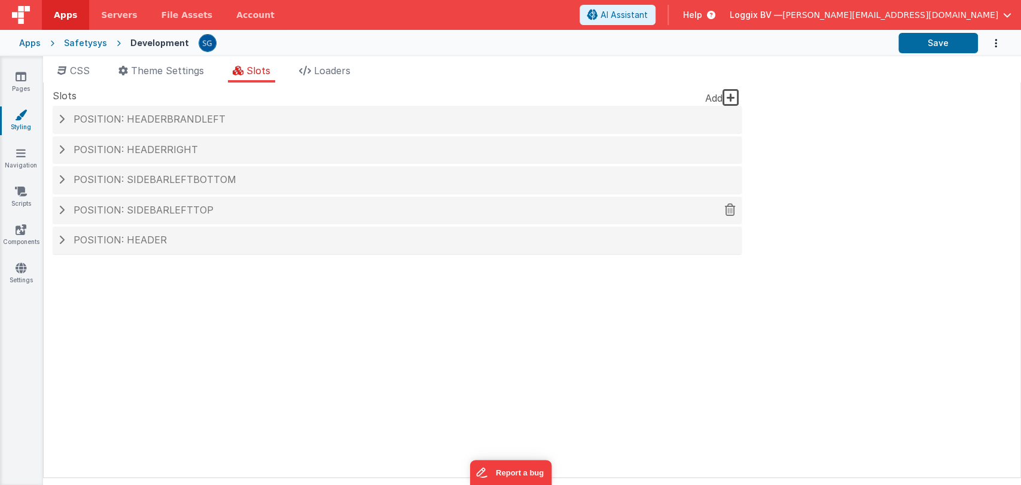
click at [97, 204] on span "Position: sidebarLeftTop" at bounding box center [144, 210] width 140 height 12
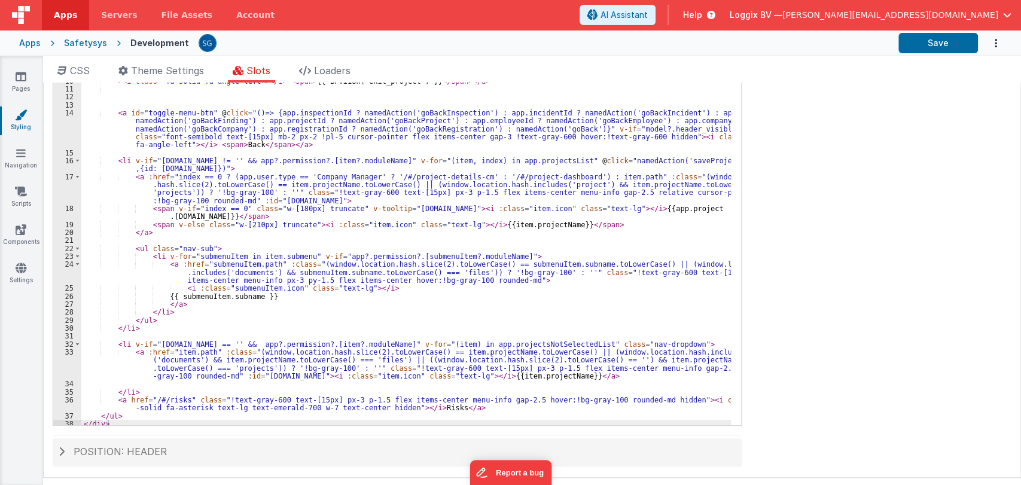
scroll to position [73, 0]
click at [277, 297] on div "< a id = "toggle-menu-btn" v-if = "[DOMAIN_NAME] != '' && (window.location.hash…" at bounding box center [405, 234] width 649 height 411
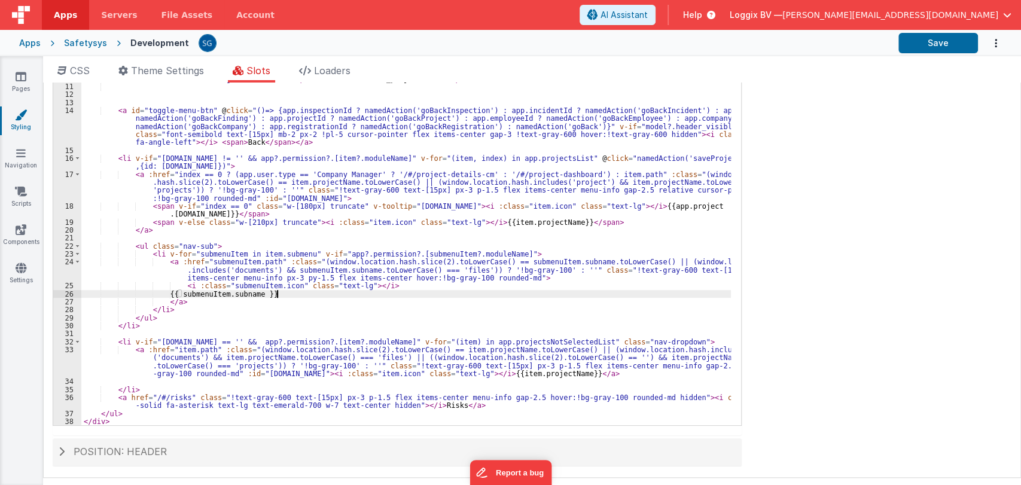
scroll to position [75, 0]
click at [533, 374] on div "< a id = "toggle-menu-btn" v-if = "[DOMAIN_NAME] != '' && (window.location.hash…" at bounding box center [405, 232] width 649 height 411
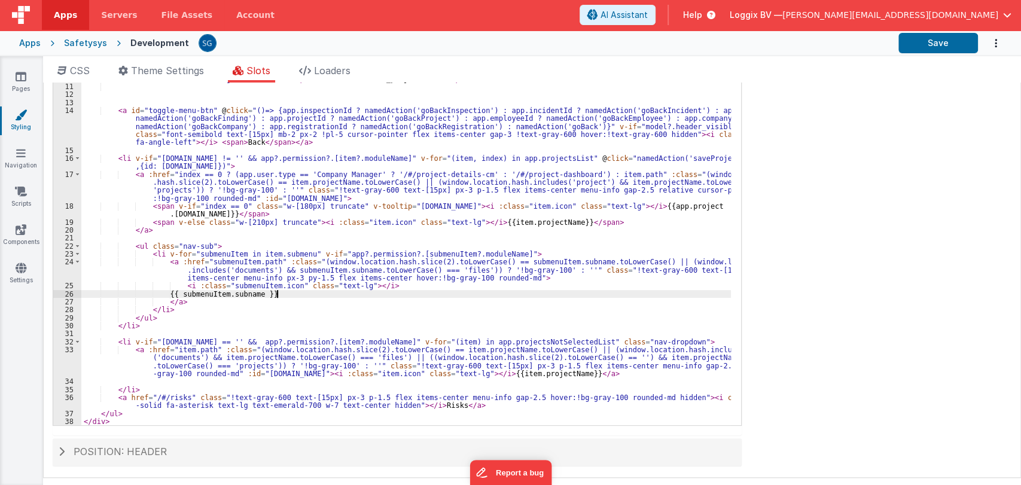
click at [280, 295] on div "< a id = "toggle-menu-btn" v-if = "[DOMAIN_NAME] != '' && (window.location.hash…" at bounding box center [405, 232] width 649 height 411
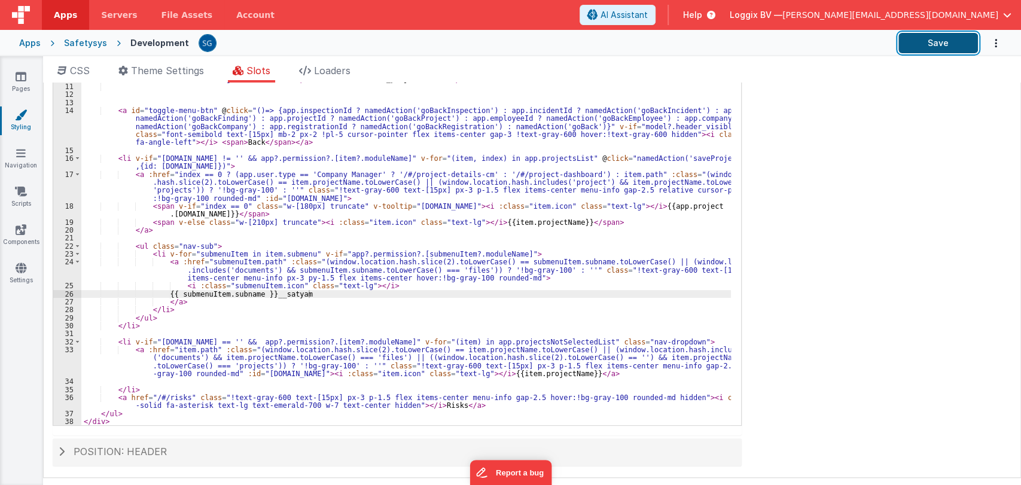
click at [932, 51] on button "Save" at bounding box center [938, 43] width 80 height 20
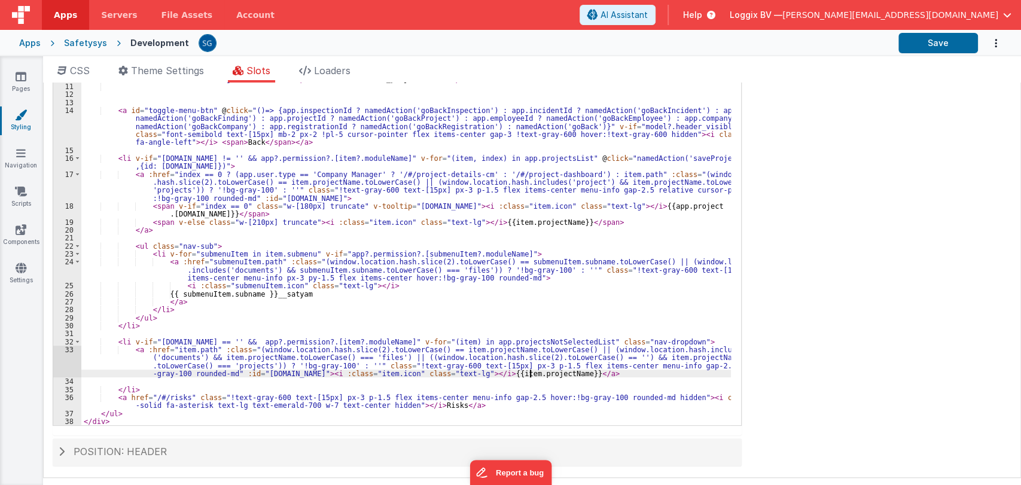
click at [531, 371] on div "< a id = "toggle-menu-btn" v-if = "[DOMAIN_NAME] != '' && (window.location.hash…" at bounding box center [405, 232] width 649 height 411
click at [921, 44] on button "Save" at bounding box center [938, 43] width 80 height 20
click at [564, 372] on div "< a id = "toggle-menu-btn" v-if = "[DOMAIN_NAME] != '' && (window.location.hash…" at bounding box center [405, 232] width 649 height 411
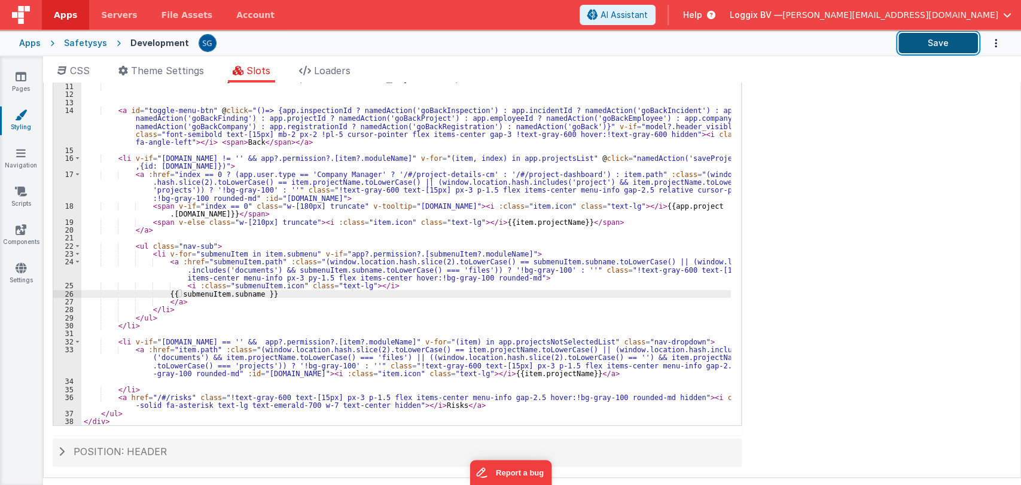
click at [931, 51] on button "Save" at bounding box center [938, 43] width 80 height 20
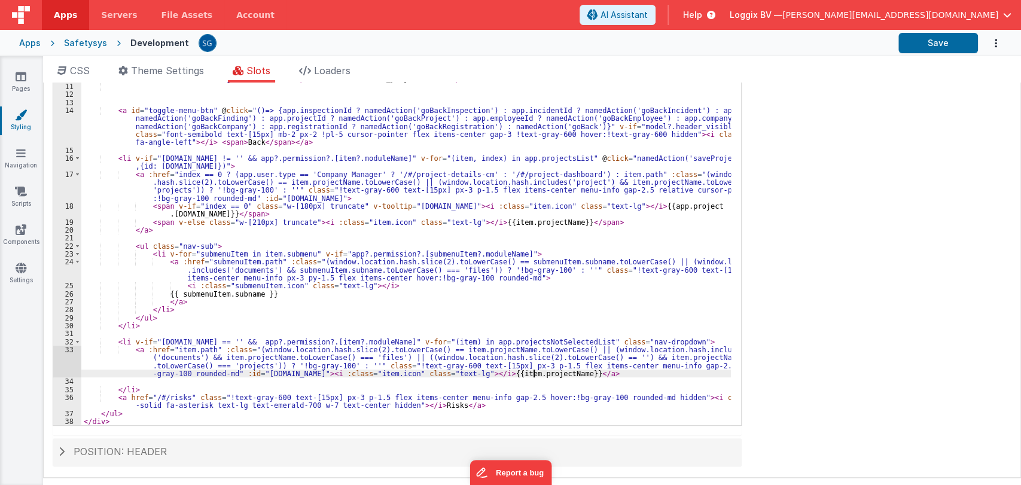
click at [532, 370] on div "< a id = "toggle-menu-btn" v-if = "[DOMAIN_NAME] != '' && (window.location.hash…" at bounding box center [405, 232] width 649 height 411
click at [455, 372] on div "< a id = "toggle-menu-btn" v-if = "[DOMAIN_NAME] != '' && (window.location.hash…" at bounding box center [405, 232] width 649 height 411
click at [462, 375] on div "< a id = "toggle-menu-btn" v-if = "[DOMAIN_NAME] != '' && (window.location.hash…" at bounding box center [405, 232] width 649 height 411
drag, startPoint x: 462, startPoint y: 374, endPoint x: 527, endPoint y: 373, distance: 64.6
click at [527, 373] on div "< a id = "toggle-menu-btn" v-if = "[DOMAIN_NAME] != '' && (window.location.hash…" at bounding box center [405, 232] width 649 height 411
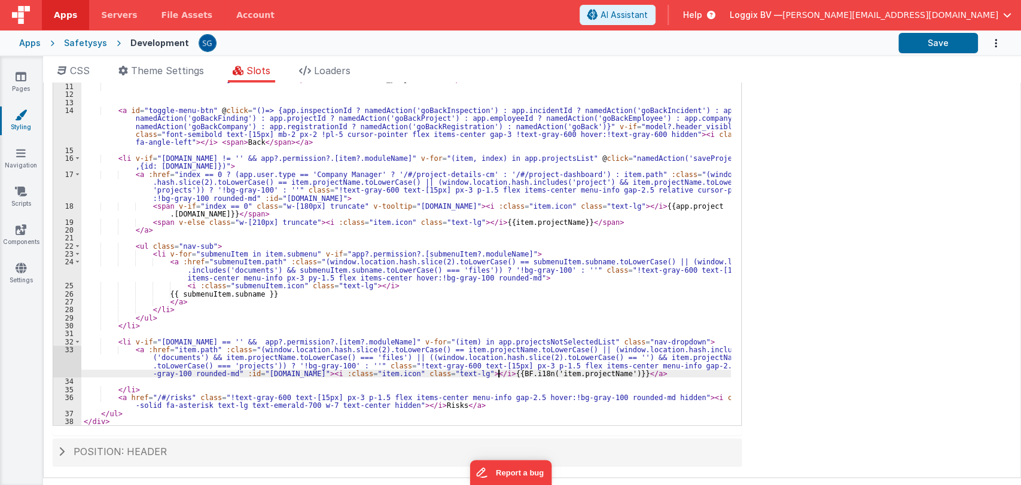
click at [498, 373] on div "< a id = "toggle-menu-btn" v-if = "[DOMAIN_NAME] != '' && (window.location.hash…" at bounding box center [405, 232] width 649 height 411
click at [560, 374] on div "< a id = "toggle-menu-btn" v-if = "[DOMAIN_NAME] != '' && (window.location.hash…" at bounding box center [405, 232] width 649 height 411
click at [606, 376] on div "< a id = "toggle-menu-btn" v-if = "[DOMAIN_NAME] != '' && (window.location.hash…" at bounding box center [405, 232] width 649 height 411
click at [938, 39] on button "Save" at bounding box center [938, 43] width 80 height 20
click at [569, 374] on div "< a id = "toggle-menu-btn" v-if = "[DOMAIN_NAME] != '' && (window.location.hash…" at bounding box center [405, 232] width 649 height 411
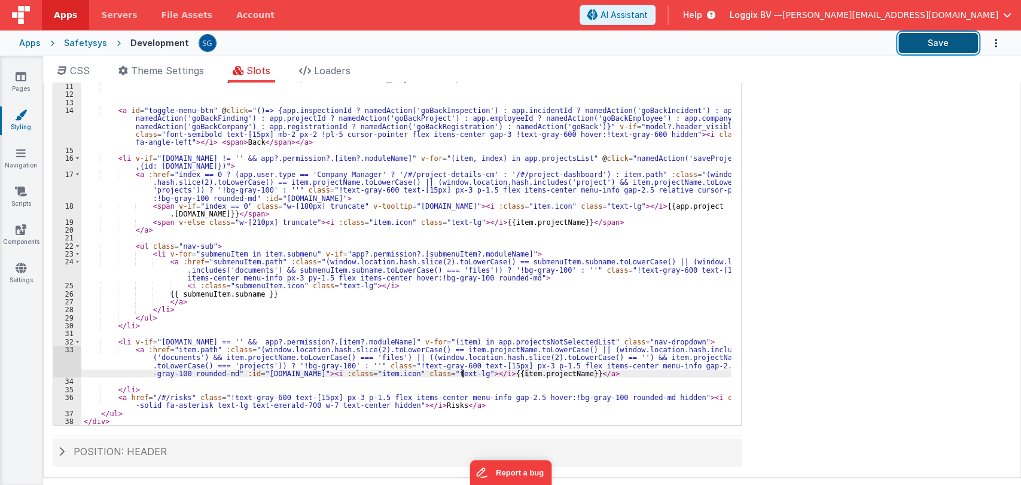
click at [921, 42] on button "Save" at bounding box center [938, 43] width 80 height 20
click at [29, 76] on link "Pages" at bounding box center [20, 83] width 43 height 24
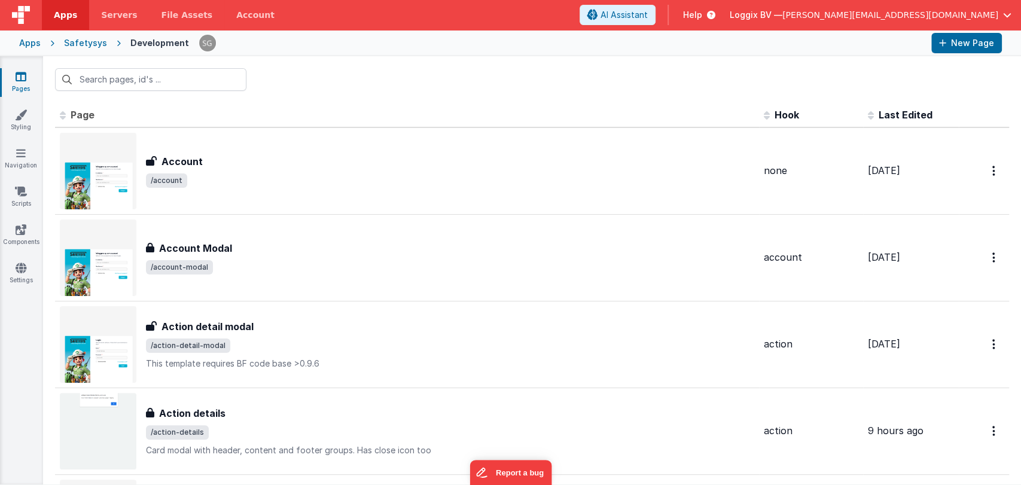
click at [317, 77] on div at bounding box center [532, 79] width 978 height 47
click at [117, 80] on input "text" at bounding box center [150, 79] width 191 height 23
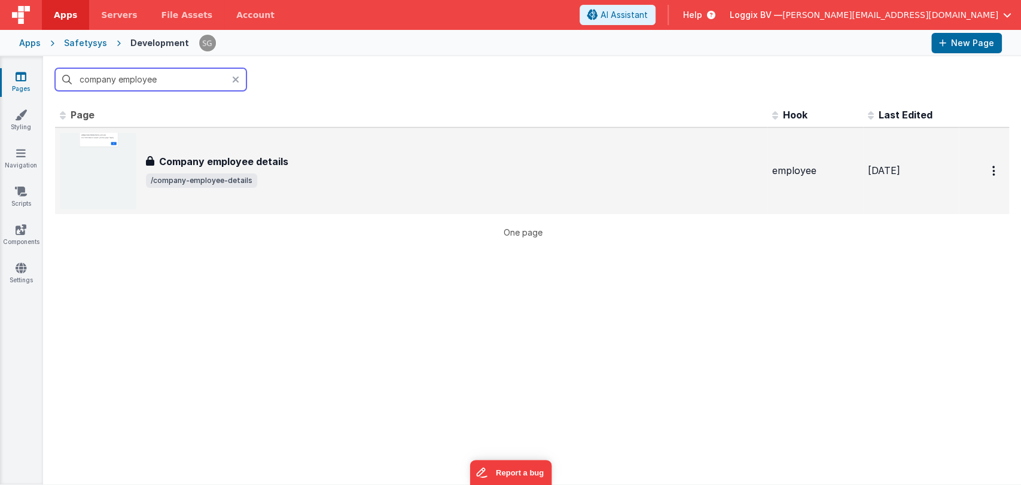
type input "company employee"
click at [251, 178] on span "/company-employee-details" at bounding box center [201, 180] width 111 height 14
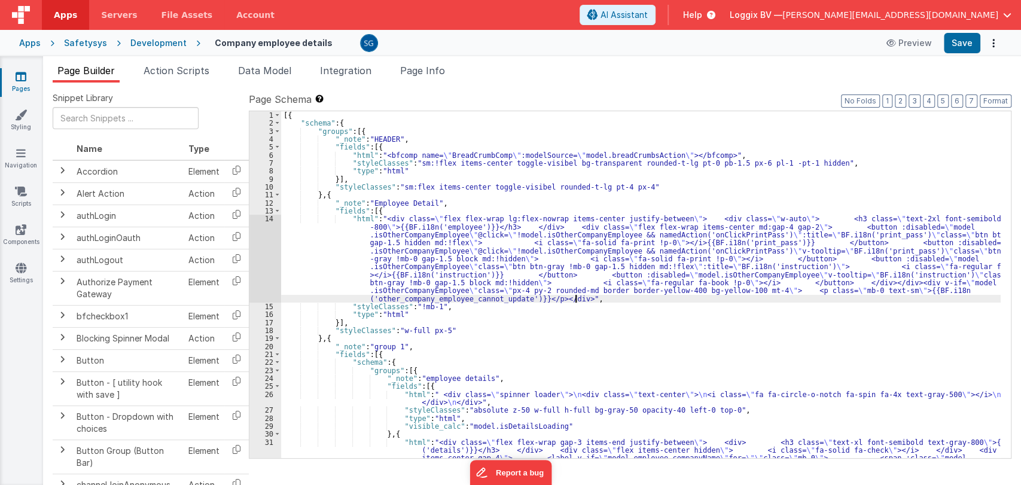
click at [593, 301] on div "[{ "schema" : { "groups" : [{ "_note" : "HEADER" , "fields" : [{ "html" : "<bfc…" at bounding box center [640, 460] width 719 height 698
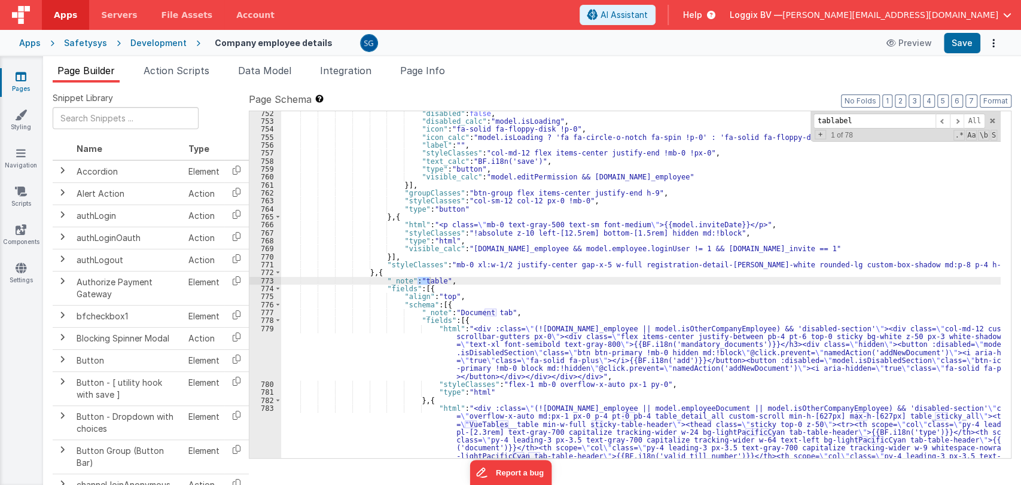
scroll to position [7328, 0]
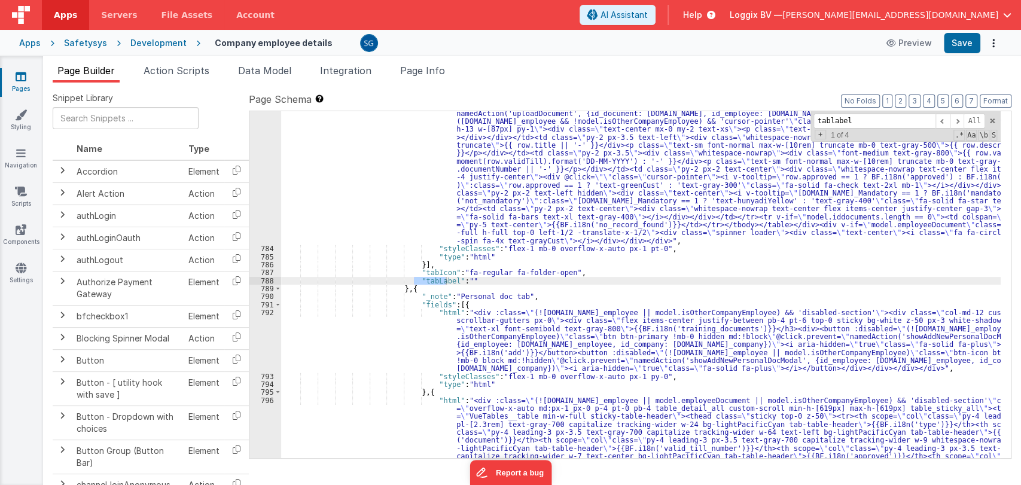
type input "tablabel"
click at [444, 280] on div ""html" : "<div :class= \" (![DOMAIN_NAME]_employee || model.employeeDocument ||…" at bounding box center [640, 284] width 719 height 347
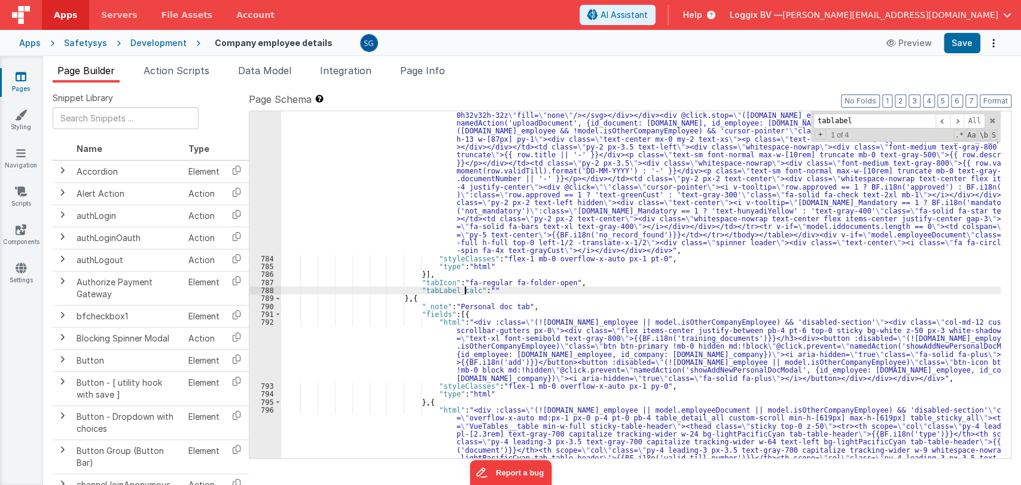
scroll to position [7319, 0]
click at [481, 289] on div ""html" : "<div :class= \" (![DOMAIN_NAME]_employee || model.employeeDocument ||…" at bounding box center [640, 467] width 719 height 1064
drag, startPoint x: 480, startPoint y: 291, endPoint x: 558, endPoint y: 289, distance: 77.7
click at [558, 289] on div ""html" : "<div :class= \" (![DOMAIN_NAME]_employee || model.employeeDocument ||…" at bounding box center [640, 467] width 719 height 1064
click at [574, 289] on div ""html" : "<div :class= \" (![DOMAIN_NAME]_employee || model.employeeDocument ||…" at bounding box center [640, 467] width 719 height 1064
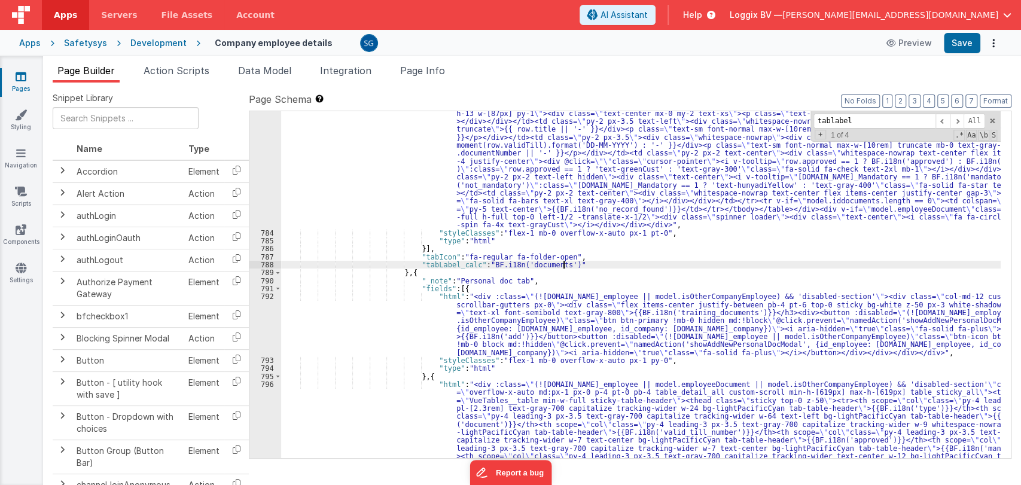
scroll to position [7344, 0]
click at [958, 119] on span at bounding box center [957, 121] width 14 height 15
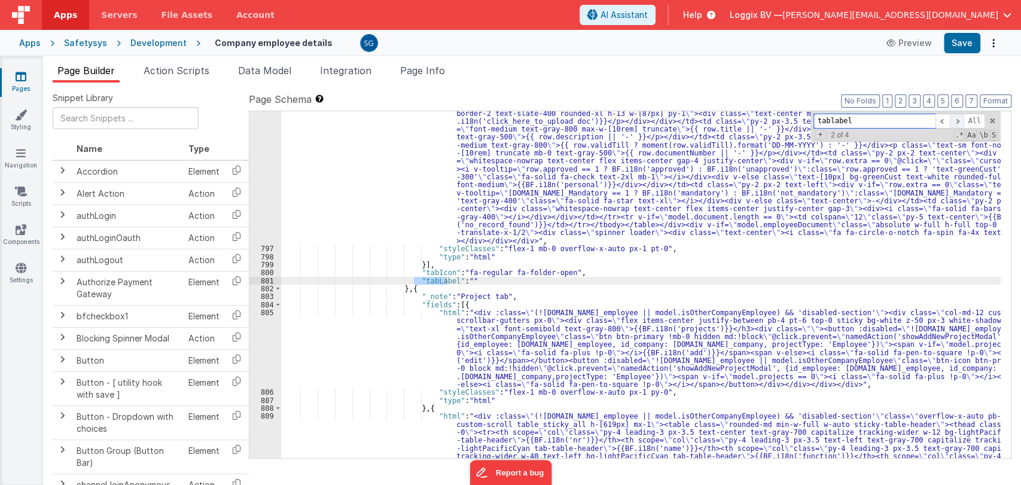
scroll to position [7878, 0]
click at [445, 276] on div ""html" : "<div :class= \" (![DOMAIN_NAME]_employee || model.employeeDocument ||…" at bounding box center [640, 284] width 719 height 347
click at [480, 281] on div ""html" : "<div :class= \" (![DOMAIN_NAME]_employee || model.employeeDocument ||…" at bounding box center [640, 278] width 719 height 865
paste textarea
click at [535, 280] on div ""html" : "<div :class= \" (![DOMAIN_NAME]_employee || model.employeeDocument ||…" at bounding box center [640, 278] width 719 height 865
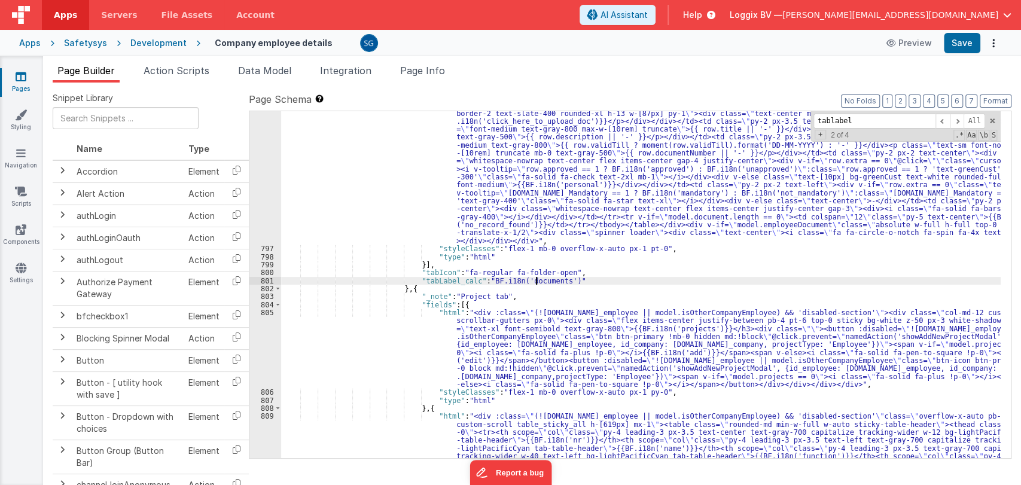
click at [535, 280] on div ""html" : "<div :class= \" (![DOMAIN_NAME]_employee || model.employeeDocument ||…" at bounding box center [640, 278] width 719 height 865
click at [535, 279] on div ""html" : "<div :class= \" (![DOMAIN_NAME]_employee || model.employeeDocument ||…" at bounding box center [640, 278] width 719 height 865
click at [605, 280] on div ""html" : "<div :class= \" (![DOMAIN_NAME]_employee || model.employeeDocument ||…" at bounding box center [640, 278] width 719 height 865
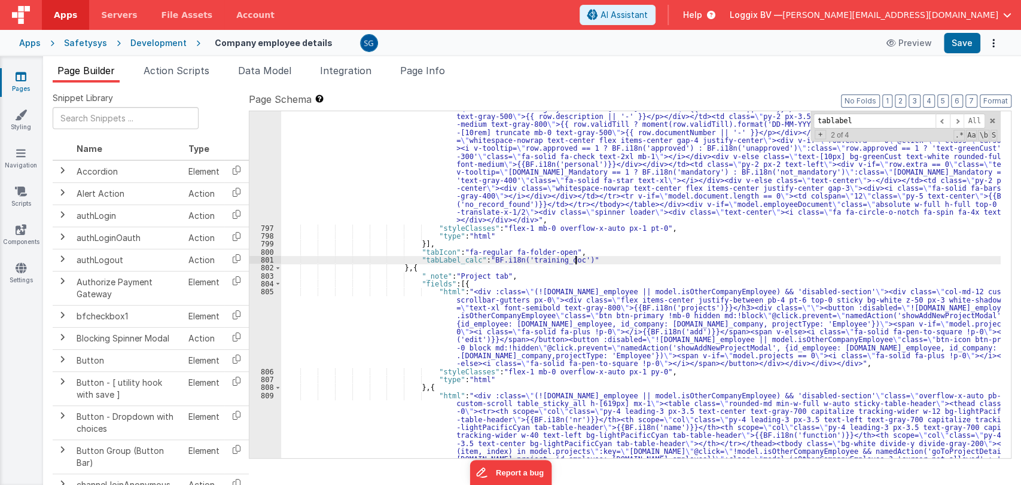
scroll to position [7899, 0]
click at [958, 118] on span at bounding box center [957, 121] width 14 height 15
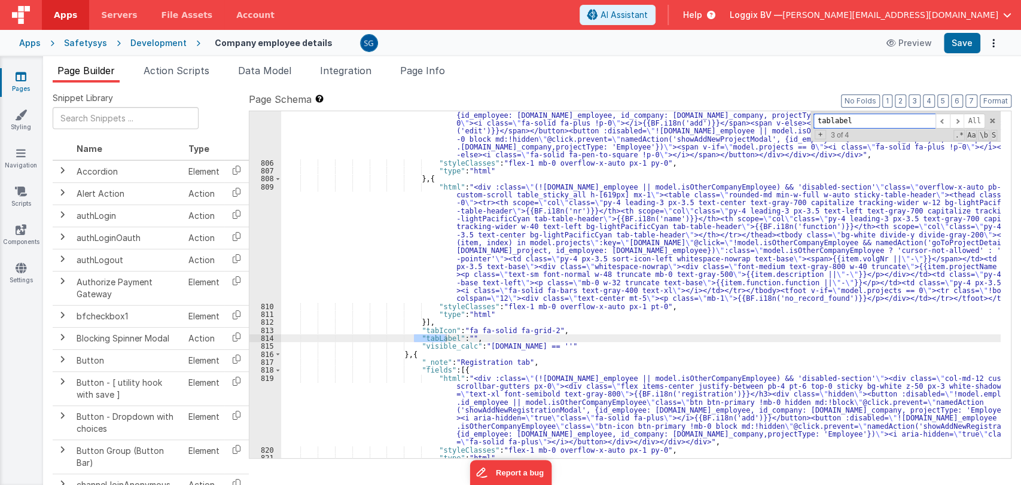
scroll to position [8108, 0]
click at [446, 334] on div ""html" : "<div :class= \" (![DOMAIN_NAME]_employee || model.isOtherCompanyEmplo…" at bounding box center [640, 297] width 719 height 435
click at [445, 338] on div ""html" : "<div :class= \" (![DOMAIN_NAME]_employee || model.isOtherCompanyEmplo…" at bounding box center [640, 297] width 719 height 435
click at [481, 339] on div ""html" : "<div :class= \" (![DOMAIN_NAME]_employee || model.isOtherCompanyEmplo…" at bounding box center [640, 297] width 719 height 435
click at [502, 336] on div ""html" : "<div :class= \" (![DOMAIN_NAME]_employee || model.isOtherCompanyEmplo…" at bounding box center [640, 297] width 719 height 435
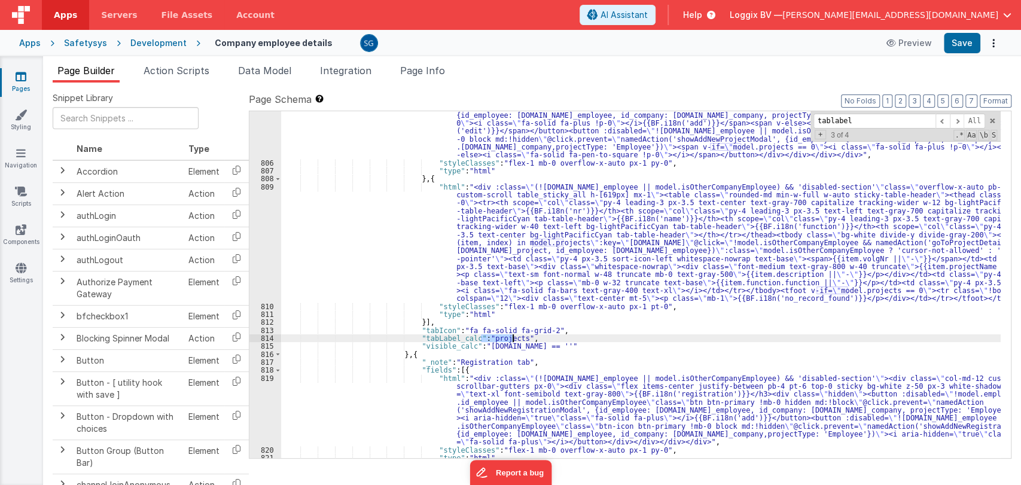
click at [502, 336] on div ""html" : "<div :class= \" (![DOMAIN_NAME]_employee || model.isOtherCompanyEmplo…" at bounding box center [640, 297] width 719 height 435
click at [591, 333] on div ""html" : "<div :class= \" (![DOMAIN_NAME]_employee || model.isOtherCompanyEmplo…" at bounding box center [640, 297] width 719 height 435
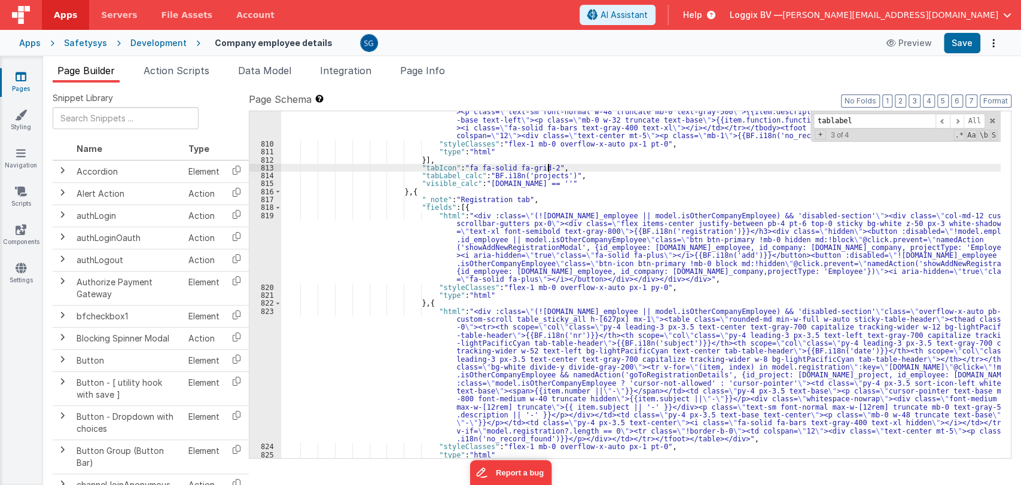
scroll to position [8270, 0]
drag, startPoint x: 554, startPoint y: 178, endPoint x: 480, endPoint y: 178, distance: 74.7
click at [480, 178] on div ""html" : "<div :class= \" (![DOMAIN_NAME]_employee || model.isOtherCompanyEmplo…" at bounding box center [640, 257] width 719 height 474
click at [576, 181] on div ""html" : "<div :class= \" (![DOMAIN_NAME]_employee || model.isOtherCompanyEmplo…" at bounding box center [640, 257] width 719 height 474
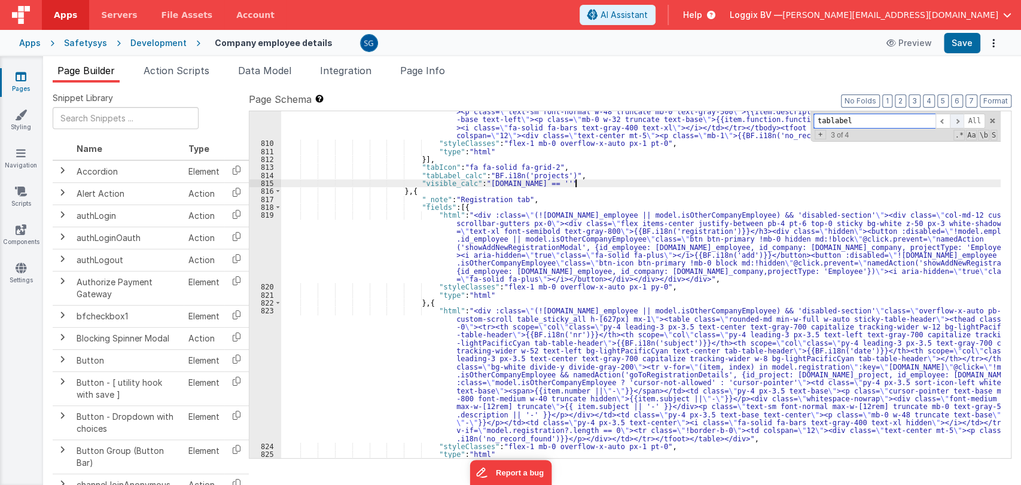
click at [957, 120] on span at bounding box center [957, 121] width 14 height 15
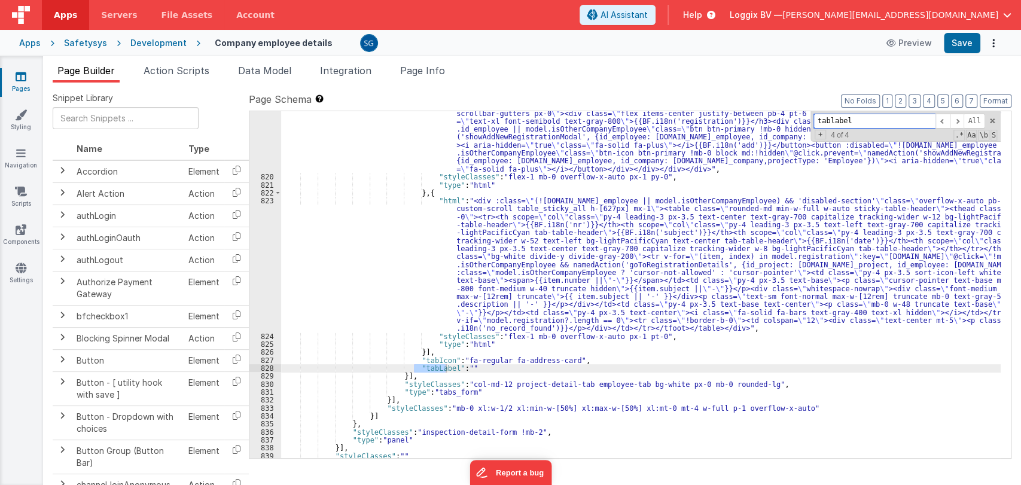
scroll to position [8381, 0]
click at [447, 365] on div ""html" : "<div :class= \" (![DOMAIN_NAME]_employee || model.isOtherCompanyEmplo…" at bounding box center [640, 284] width 719 height 347
click at [479, 365] on div ""html" : "<div :class= \" (![DOMAIN_NAME]_employee || model.isOtherCompanyEmplo…" at bounding box center [640, 314] width 719 height 426
click at [532, 363] on div ""html" : "<div :class= \" (![DOMAIN_NAME]_employee || model.isOtherCompanyEmplo…" at bounding box center [640, 314] width 719 height 426
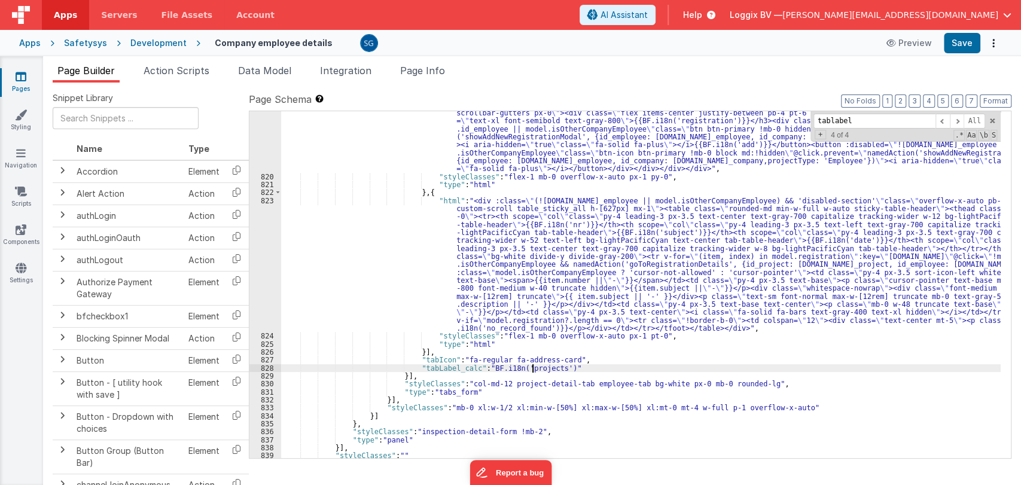
click at [531, 370] on div ""html" : "<div :class= \" (![DOMAIN_NAME]_employee || model.isOtherCompanyEmplo…" at bounding box center [640, 314] width 719 height 426
paste textarea
click at [533, 367] on div ""html" : "<div :class= \" (![DOMAIN_NAME]_employee || model.isOtherCompanyEmplo…" at bounding box center [640, 314] width 719 height 426
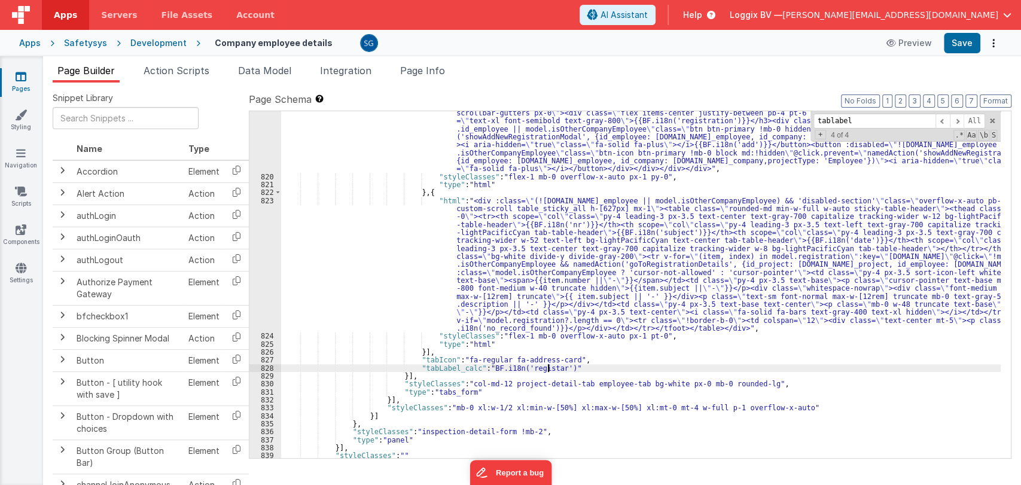
click at [532, 366] on div ""html" : "<div :class= \" (![DOMAIN_NAME]_employee || model.isOtherCompanyEmplo…" at bounding box center [640, 314] width 719 height 426
click at [596, 366] on div ""html" : "<div :class= \" (![DOMAIN_NAME]_employee || model.isOtherCompanyEmplo…" at bounding box center [640, 314] width 719 height 426
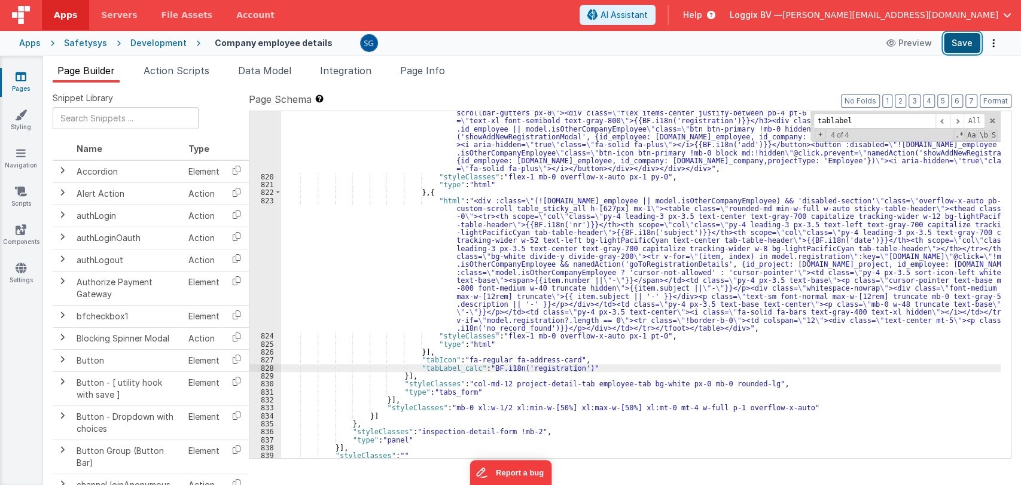
click at [965, 40] on button "Save" at bounding box center [962, 43] width 36 height 20
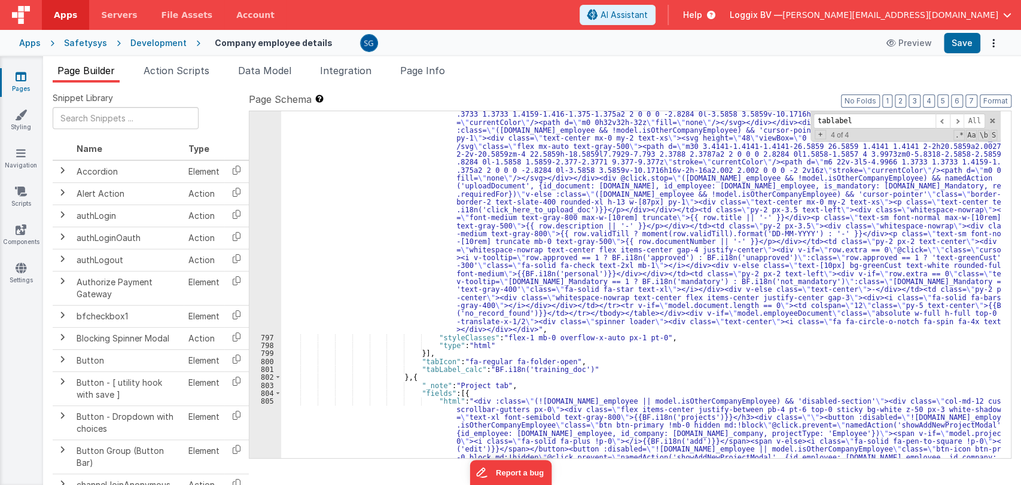
scroll to position [7751, 0]
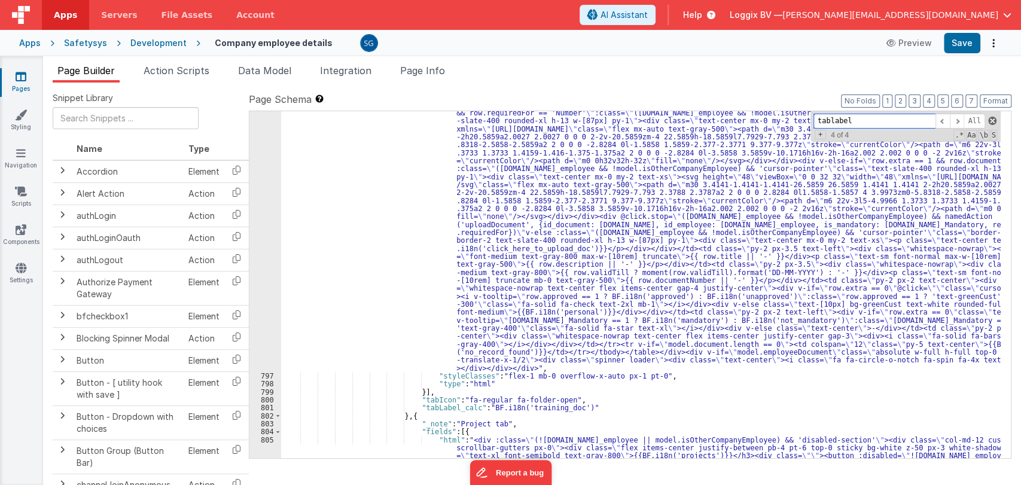
click at [994, 120] on span at bounding box center [992, 121] width 8 height 8
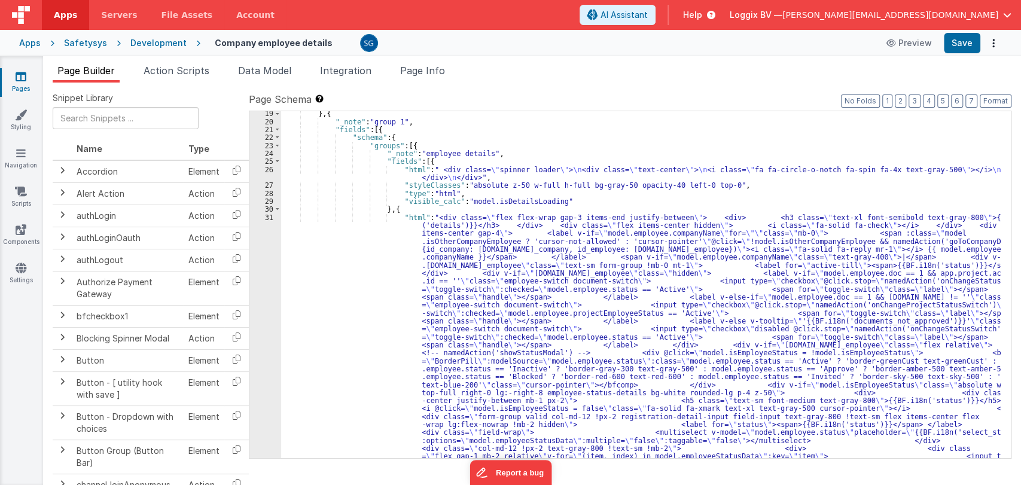
scroll to position [226, 0]
click at [26, 74] on icon at bounding box center [21, 77] width 11 height 12
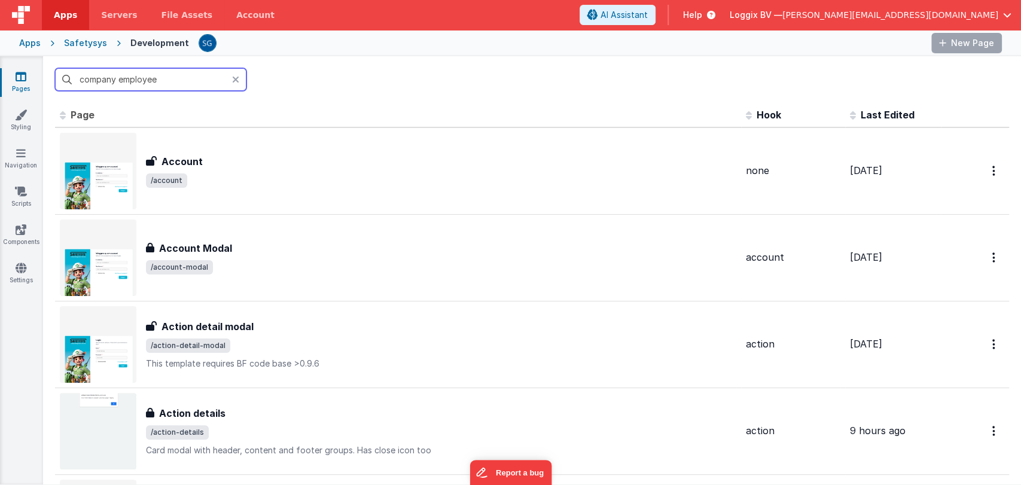
click at [168, 77] on input "company employee" at bounding box center [150, 79] width 191 height 23
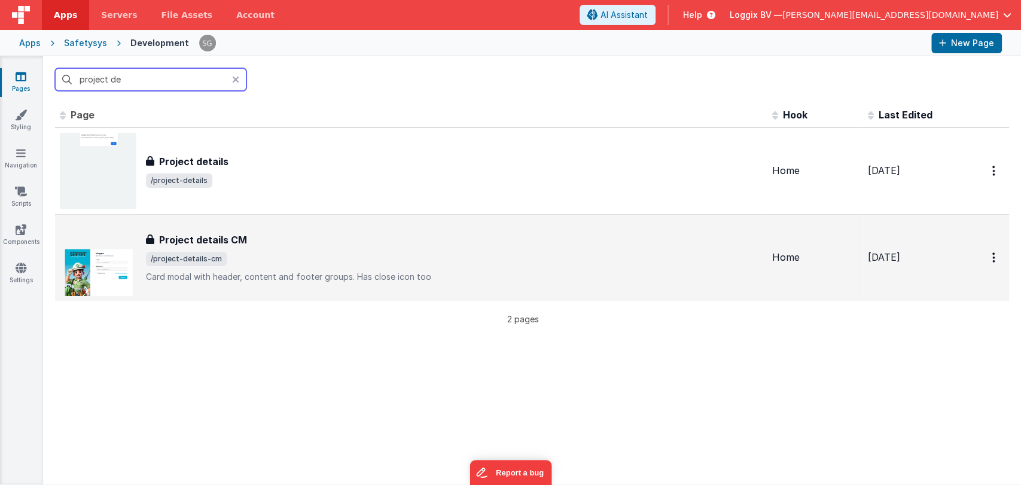
type input "project de"
click at [245, 243] on div "Project details CM" at bounding box center [454, 240] width 616 height 14
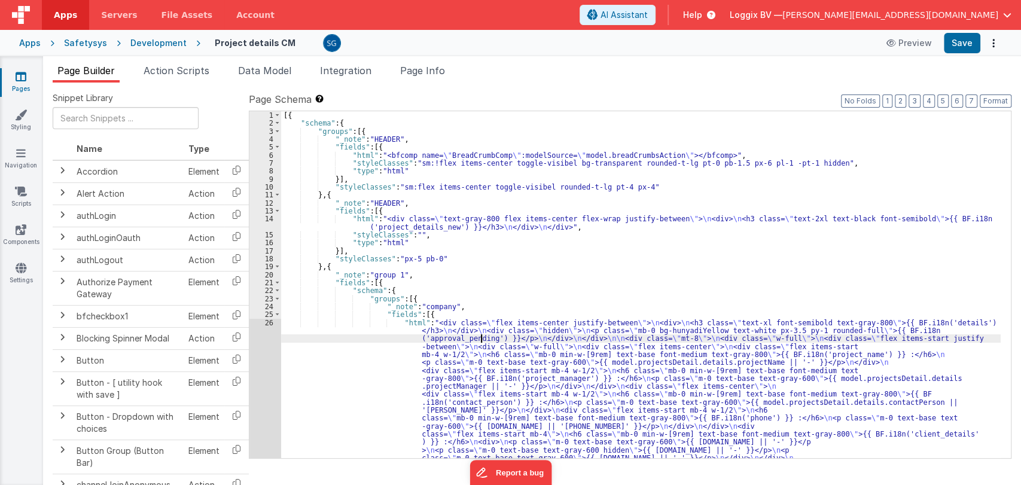
click at [481, 338] on div "[{ "schema" : { "groups" : [{ "_note" : "HEADER" , "fields" : [{ "html" : "<bfc…" at bounding box center [640, 396] width 719 height 570
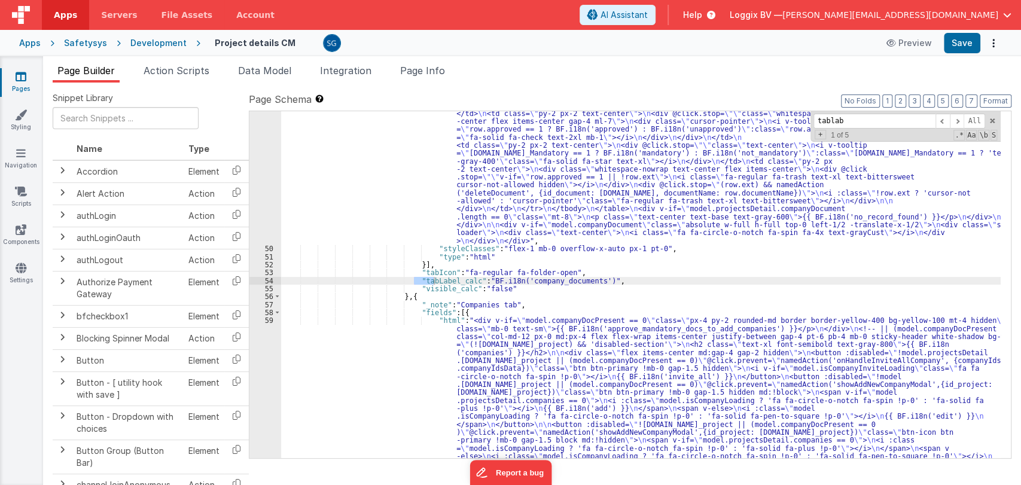
scroll to position [871, 0]
type input "tablabel"
click at [957, 117] on span at bounding box center [957, 121] width 14 height 15
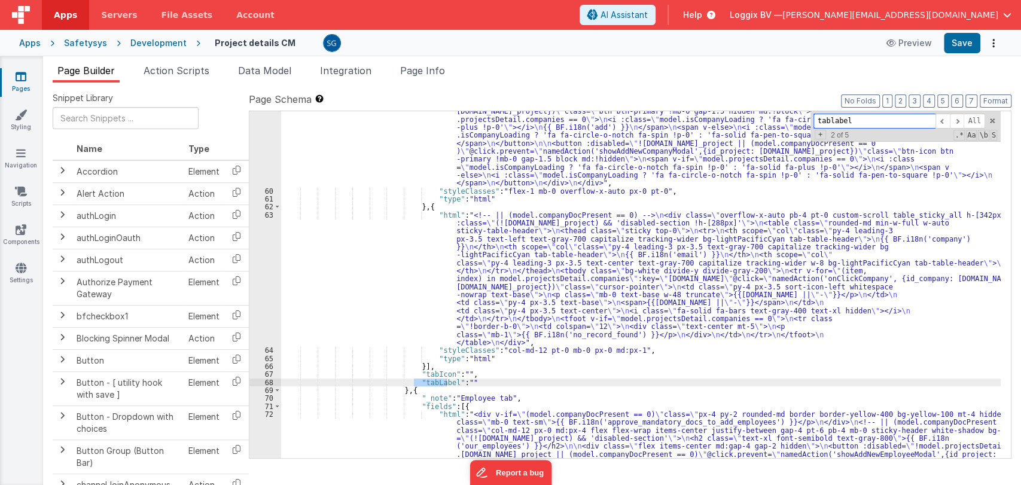
scroll to position [1152, 0]
click at [444, 384] on div ""html" : "<div v-if= \" model.companyDocPresent == 0 \" class= \" px-4 py-2 rou…" at bounding box center [640, 284] width 719 height 347
click at [478, 383] on div ""html" : "<div v-if= \" model.companyDocPresent == 0 \" class= \" px-4 py-2 rou…" at bounding box center [640, 348] width 719 height 626
click at [957, 118] on span at bounding box center [957, 121] width 14 height 15
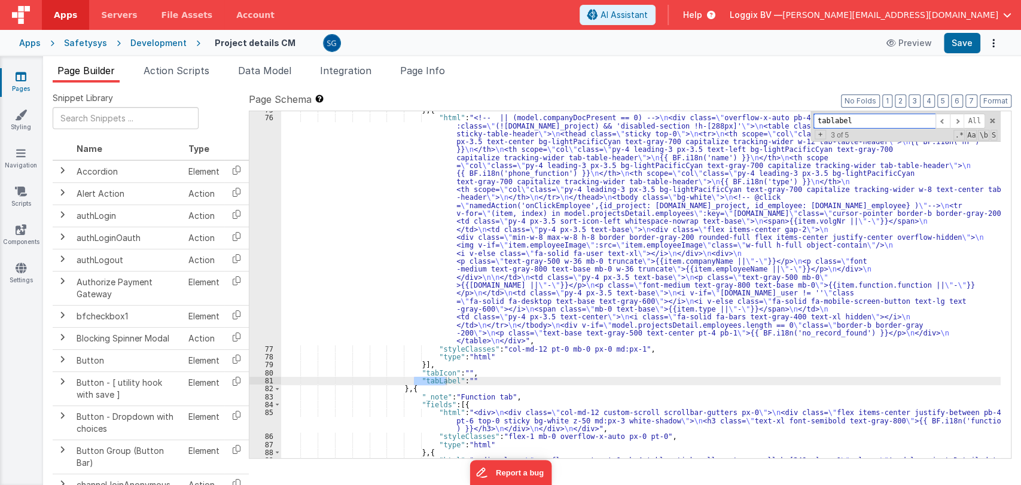
scroll to position [1599, 0]
click at [443, 377] on div "} , { "html" : "<!-- || (model.companyDocPresent == 0) --> \n <div class= \" ov…" at bounding box center [640, 284] width 719 height 347
click at [444, 380] on div "} , { "html" : "<!-- || (model.companyDocPresent == 0) --> \n <div class= \" ov…" at bounding box center [640, 347] width 719 height 483
click at [479, 380] on div "} , { "html" : "<!-- || (model.companyDocPresent == 0) --> \n <div class= \" ov…" at bounding box center [640, 347] width 719 height 483
click at [588, 380] on div "} , { "html" : "<!-- || (model.companyDocPresent == 0) --> \n <div class= \" ov…" at bounding box center [640, 347] width 719 height 483
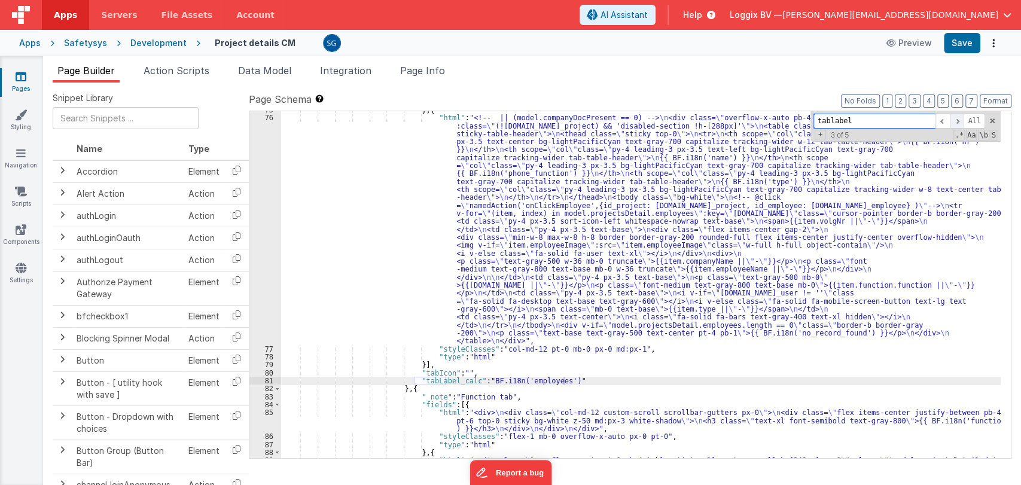
click at [957, 116] on span at bounding box center [957, 121] width 14 height 15
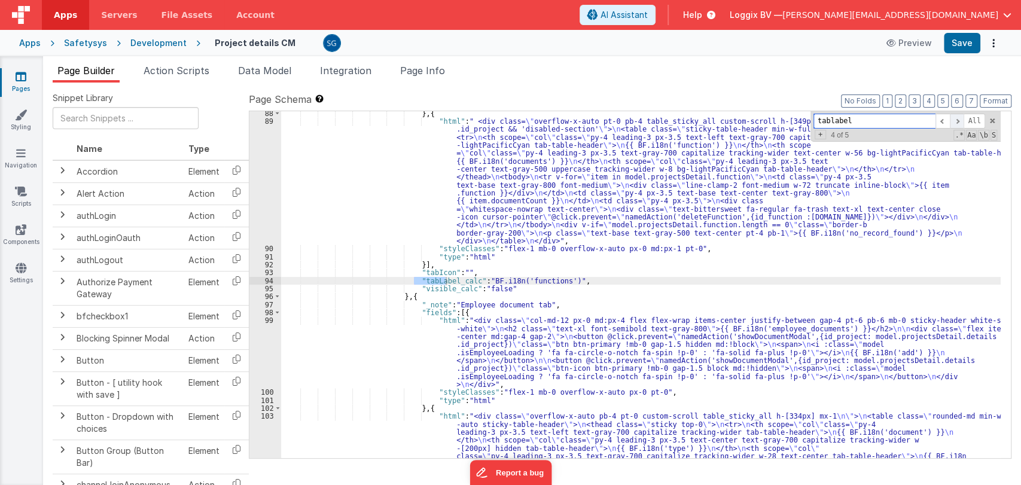
scroll to position [1939, 0]
click at [958, 120] on span at bounding box center [957, 121] width 14 height 15
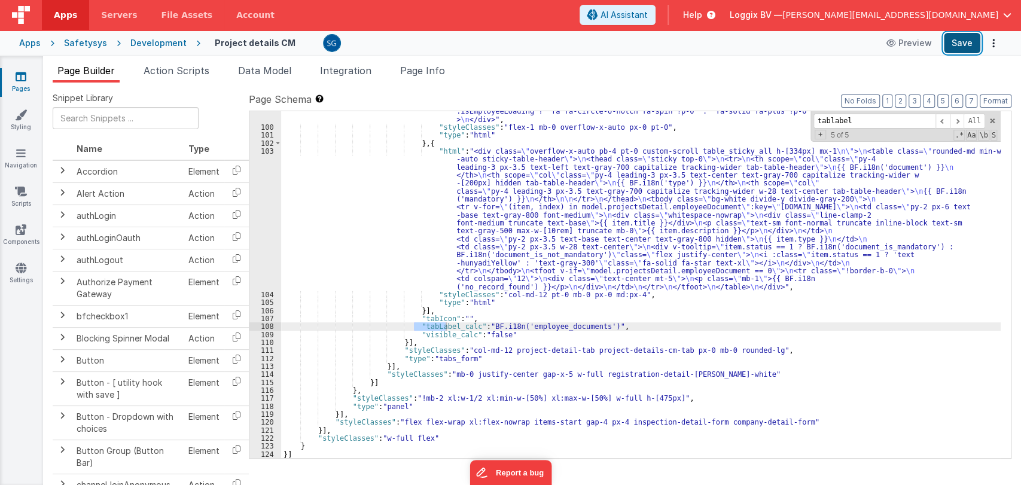
click at [964, 40] on button "Save" at bounding box center [962, 43] width 36 height 20
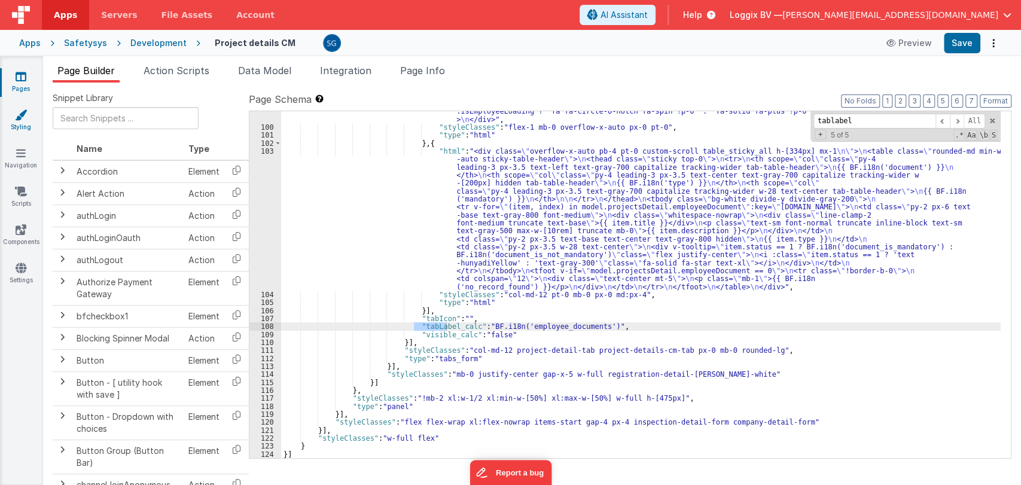
click at [25, 112] on icon at bounding box center [21, 115] width 12 height 12
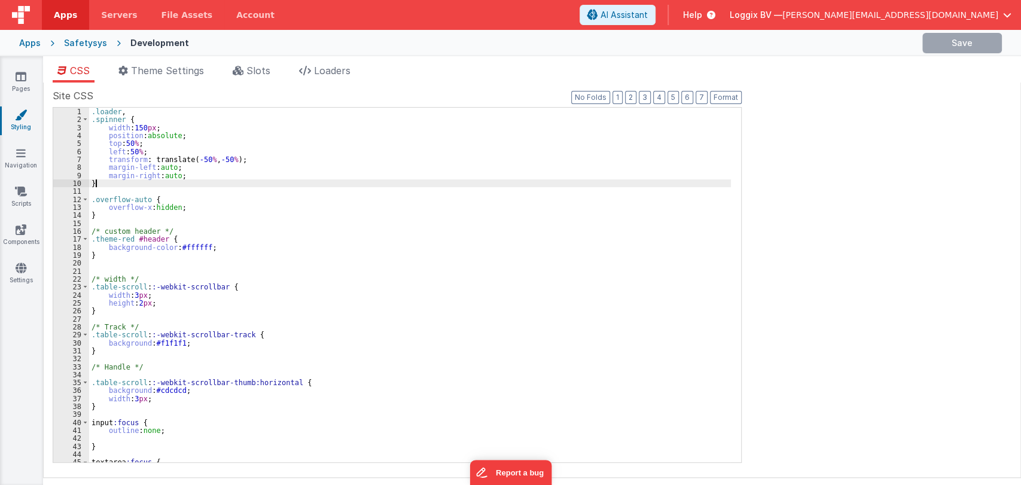
click at [282, 185] on div ".loader , .spinner { width : 150 px ; position : absolute ; top : 50 % ; left :…" at bounding box center [410, 293] width 642 height 371
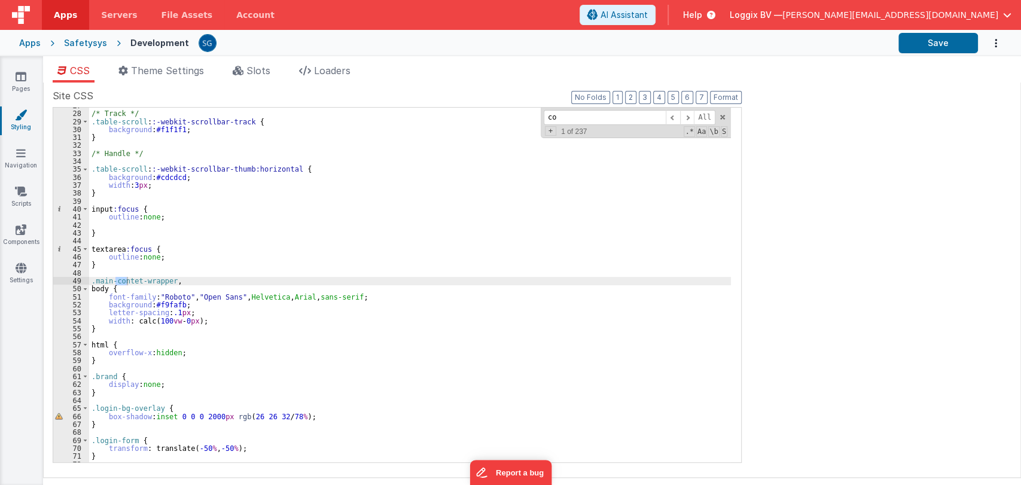
scroll to position [104, 0]
type input "c"
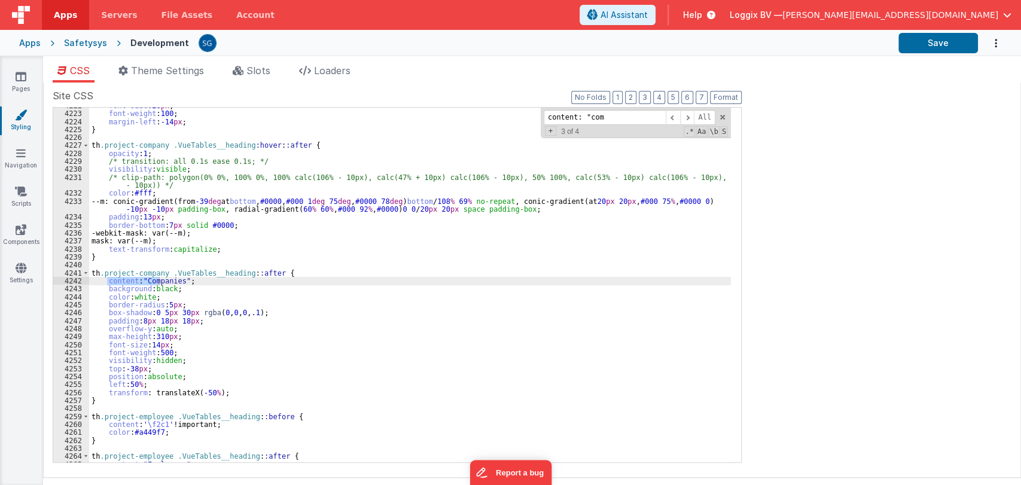
scroll to position [16451, 0]
type input "content: "companies"
click at [675, 119] on span at bounding box center [672, 117] width 14 height 15
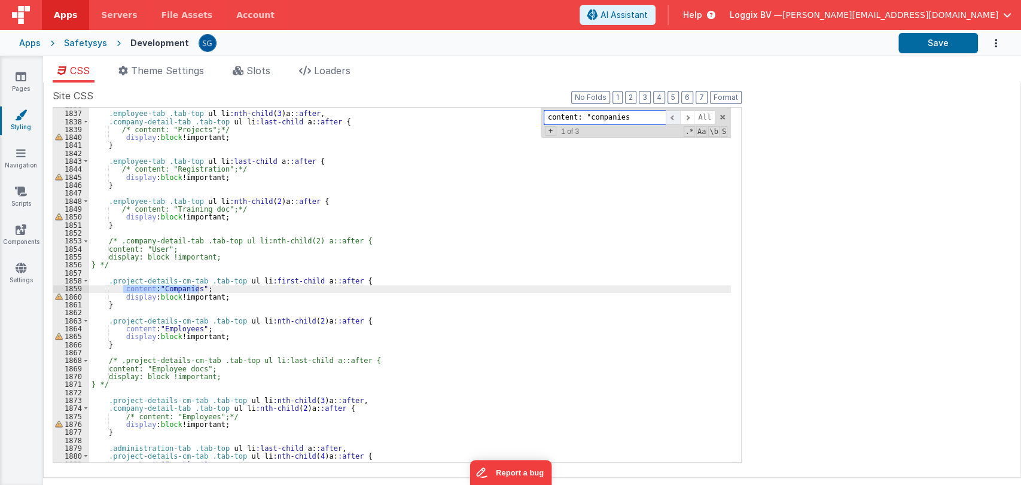
scroll to position [7153, 0]
click at [120, 288] on div ".employee-tab .tab-top ul li :nth-child ( 3 ) a : :after , .company-detail-tab …" at bounding box center [410, 287] width 642 height 371
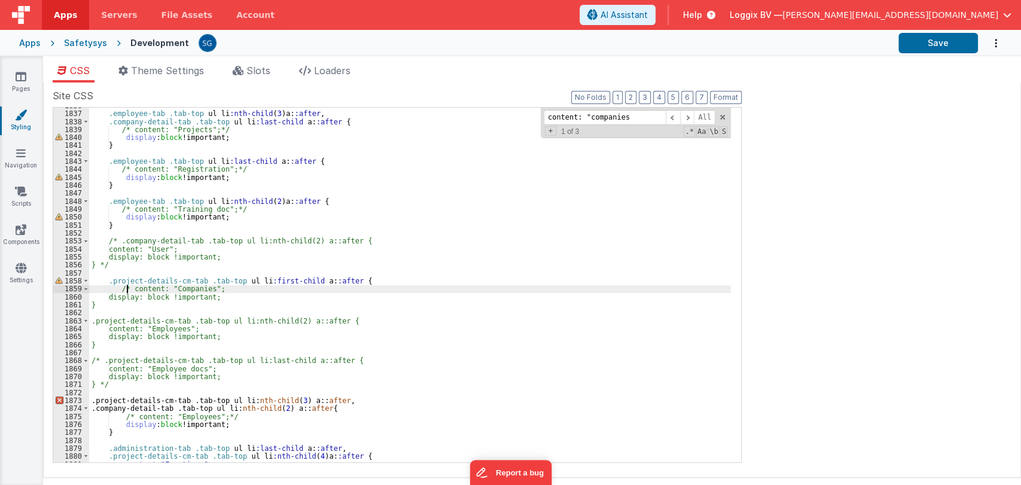
click at [228, 288] on div ".employee-tab .tab-top ul li :nth-child ( 3 ) a : :after , .company-detail-tab …" at bounding box center [410, 287] width 642 height 371
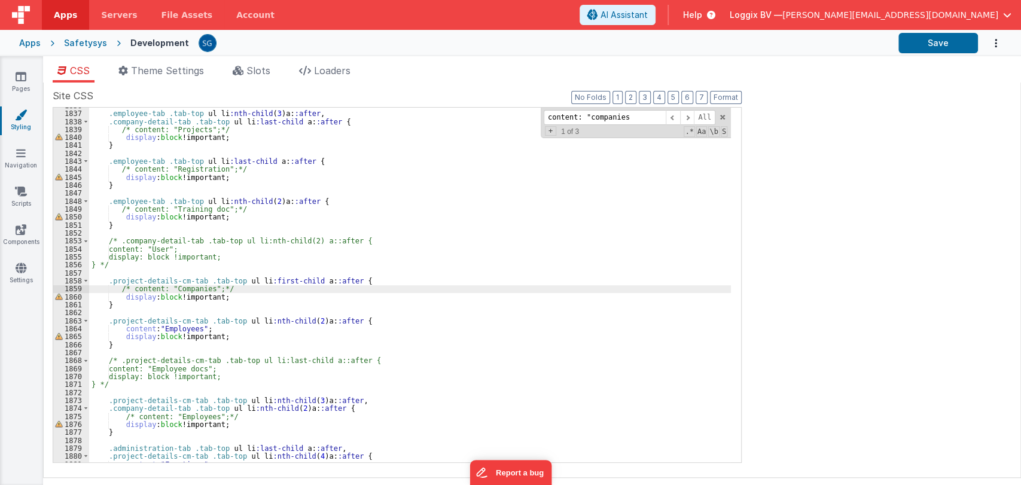
click at [120, 330] on div ".employee-tab .tab-top ul li :nth-child ( 3 ) a : :after , .company-detail-tab …" at bounding box center [410, 287] width 642 height 371
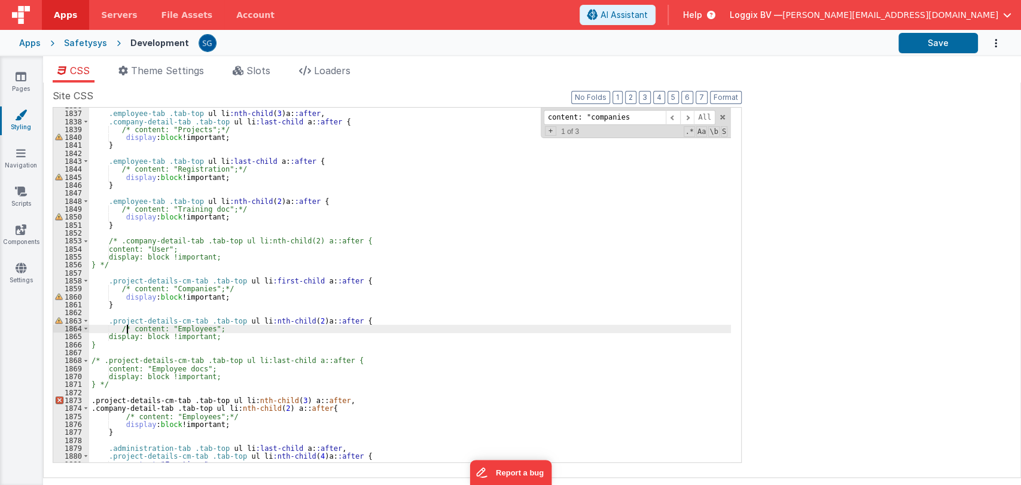
click at [227, 330] on div ".employee-tab .tab-top ul li :nth-child ( 3 ) a : :after , .company-detail-tab …" at bounding box center [410, 287] width 642 height 371
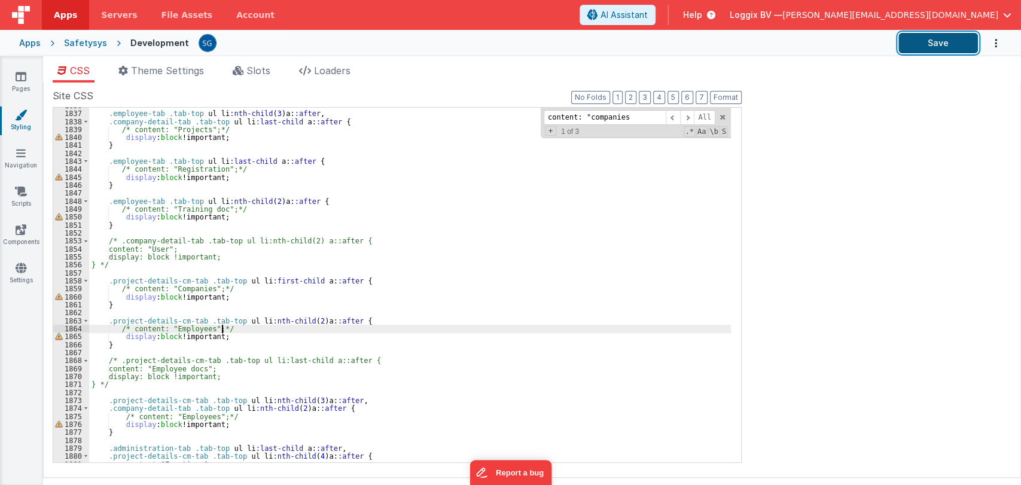
click at [935, 42] on button "Save" at bounding box center [938, 43] width 80 height 20
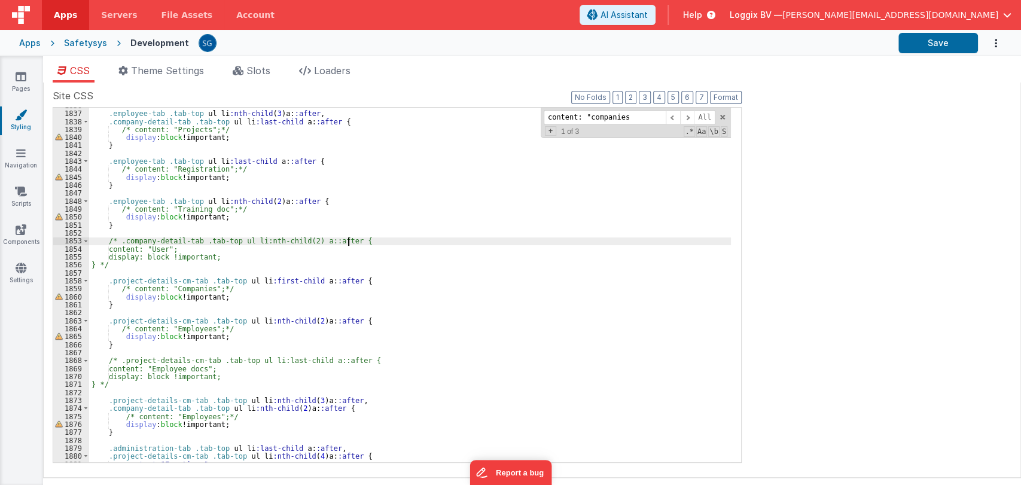
click at [486, 242] on div ".employee-tab .tab-top ul li :nth-child ( 3 ) a : :after , .company-detail-tab …" at bounding box center [410, 287] width 642 height 371
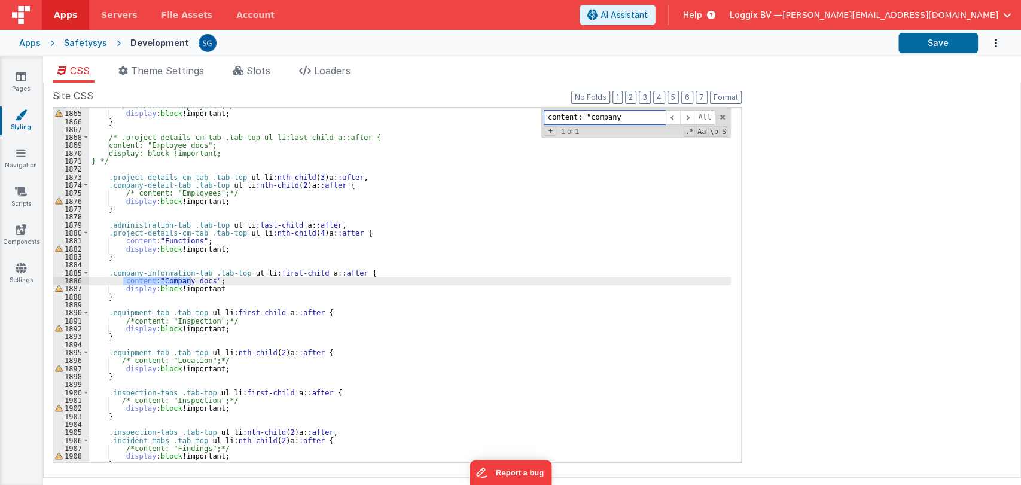
scroll to position [7262, 0]
type input "content: "company docs"
click at [123, 283] on div "/* content: "Employees";*/ display : block !important; } /* .project-details-cm…" at bounding box center [410, 285] width 642 height 355
click at [252, 282] on div "/* content: "Employees";*/ display : block !important; } /* .project-details-cm…" at bounding box center [410, 287] width 642 height 371
click at [647, 114] on input "content: "company docs" at bounding box center [605, 117] width 122 height 15
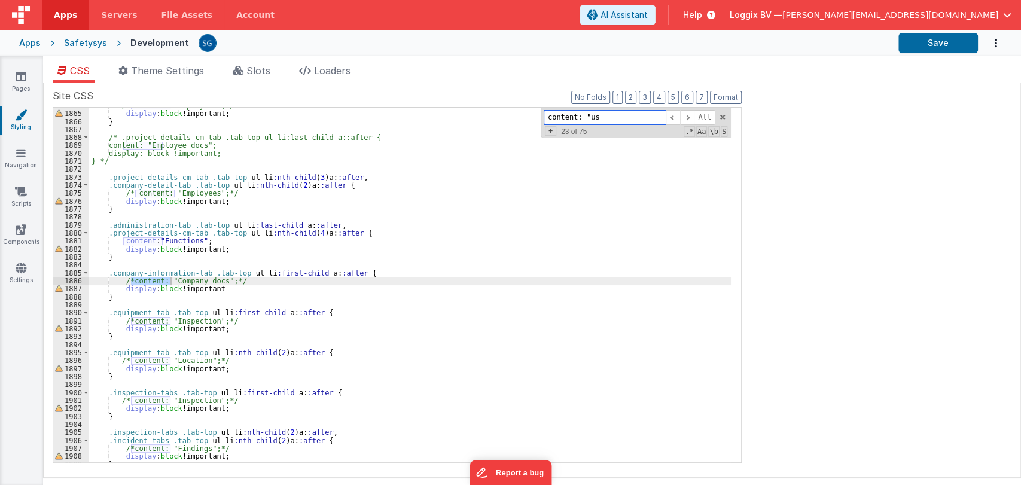
scroll to position [6959, 0]
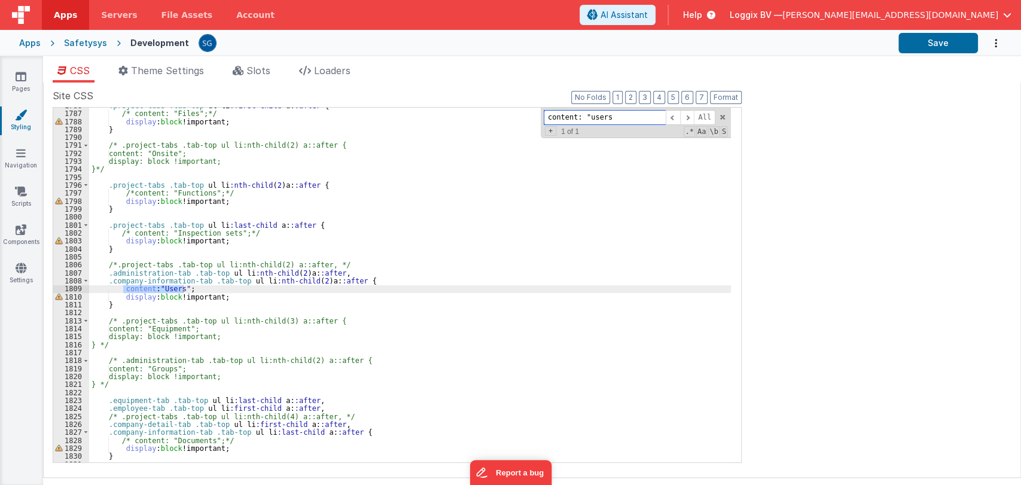
type input "content: "users"
click at [115, 291] on div ".project-tabs .tab-top ul li :first-child a : :after { /* content: "Files";*/ d…" at bounding box center [410, 287] width 642 height 371
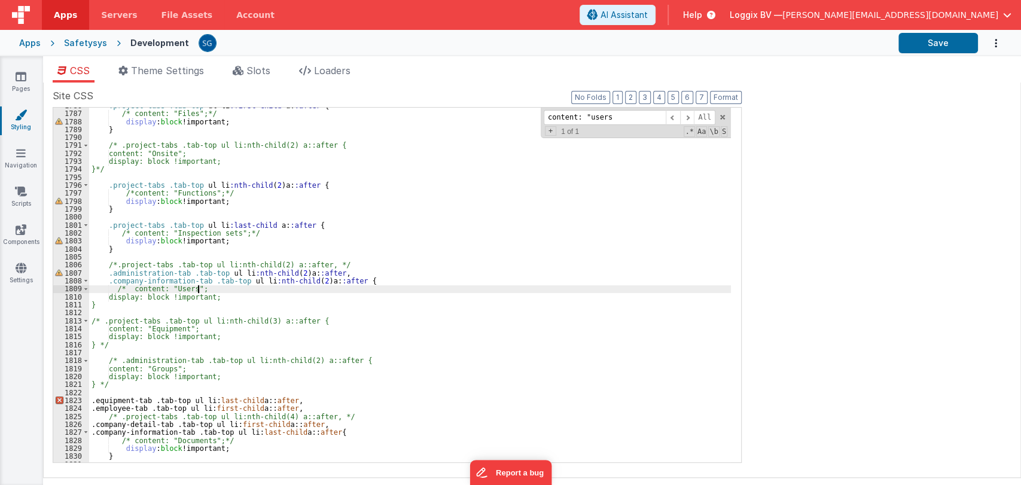
click at [215, 288] on div ".project-tabs .tab-top ul li :first-child a : :after { /* content: "Files";*/ d…" at bounding box center [410, 287] width 642 height 371
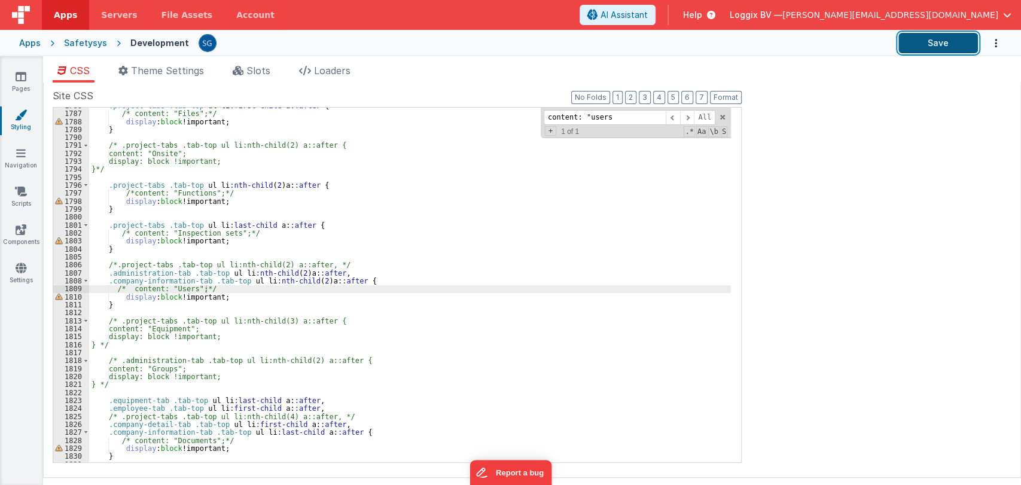
click at [957, 45] on button "Save" at bounding box center [938, 43] width 80 height 20
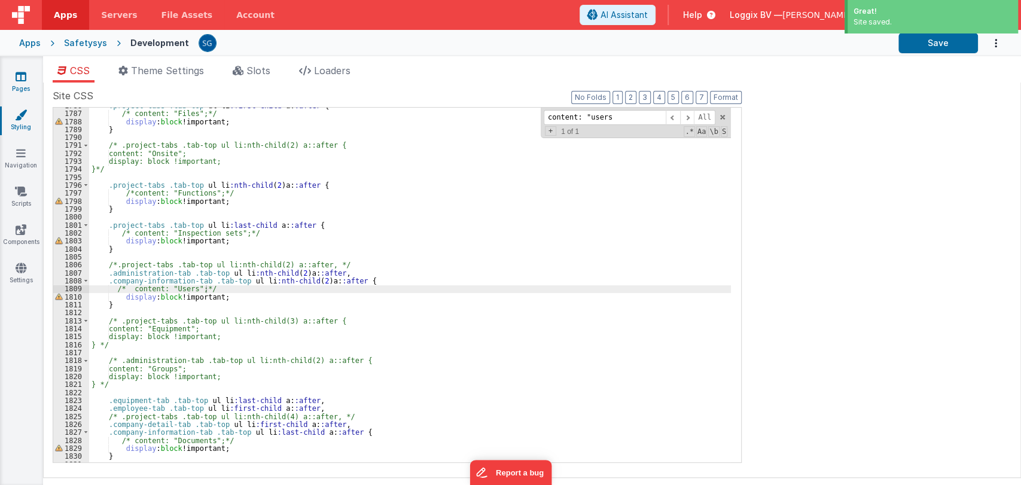
click at [18, 78] on icon at bounding box center [21, 77] width 11 height 12
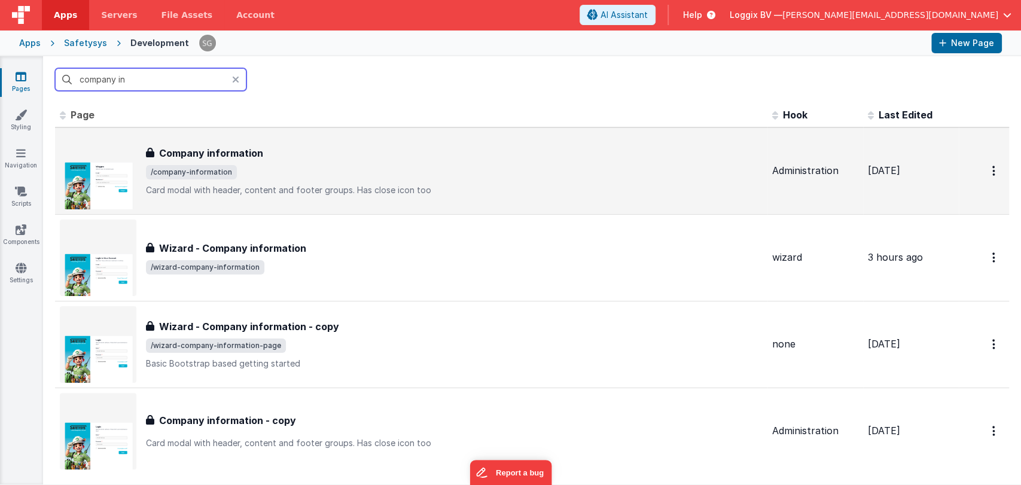
type input "company in"
click at [299, 164] on div "Company information Company information /company-information Card modal with he…" at bounding box center [454, 171] width 616 height 50
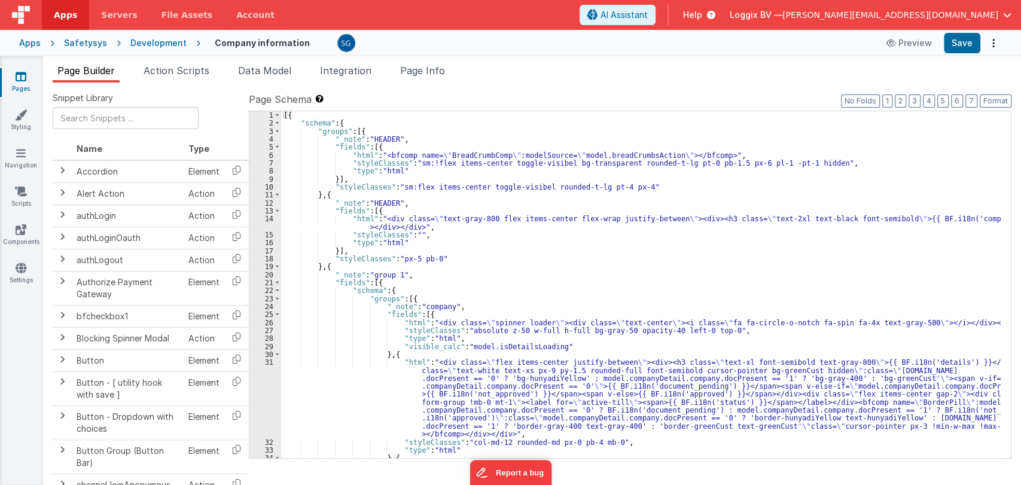
click at [600, 301] on div "[{ "schema" : { "groups" : [{ "_note" : "HEADER" , "fields" : [{ "html" : "<bfc…" at bounding box center [640, 328] width 719 height 435
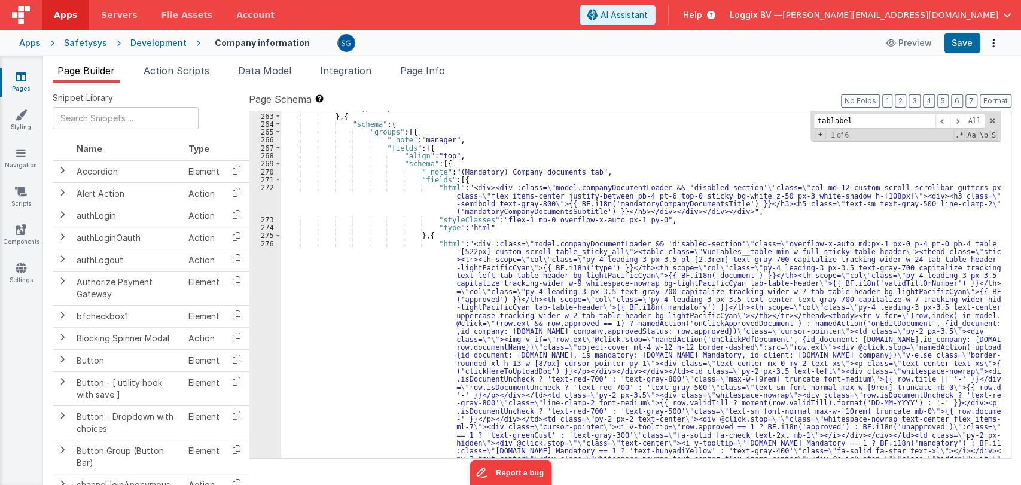
scroll to position [2303, 0]
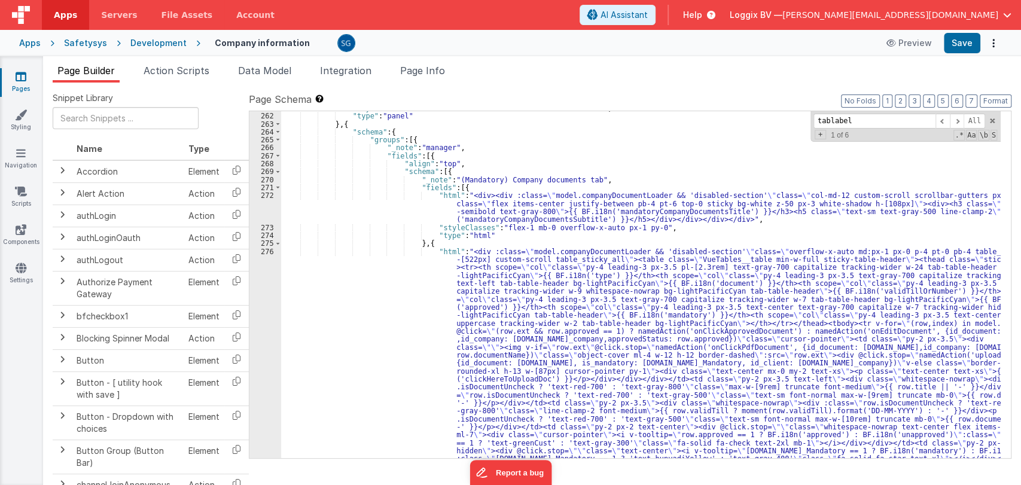
type input "tablabel"
click at [958, 117] on span at bounding box center [957, 121] width 14 height 15
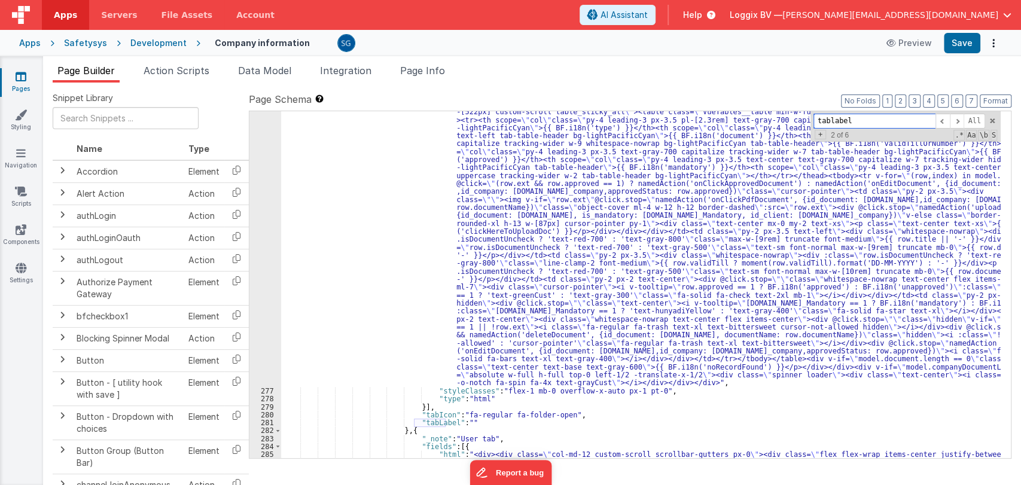
scroll to position [2451, 0]
click at [444, 419] on div ""html" : "<div :class= \" model.companyDocumentLoader && 'disabled-section' \" …" at bounding box center [640, 441] width 719 height 682
click at [480, 422] on div ""html" : "<div :class= \" model.companyDocumentLoader && 'disabled-section' \" …" at bounding box center [640, 441] width 719 height 682
click at [535, 423] on div ""html" : "<div :class= \" model.companyDocumentLoader && 'disabled-section' \" …" at bounding box center [640, 441] width 719 height 682
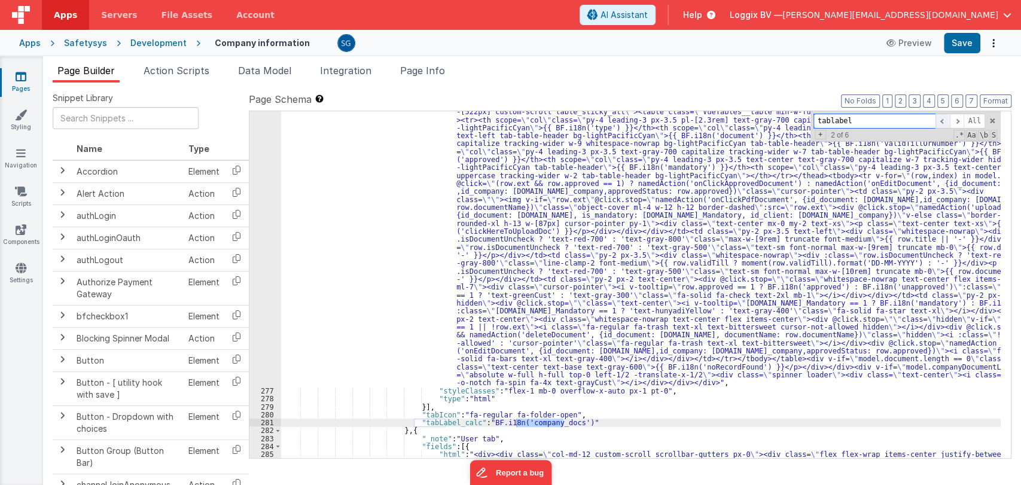
click at [944, 120] on span at bounding box center [942, 121] width 14 height 15
click at [956, 120] on span at bounding box center [957, 121] width 14 height 15
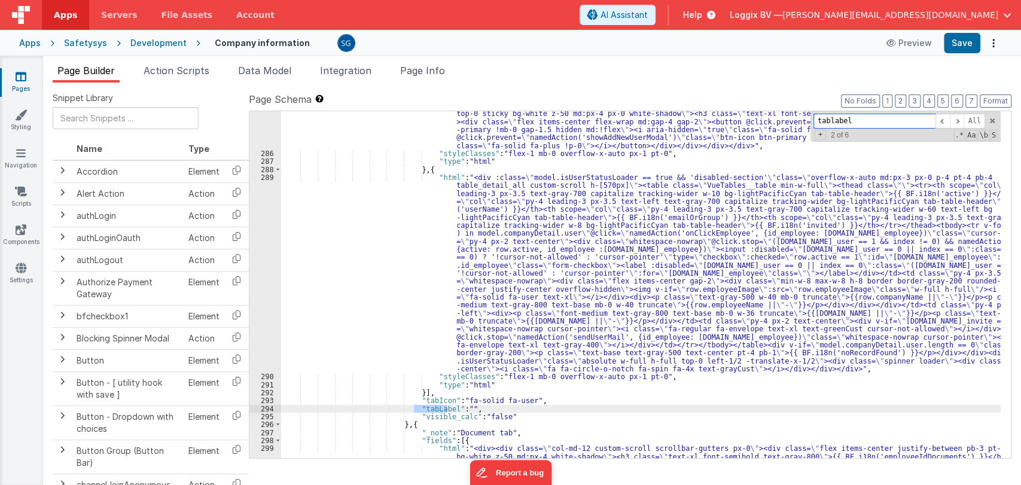
scroll to position [2801, 0]
click at [459, 407] on div ""html" : "<div><div class= \" col-md-12 custom-scroll scrollbar-gutters px-0 \"…" at bounding box center [640, 322] width 719 height 442
click at [445, 408] on div ""html" : "<div><div class= \" col-md-12 custom-scroll scrollbar-gutters px-0 \"…" at bounding box center [640, 322] width 719 height 442
click at [480, 406] on div ""html" : "<div><div class= \" col-md-12 custom-scroll scrollbar-gutters px-0 \"…" at bounding box center [640, 322] width 719 height 442
click at [959, 119] on span at bounding box center [957, 121] width 14 height 15
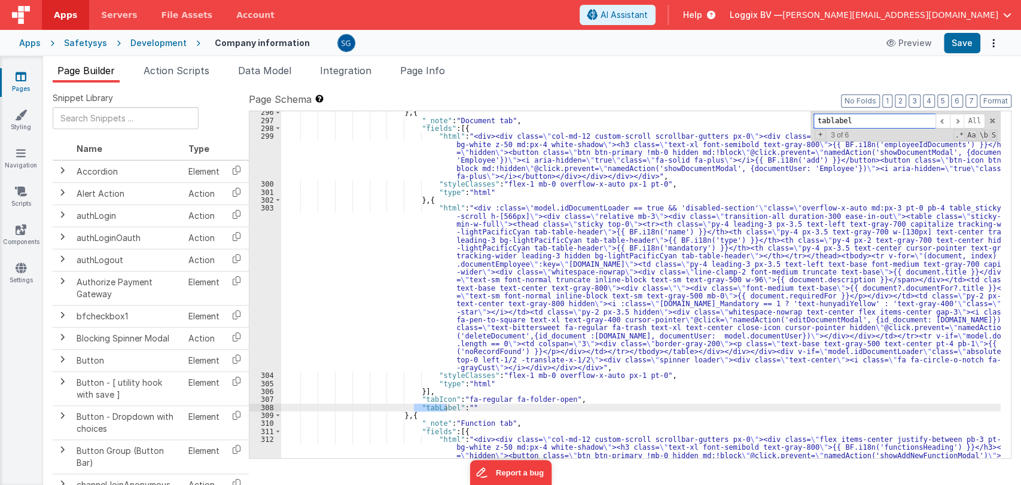
scroll to position [3112, 0]
click at [461, 405] on div "} , { "_note" : "Document tab" , "fields" : [{ "html" : "<div><div class= \" co…" at bounding box center [640, 305] width 719 height 395
click at [445, 405] on div "} , { "_note" : "Document tab" , "fields" : [{ "html" : "<div><div class= \" co…" at bounding box center [640, 305] width 719 height 395
click at [481, 405] on div "} , { "_note" : "Document tab" , "fields" : [{ "html" : "<div><div class= \" co…" at bounding box center [640, 305] width 719 height 395
click at [957, 119] on span at bounding box center [957, 121] width 14 height 15
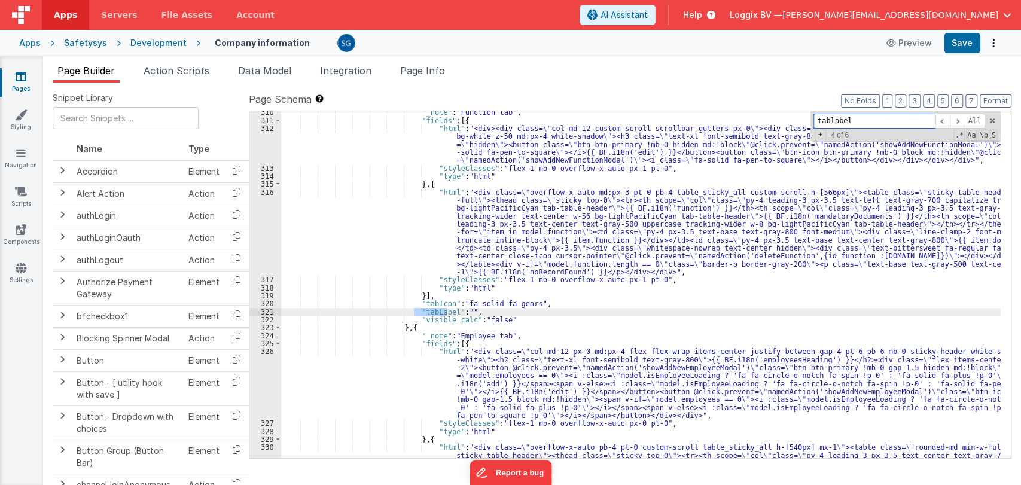
scroll to position [3423, 0]
click at [444, 310] on div ""_note" : "Function tab" , "fields" : [{ "html" : "<div><div class= \" col-md-1…" at bounding box center [640, 284] width 719 height 347
click at [480, 308] on div ""_note" : "Function tab" , "fields" : [{ "html" : "<div><div class= \" col-md-1…" at bounding box center [640, 325] width 719 height 435
click at [960, 121] on span at bounding box center [957, 121] width 14 height 15
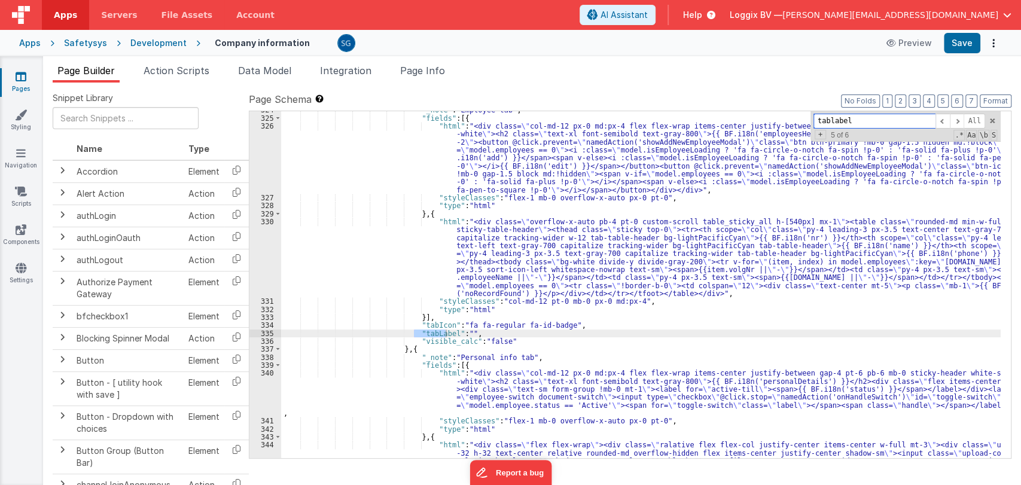
scroll to position [3649, 0]
click at [444, 334] on div ""_note" : "Employee tab" , "fields" : [{ "html" : "<div class= \" col-md-12 px-…" at bounding box center [640, 284] width 719 height 347
click at [480, 334] on div ""_note" : "Employee tab" , "fields" : [{ "html" : "<div class= \" col-md-12 px-…" at bounding box center [640, 323] width 719 height 435
click at [957, 120] on span at bounding box center [957, 121] width 14 height 15
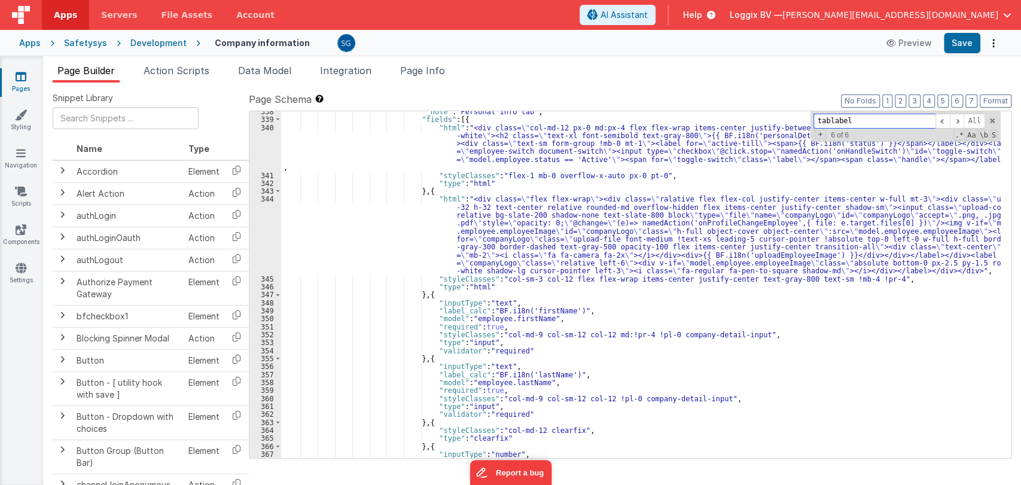
scroll to position [3894, 0]
click at [990, 121] on span at bounding box center [992, 121] width 8 height 8
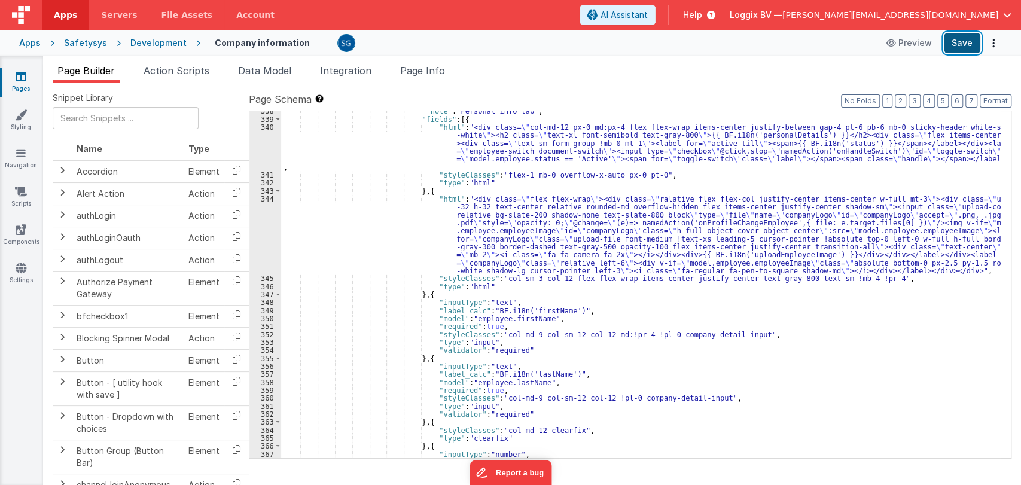
click at [962, 45] on button "Save" at bounding box center [962, 43] width 36 height 20
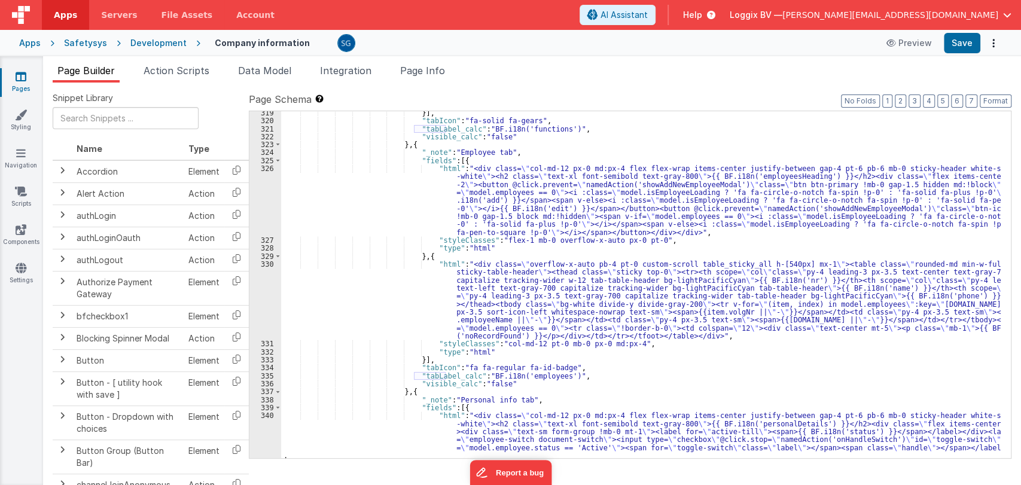
scroll to position [3605, 0]
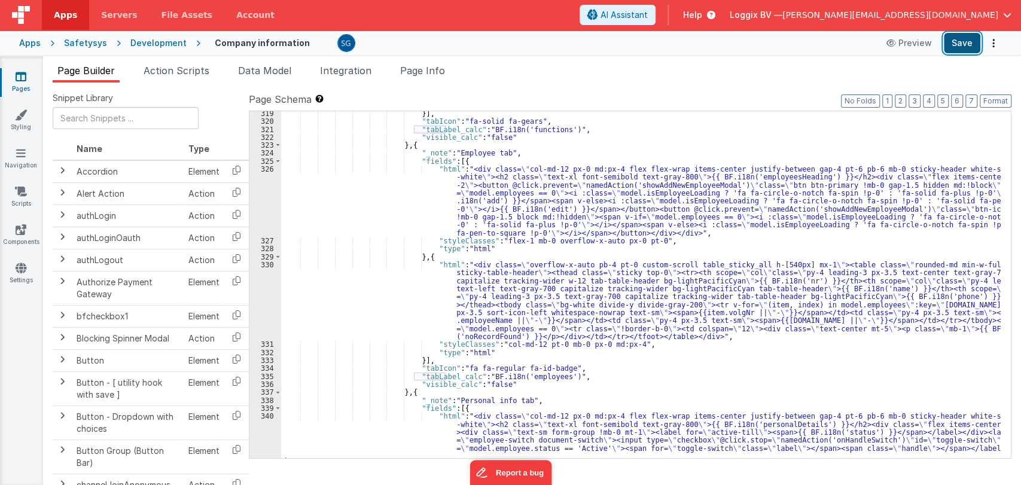
click at [954, 37] on button "Save" at bounding box center [962, 43] width 36 height 20
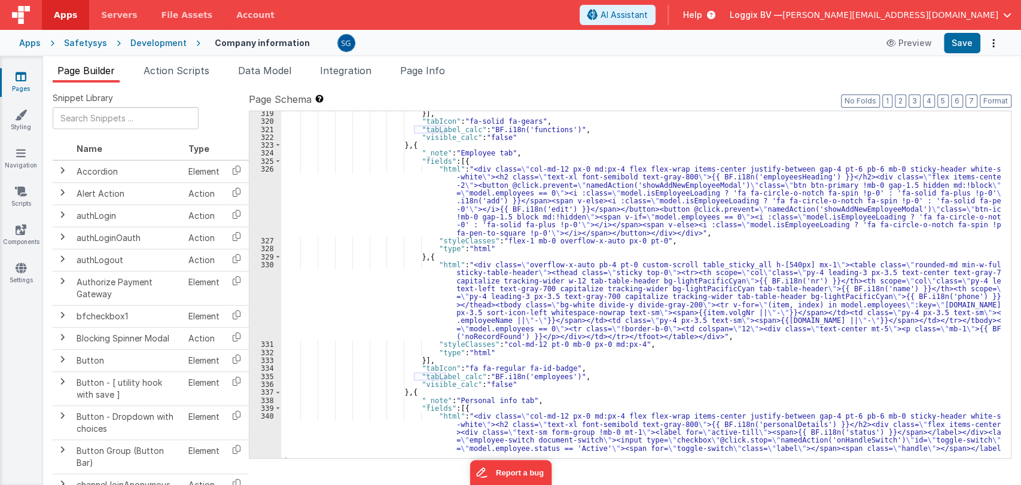
click at [20, 86] on link "Pages" at bounding box center [20, 83] width 43 height 24
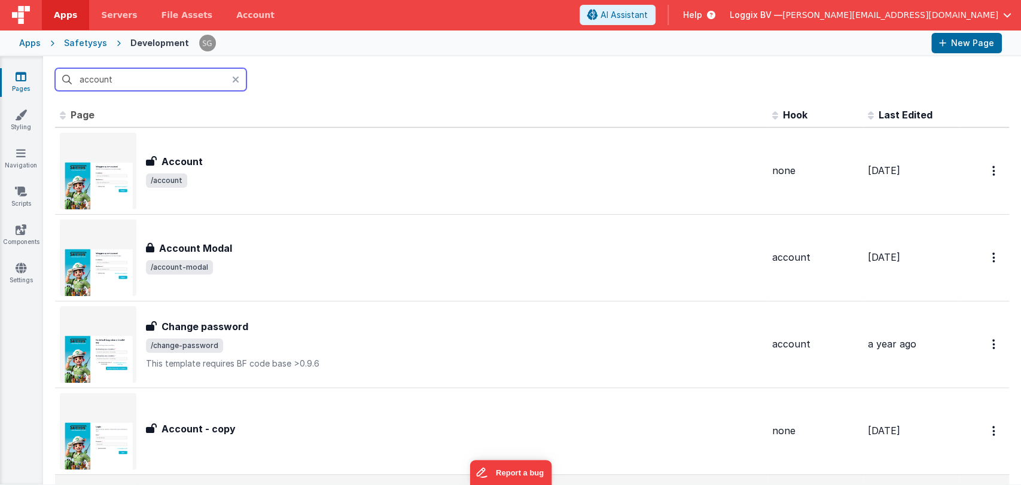
type input "account"
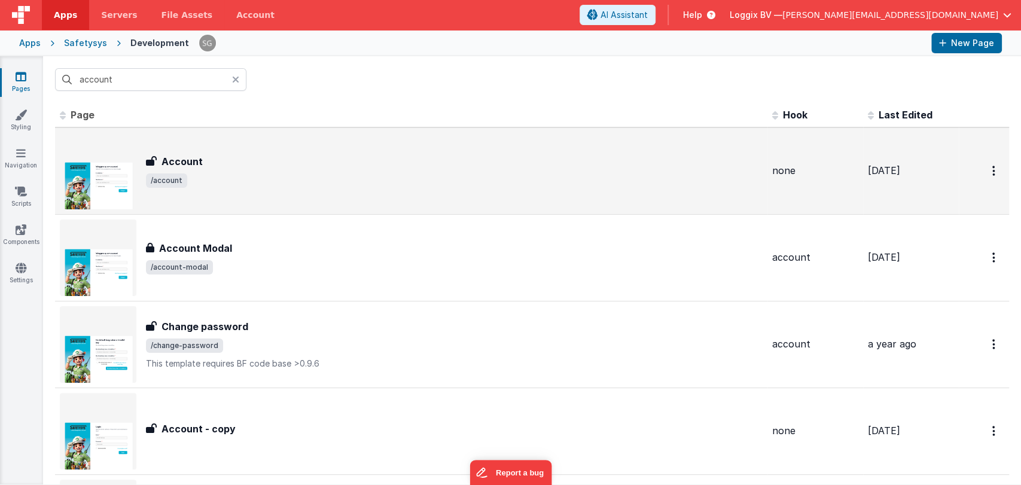
click at [192, 158] on h3 "Account" at bounding box center [181, 161] width 41 height 14
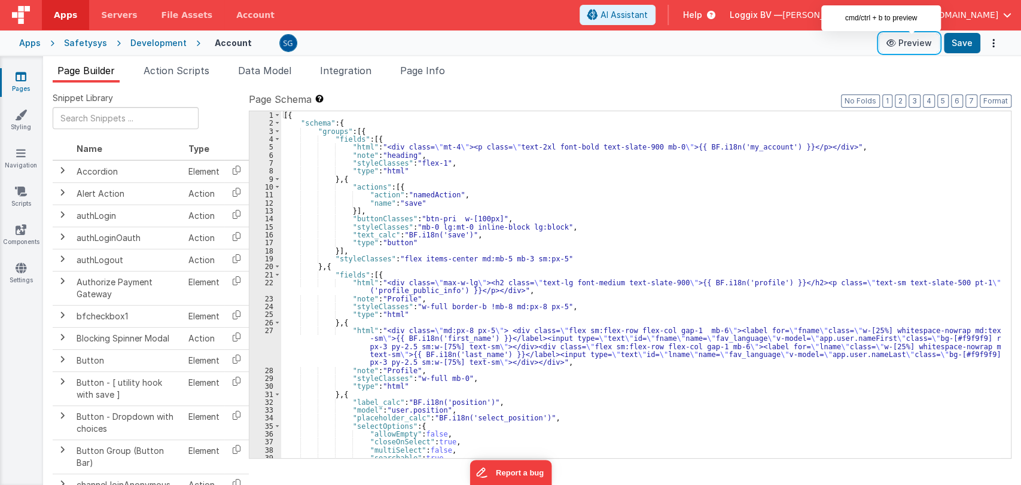
click at [909, 41] on button "Preview" at bounding box center [909, 42] width 60 height 19
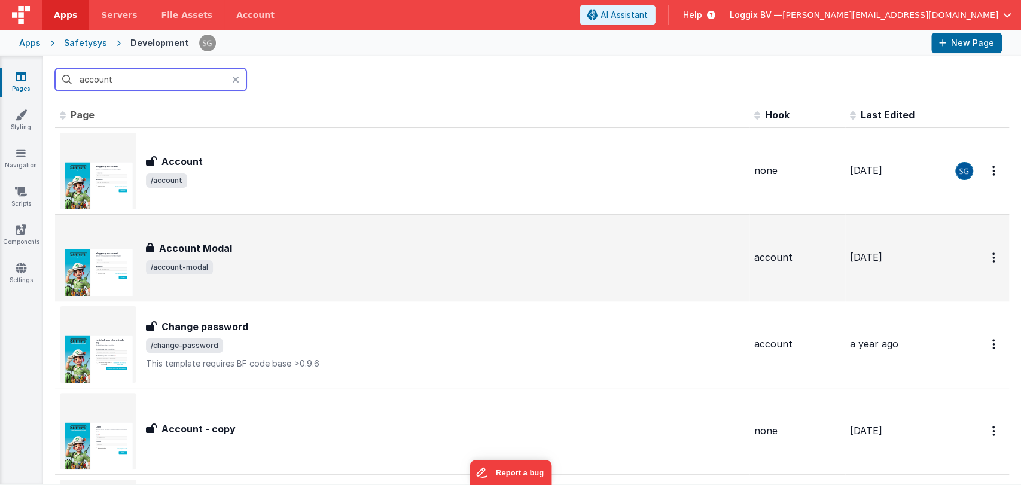
click at [227, 248] on h3 "Account Modal" at bounding box center [195, 248] width 73 height 14
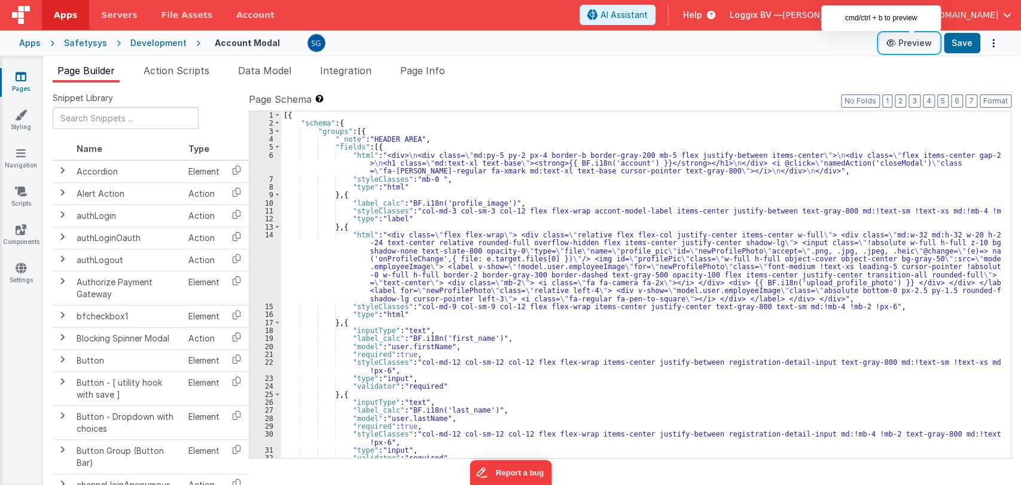
click at [917, 45] on button "Preview" at bounding box center [909, 42] width 60 height 19
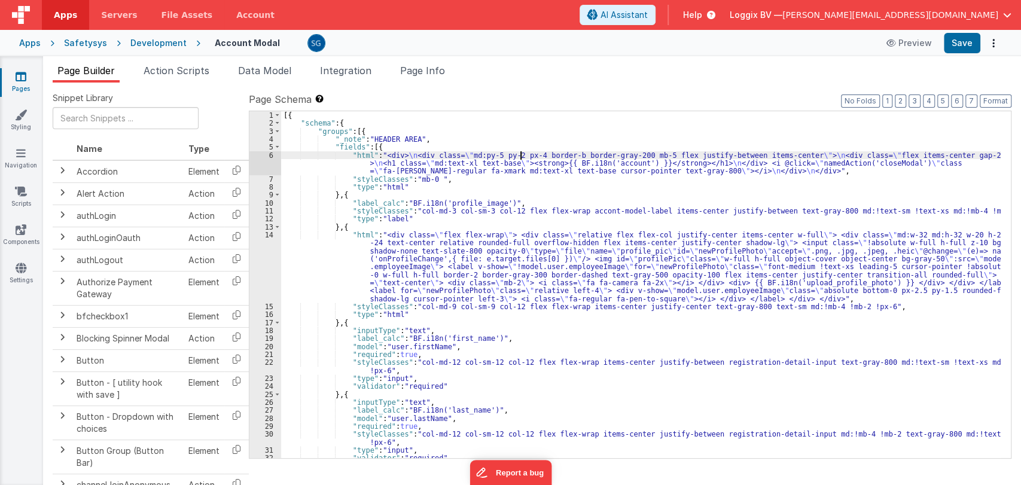
click at [521, 157] on div "[{ "schema" : { "groups" : [{ "_note" : "HEADER AREA" , "fields" : [{ "html" : …" at bounding box center [640, 292] width 719 height 363
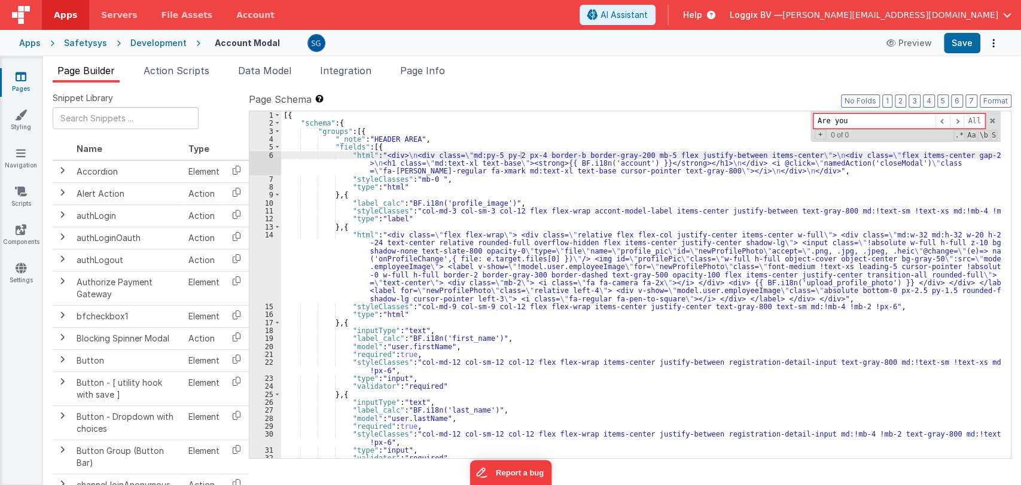
type input "Are"
